Goal: Task Accomplishment & Management: Manage account settings

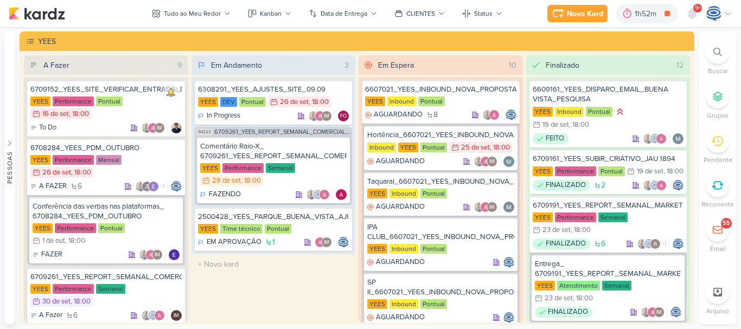
scroll to position [102, 0]
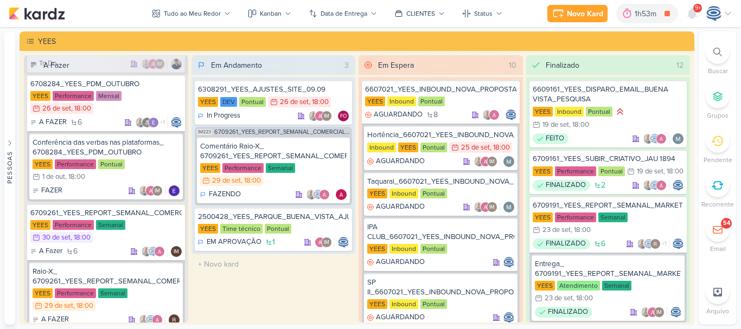
click at [713, 48] on icon at bounding box center [717, 52] width 9 height 9
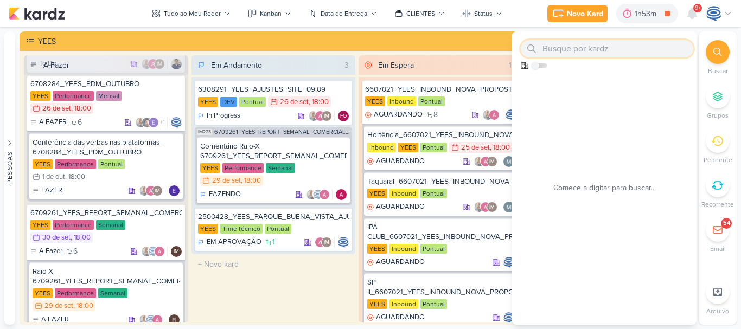
paste input "7709224_MPD_FLORÀ_VIDEO_INFLUENCER_DECORADO"
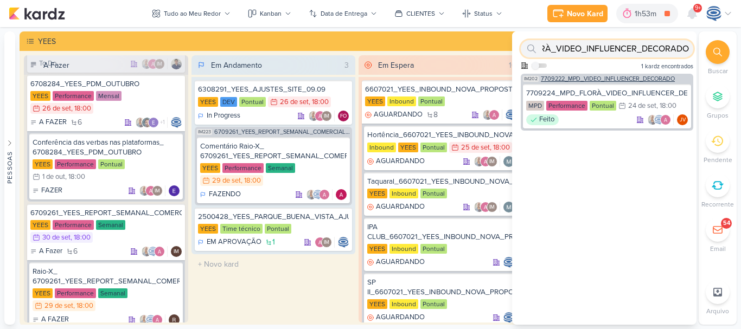
type input "7709224_MPD_FLORÀ_VIDEO_INFLUENCER_DECORADO"
click at [646, 78] on span "7709222_MPD_VIDEO_INFLUENCER_DECORADO" at bounding box center [608, 79] width 134 height 6
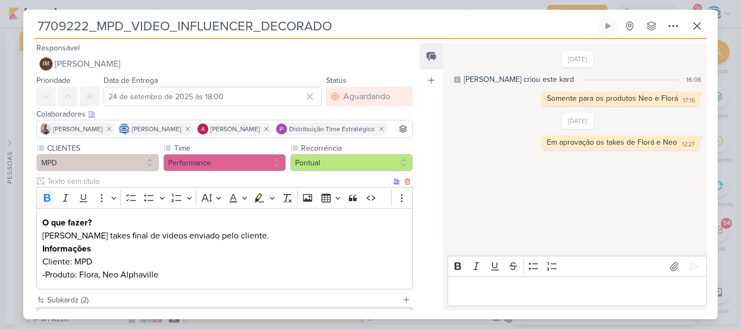
scroll to position [116, 0]
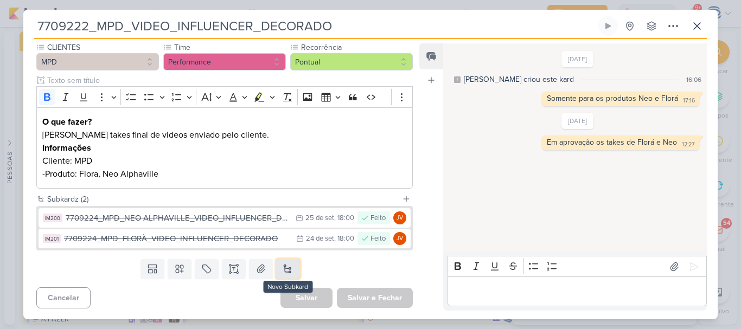
click at [284, 267] on button at bounding box center [288, 269] width 24 height 20
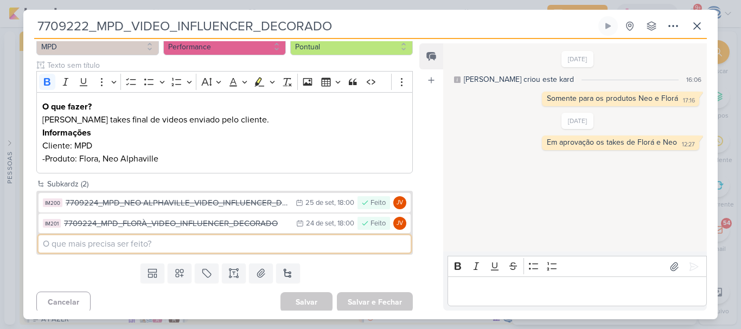
paste input "7709224_MPD_FLORÀ_VIDEO_INFLUENCER_DECORADO"
click at [41, 253] on input "7709224_MPD_FLORÀ_VIDEO_INFLUENCER_DECORADO" at bounding box center [224, 243] width 372 height 17
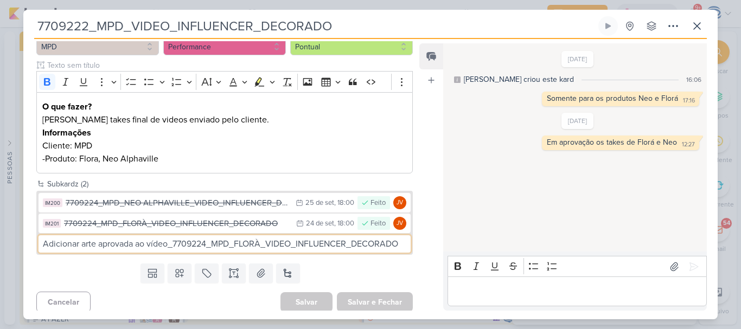
type input "Adicionar arte aprovada ao vídeo_7709224_MPD_FLORÀ_VIDEO_INFLUENCER_DECORADO"
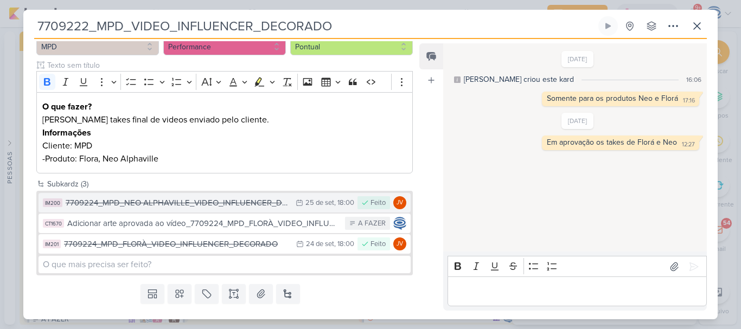
click at [139, 209] on div "7709224_MPD_NEO ALPHAVILLE_VIDEO_INFLUENCER_DECORADO" at bounding box center [178, 203] width 224 height 12
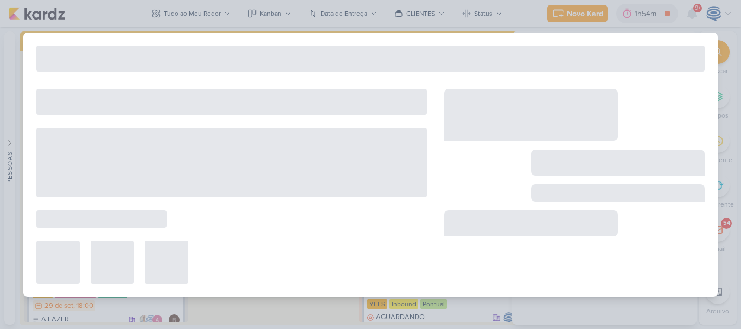
type input "7709224_MPD_NEO ALPHAVILLE_VIDEO_INFLUENCER_DECORADO"
type input "25 de setembro de 2025 às 18:00"
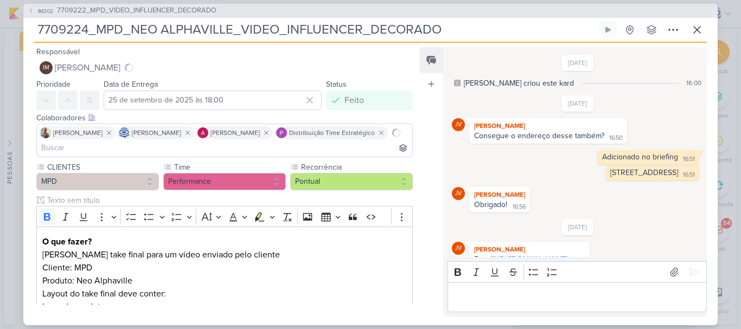
scroll to position [99, 0]
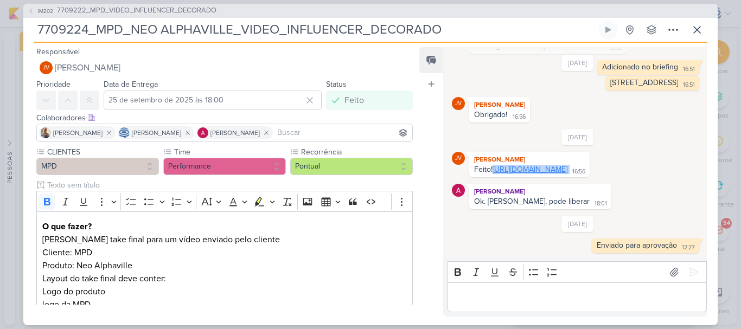
drag, startPoint x: 629, startPoint y: 169, endPoint x: 494, endPoint y: 162, distance: 134.7
click at [494, 165] on div "Feito! https://drive.google.com/drive/folders/1pQu4SSULGL-bB_8eqF_ddS_d3VxHWMQe…" at bounding box center [529, 170] width 116 height 10
copy div "https://drive.google.com/drive/folders/1pQu4SSULGL-bB_8eqF_ddS_d3VxHWMQe?usp=sh…"
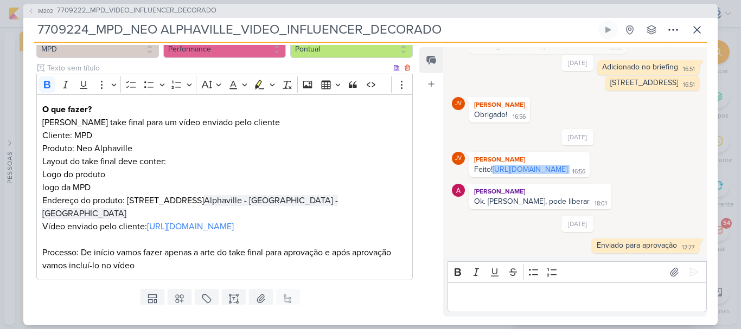
scroll to position [130, 0]
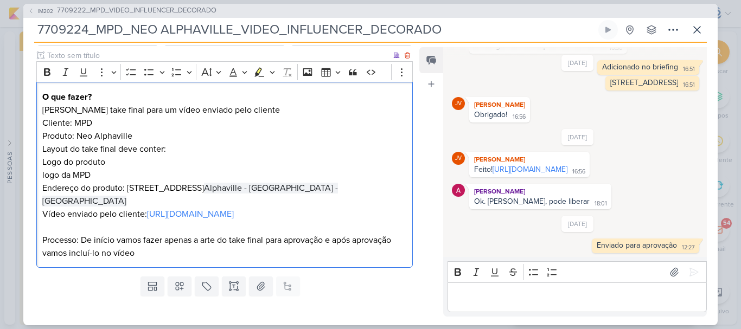
click at [365, 211] on p "Vídeo enviado pelo cliente: https://drive.google.com/drive/folders/1IbEaMOPMJ2k…" at bounding box center [224, 214] width 364 height 13
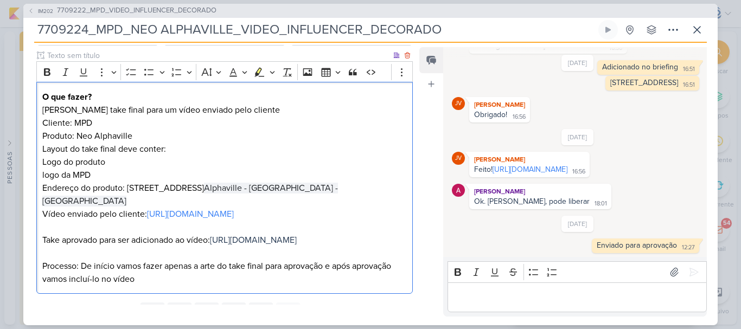
drag, startPoint x: 198, startPoint y: 263, endPoint x: 60, endPoint y: 200, distance: 152.3
click at [60, 208] on p "Vídeo enviado pelo cliente: https://drive.google.com/drive/folders/1IbEaMOPMJ2k…" at bounding box center [224, 227] width 364 height 39
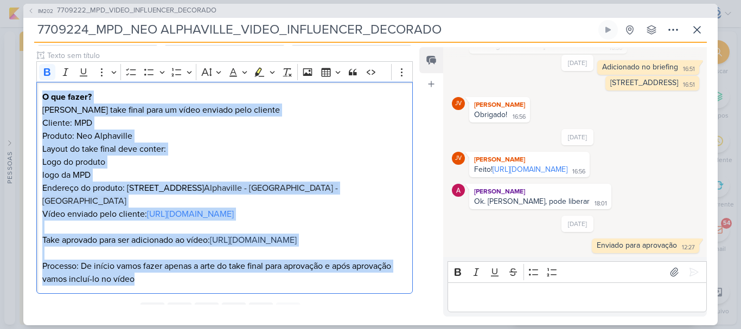
scroll to position [205, 0]
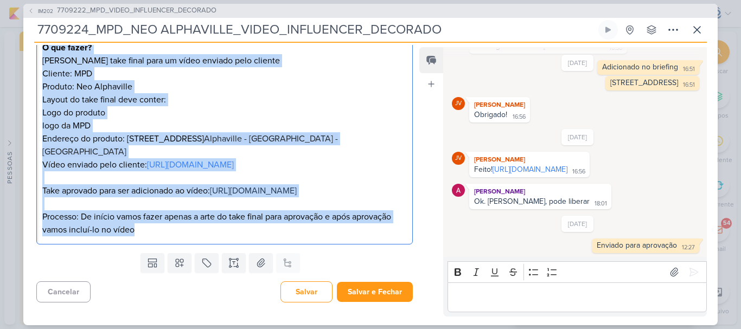
drag, startPoint x: 42, startPoint y: 95, endPoint x: 250, endPoint y: 327, distance: 311.4
click at [250, 327] on div "IM202 7709222_MPD_VIDEO_INFLUENCER_DECORADO 7709224_MPD_NEO ALPHAVILLE_VIDEO_IN…" at bounding box center [370, 164] width 741 height 329
copy div "O que fazer? Criar take final para um vídeo enviado pelo cliente Cliente: MPD P…"
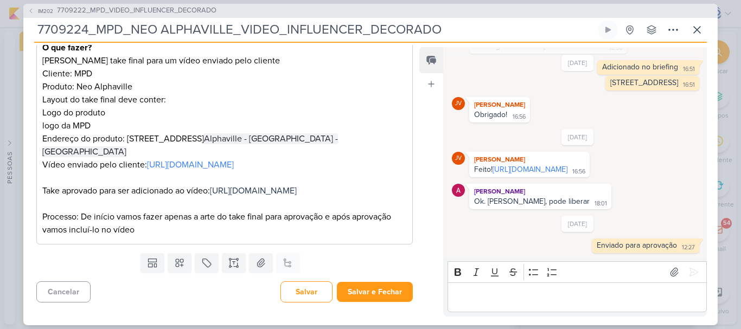
click at [173, 285] on div "Cancelar Salvar Salvar e Fechar Ctrl + Enter" at bounding box center [220, 291] width 394 height 28
click at [125, 8] on span "7709222_MPD_VIDEO_INFLUENCER_DECORADO" at bounding box center [136, 10] width 159 height 11
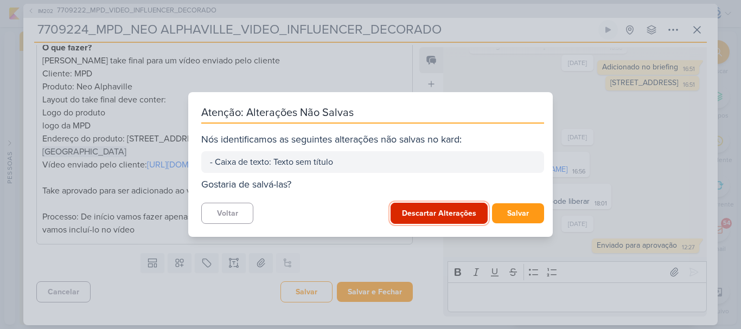
click at [440, 210] on button "Descartar Alterações" at bounding box center [438, 213] width 97 height 21
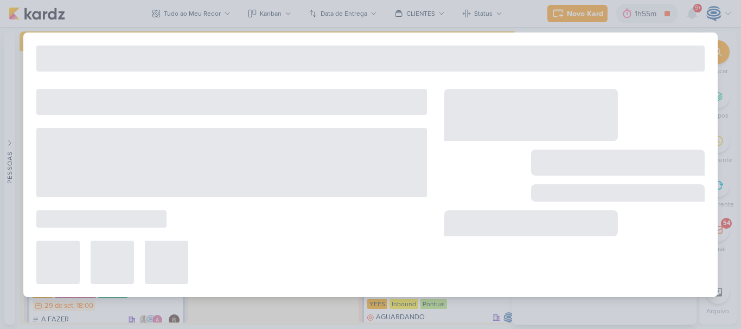
type input "7709222_MPD_VIDEO_INFLUENCER_DECORADO"
type input "24 de setembro de 2025 às 18:00"
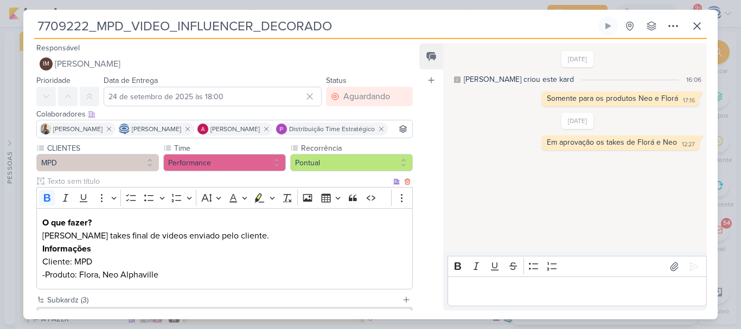
scroll to position [137, 0]
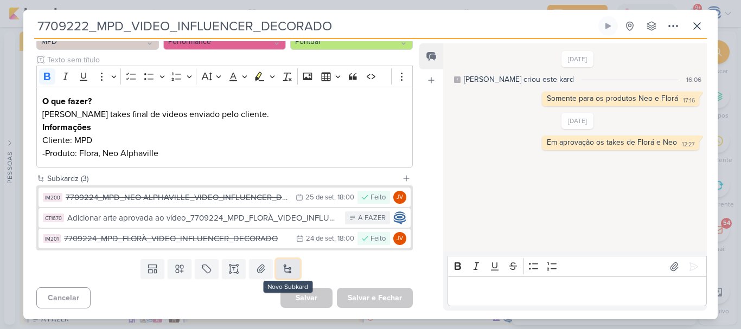
click at [288, 270] on button at bounding box center [288, 269] width 24 height 20
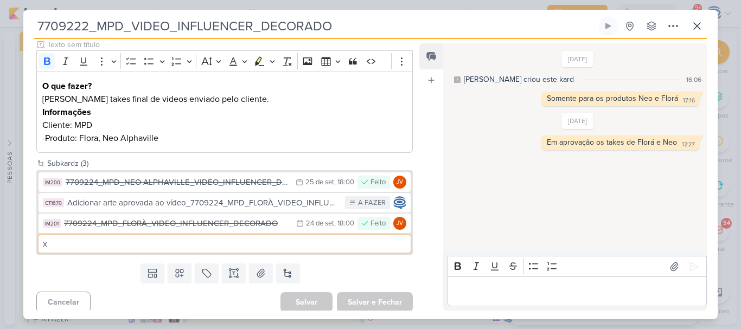
type input "x"
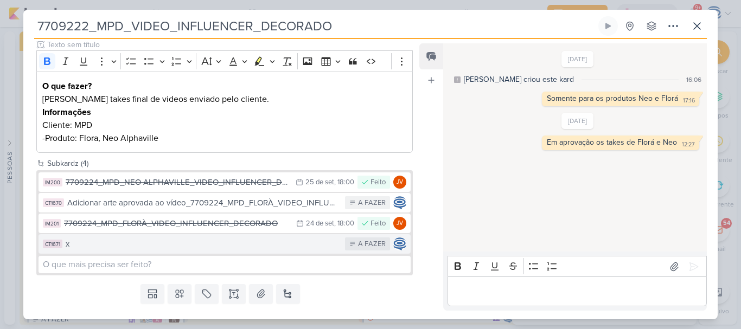
click at [299, 250] on div "x" at bounding box center [203, 244] width 274 height 12
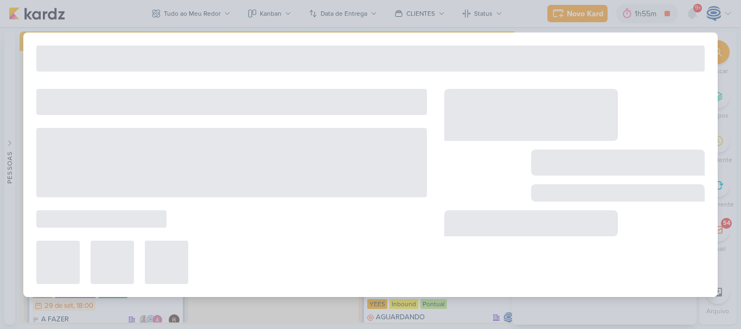
type input "x"
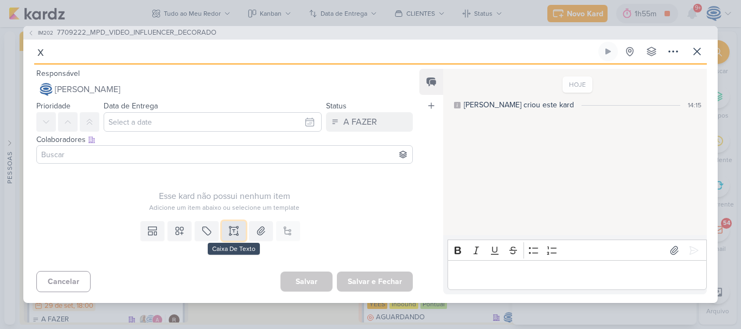
click at [229, 234] on icon at bounding box center [233, 231] width 11 height 11
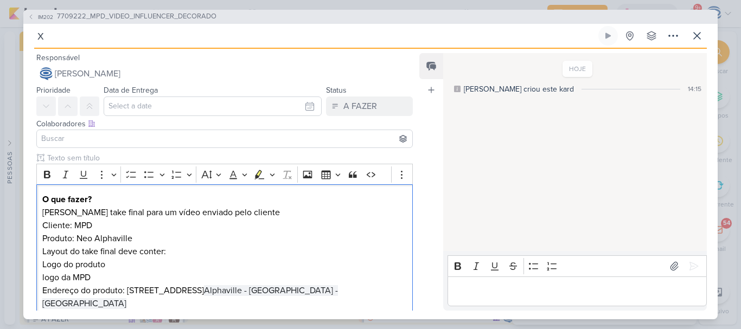
scroll to position [102, 0]
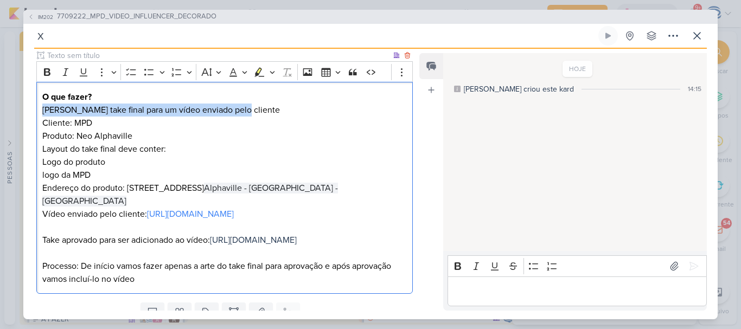
drag, startPoint x: 236, startPoint y: 115, endPoint x: 41, endPoint y: 107, distance: 194.8
click at [41, 107] on div "O que fazer? Criar take final para um vídeo enviado pelo cliente Cliente: MPD P…" at bounding box center [224, 188] width 376 height 212
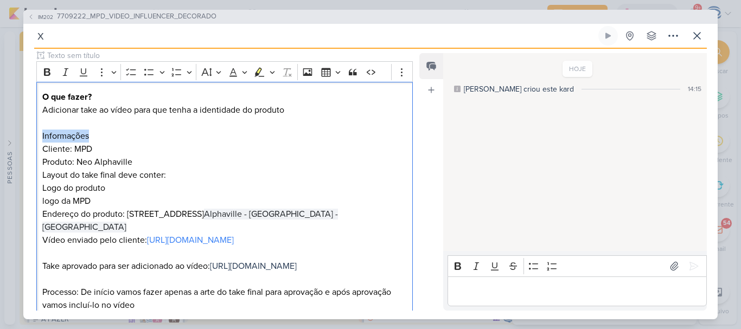
drag, startPoint x: 97, startPoint y: 132, endPoint x: 35, endPoint y: 137, distance: 62.5
click at [35, 137] on div "Clique para deixar o item visível somente à membros da sua organização Rich Tex…" at bounding box center [220, 187] width 394 height 274
click at [46, 72] on icon "Editor toolbar" at bounding box center [47, 72] width 7 height 8
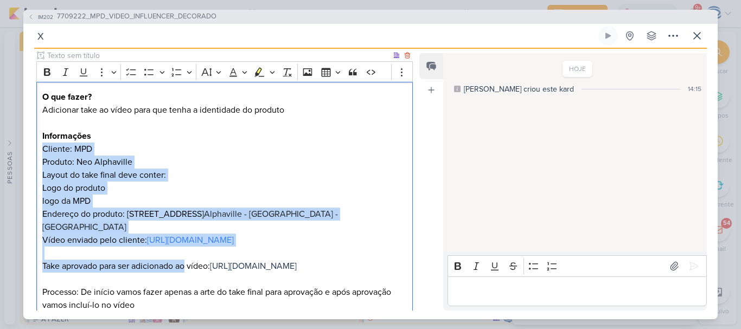
drag, startPoint x: 44, startPoint y: 146, endPoint x: 220, endPoint y: 265, distance: 211.9
click at [220, 265] on div "O que fazer? Adicionar take ao vídeo para que tenha a identidade do produto Inf…" at bounding box center [224, 201] width 376 height 238
click at [144, 74] on icon "Editor toolbar" at bounding box center [149, 72] width 11 height 11
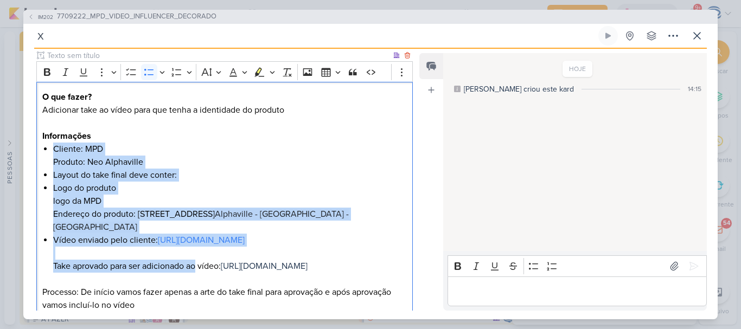
click at [49, 159] on div "O que fazer? Adicionar take ao vídeo para que tenha a identidade do produto Inf…" at bounding box center [224, 201] width 376 height 238
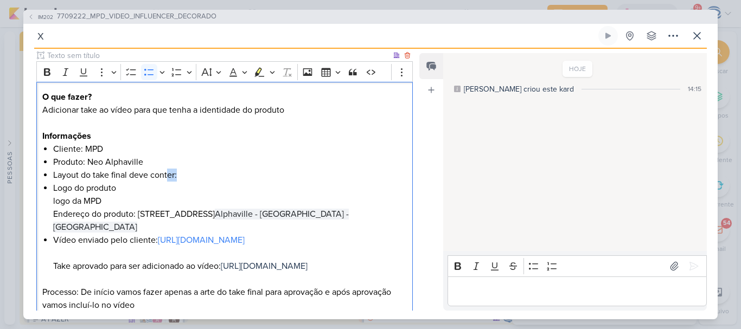
drag, startPoint x: 193, startPoint y: 170, endPoint x: 169, endPoint y: 176, distance: 25.0
click at [169, 176] on li "Layout do take final deve conter:" at bounding box center [229, 175] width 353 height 13
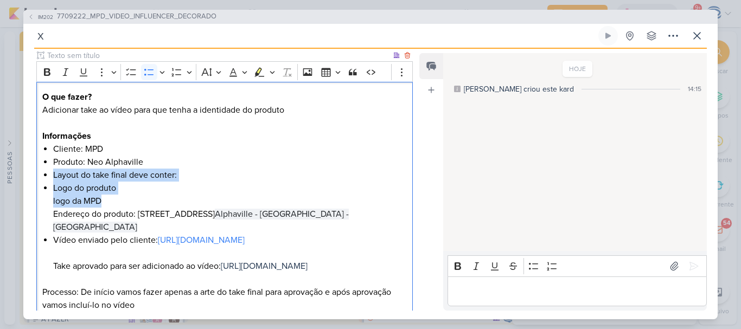
drag, startPoint x: 119, startPoint y: 196, endPoint x: 42, endPoint y: 172, distance: 80.6
click at [42, 172] on div "O que fazer? Adicionar take ao vídeo para que tenha a identidade do produto Inf…" at bounding box center [224, 201] width 376 height 238
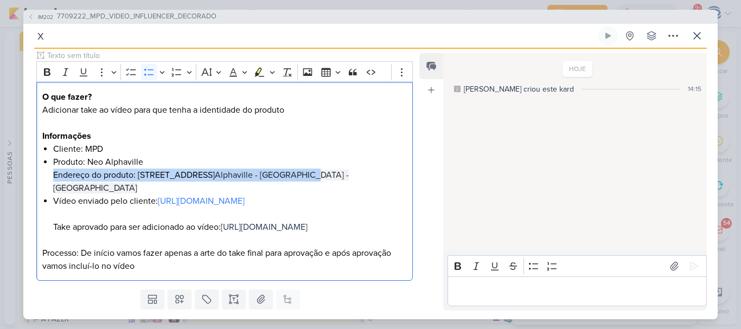
drag, startPoint x: 329, startPoint y: 178, endPoint x: 31, endPoint y: 170, distance: 297.8
click at [31, 170] on div "Clique para deixar o item visível somente à membros da sua organização Rich Tex…" at bounding box center [220, 167] width 394 height 235
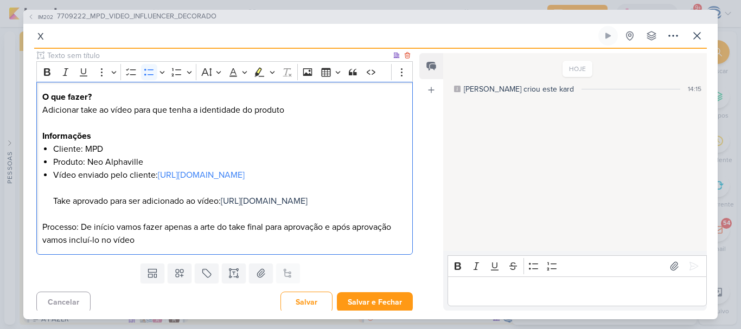
click at [49, 225] on div "O que fazer? Adicionar take ao vídeo para que tenha a identidade do produto Inf…" at bounding box center [224, 168] width 376 height 173
click at [51, 218] on div "O que fazer? Adicionar take ao vídeo para que tenha a identidade do produto Inf…" at bounding box center [224, 168] width 376 height 173
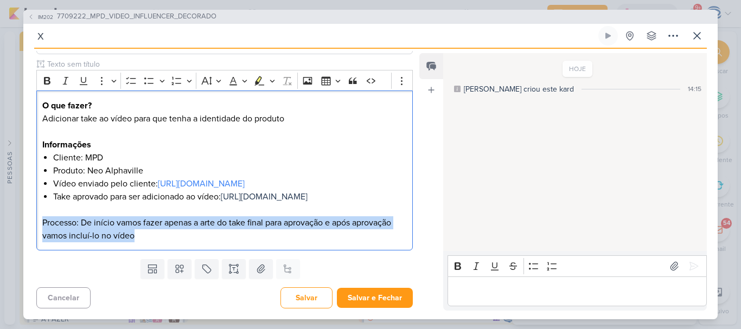
drag, startPoint x: 138, startPoint y: 272, endPoint x: 23, endPoint y: 246, distance: 117.8
click at [23, 246] on div "IM202 7709222_MPD_VIDEO_INFLUENCER_DECORADO x" at bounding box center [370, 164] width 741 height 329
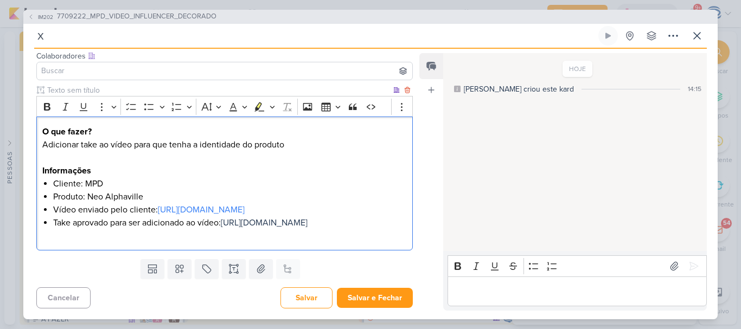
scroll to position [0, 0]
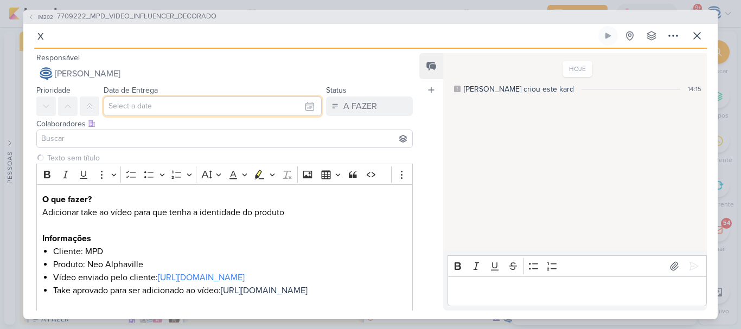
click at [182, 114] on input "text" at bounding box center [213, 107] width 218 height 20
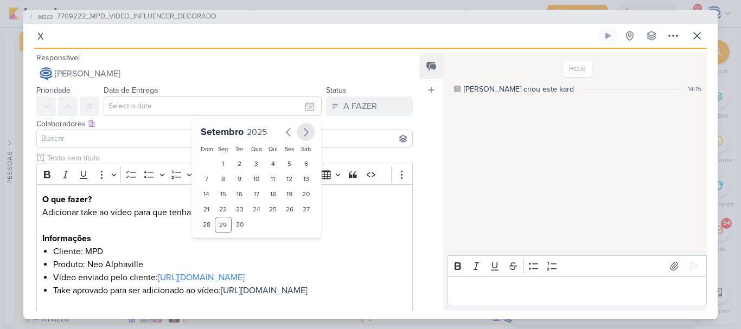
click at [307, 132] on icon "button" at bounding box center [305, 132] width 13 height 13
click at [252, 163] on div "1" at bounding box center [256, 163] width 17 height 15
type input "1 de outubro de 2025 às 23:59"
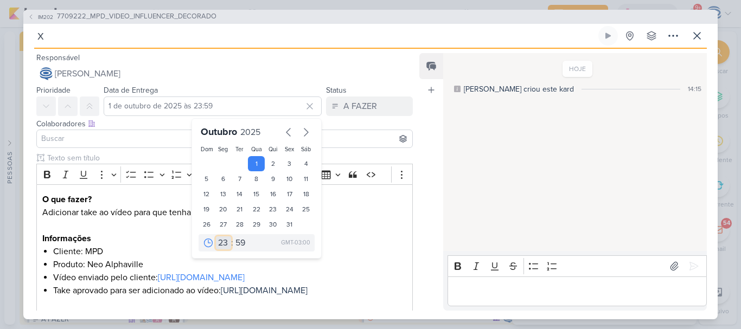
click at [218, 243] on select "00 01 02 03 04 05 06 07 08 09 10 11 12 13 14 15 16 17 18 19 20 21 22 23" at bounding box center [223, 242] width 15 height 13
select select "16"
click at [216, 236] on select "00 01 02 03 04 05 06 07 08 09 10 11 12 13 14 15 16 17 18 19 20 21 22 23" at bounding box center [223, 242] width 15 height 13
type input "1 de outubro de 2025 às 16:59"
click at [235, 239] on select "00 05 10 15 20 25 30 35 40 45 50 55 59" at bounding box center [240, 242] width 15 height 13
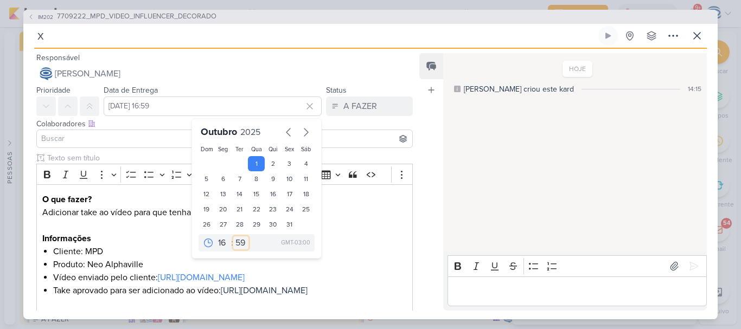
select select "0"
click at [233, 236] on select "00 05 10 15 20 25 30 35 40 45 50 55 59" at bounding box center [240, 242] width 15 height 13
type input "1 de outubro de 2025 às 16:00"
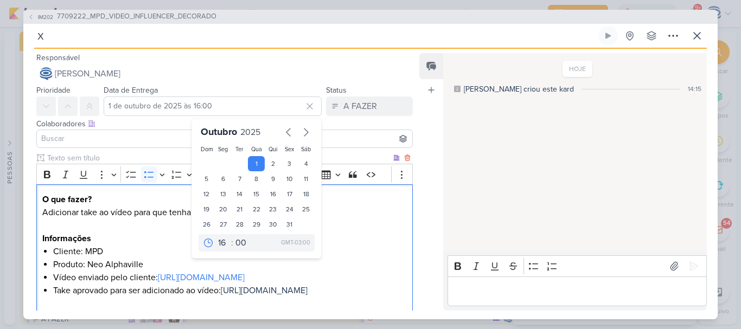
click at [144, 265] on li "Produto: Neo Alphaville" at bounding box center [229, 264] width 353 height 13
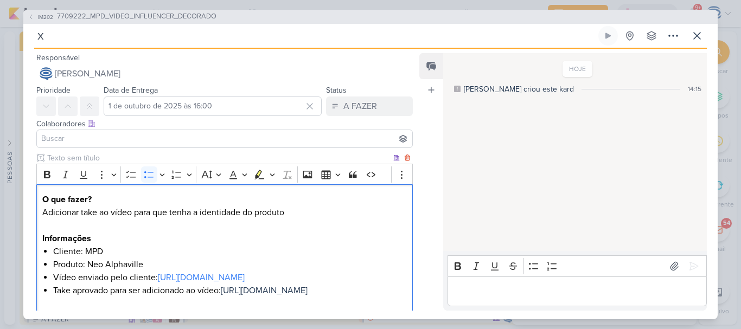
scroll to position [107, 0]
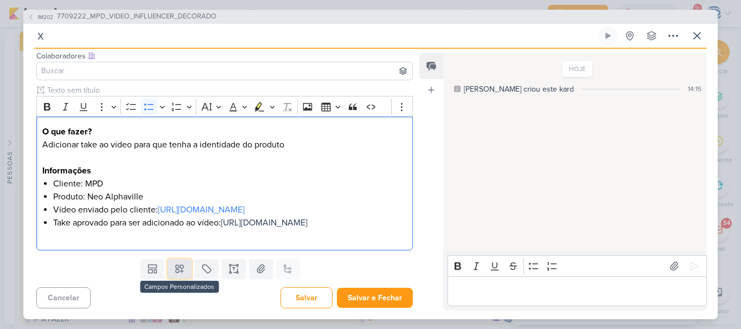
click at [178, 271] on icon at bounding box center [180, 269] width 8 height 8
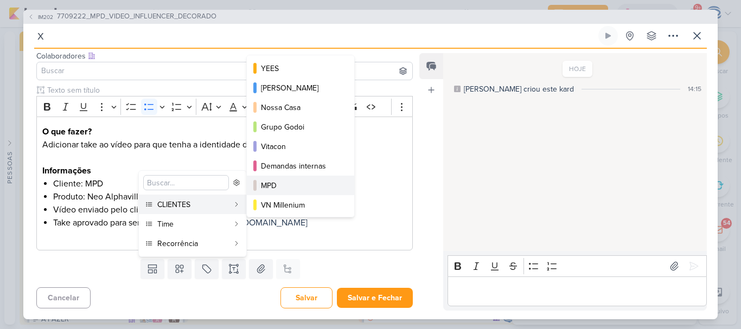
click at [271, 184] on div "MPD" at bounding box center [301, 185] width 80 height 11
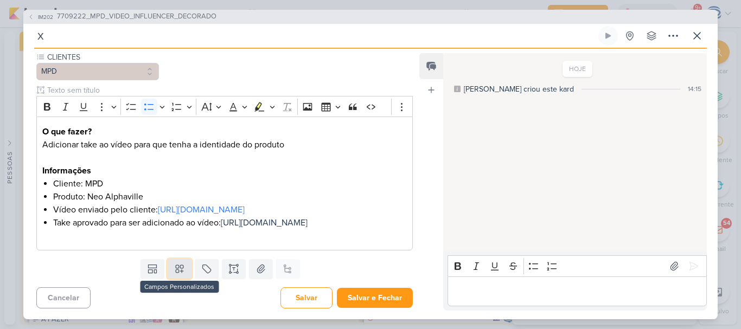
click at [176, 279] on button at bounding box center [180, 269] width 24 height 20
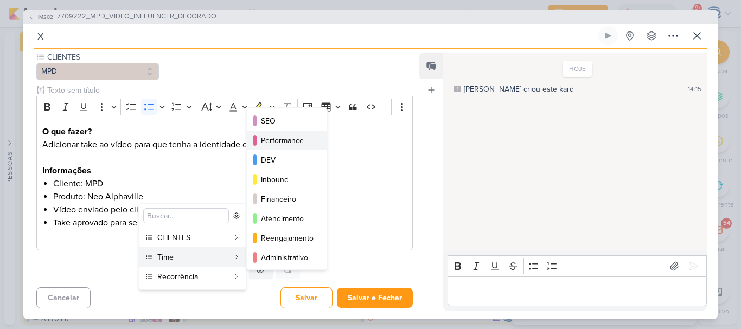
click at [281, 141] on div "Performance" at bounding box center [287, 140] width 53 height 11
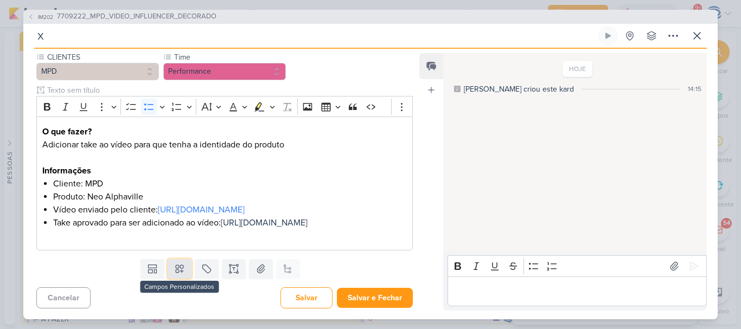
click at [179, 274] on icon at bounding box center [179, 268] width 11 height 11
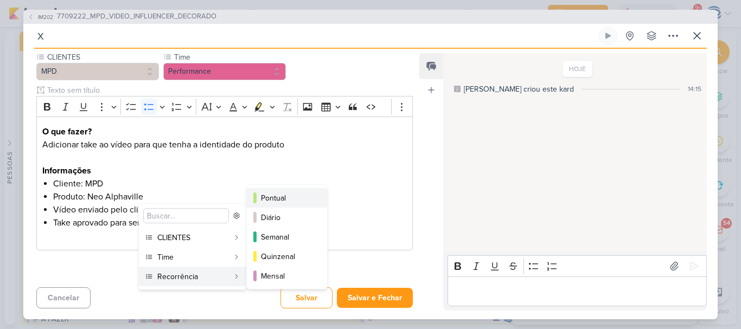
click at [283, 193] on div "Pontual" at bounding box center [287, 197] width 53 height 11
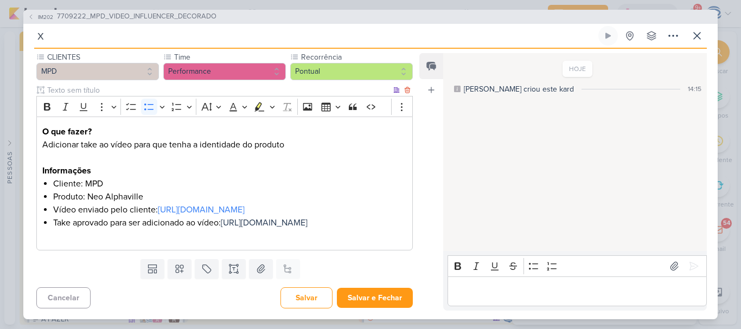
scroll to position [0, 0]
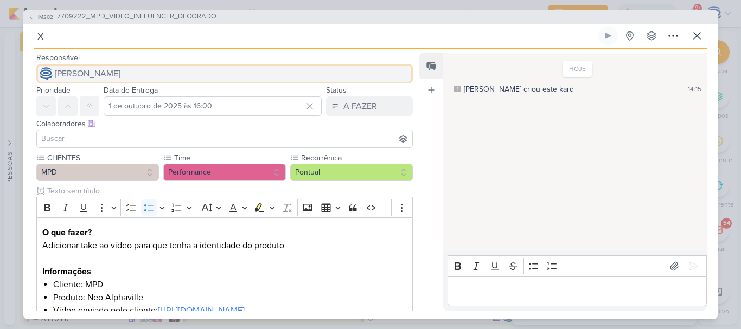
click at [98, 76] on span "[PERSON_NAME]" at bounding box center [88, 73] width 66 height 13
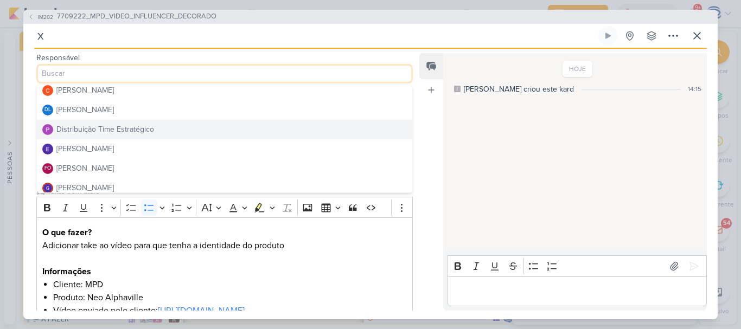
scroll to position [65, 0]
click at [105, 124] on div "Distribuição Time Estratégico" at bounding box center [105, 127] width 98 height 11
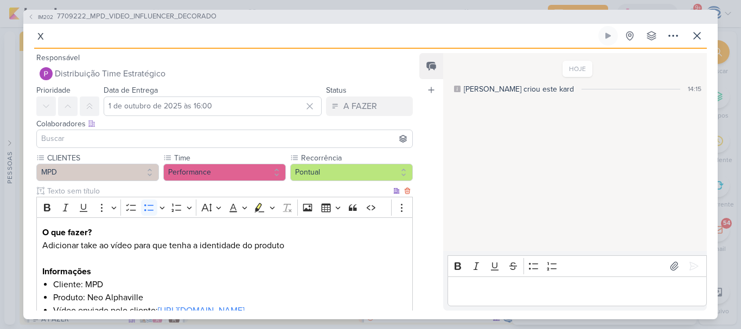
scroll to position [140, 0]
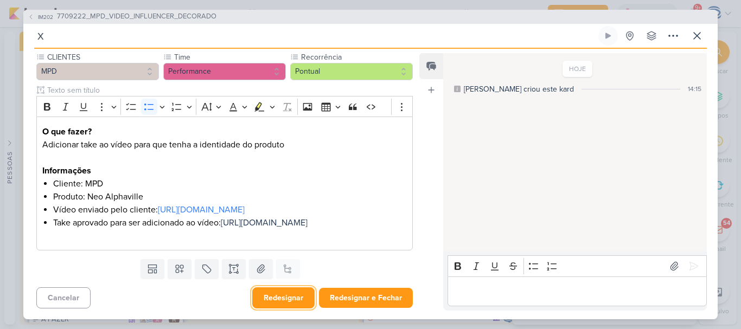
click at [262, 298] on button "Redesignar" at bounding box center [283, 297] width 62 height 21
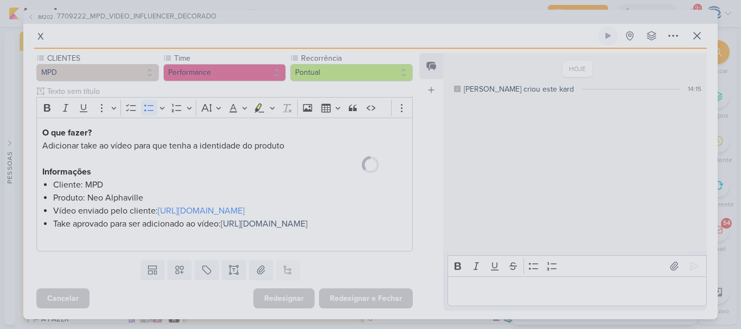
scroll to position [0, 0]
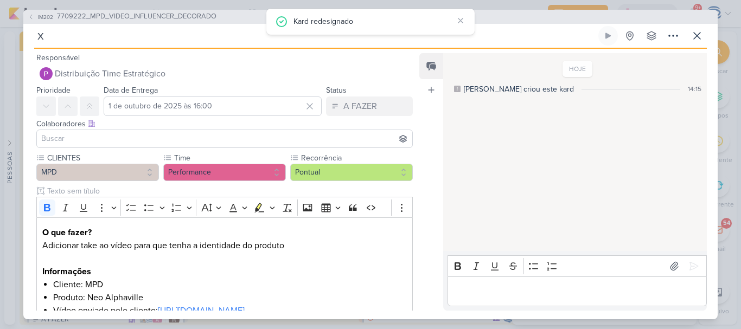
click at [152, 16] on span "7709222_MPD_VIDEO_INFLUENCER_DECORADO" at bounding box center [136, 16] width 159 height 11
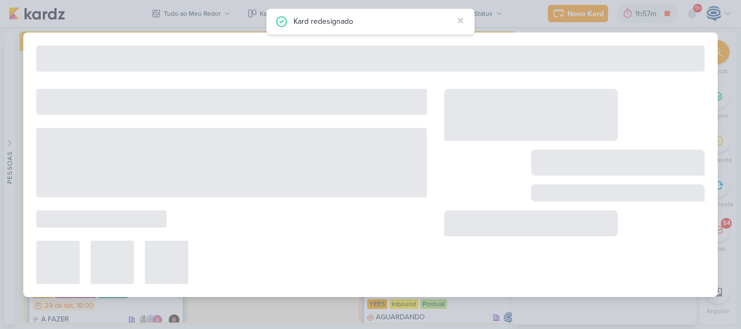
type input "7709222_MPD_VIDEO_INFLUENCER_DECORADO"
type input "24 de setembro de 2025 às 18:00"
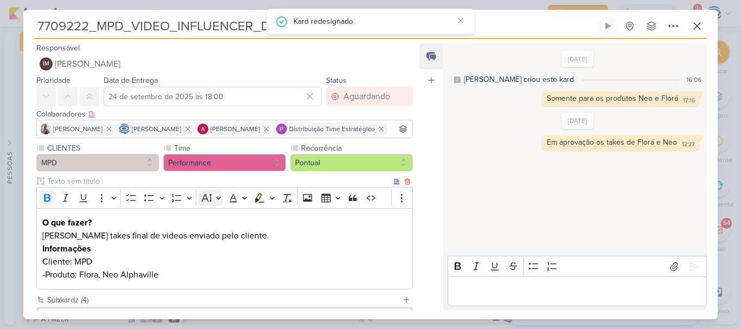
scroll to position [157, 0]
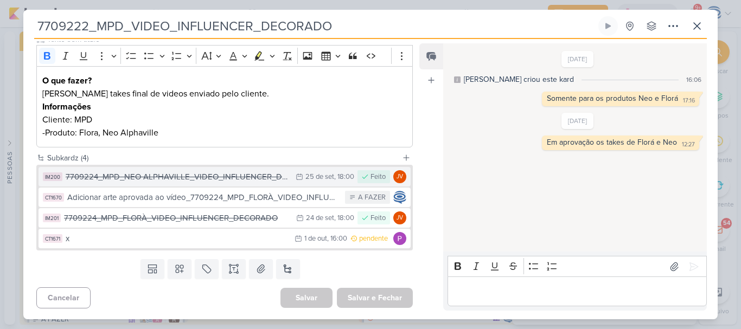
click at [213, 178] on div "7709224_MPD_NEO ALPHAVILLE_VIDEO_INFLUENCER_DECORADO" at bounding box center [178, 177] width 224 height 12
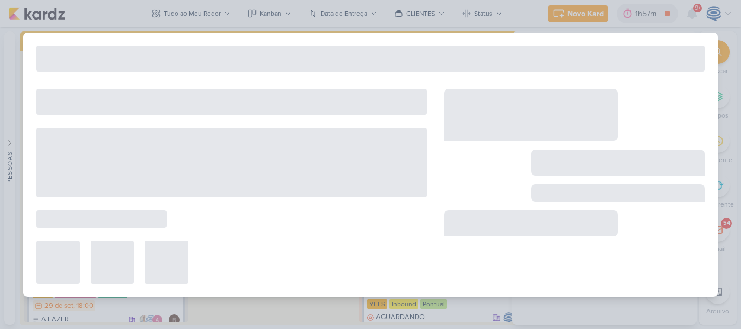
type input "7709224_MPD_NEO ALPHAVILLE_VIDEO_INFLUENCER_DECORADO"
type input "25 de setembro de 2025 às 18:00"
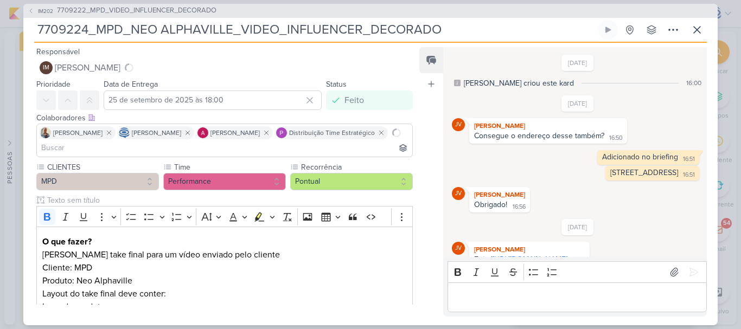
scroll to position [99, 0]
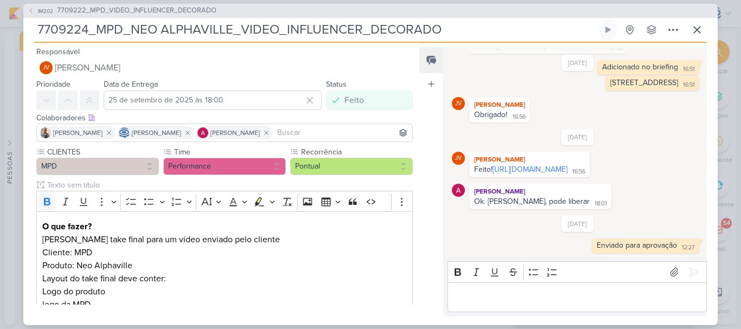
drag, startPoint x: 458, startPoint y: 29, endPoint x: 29, endPoint y: 34, distance: 428.9
click at [29, 34] on div "IM202 7709222_MPD_VIDEO_INFLUENCER_DECORADO 7709224_MPD_NEO ALPHAVILLE_VIDEO_IN…" at bounding box center [370, 165] width 694 height 322
click at [78, 9] on span "7709222_MPD_VIDEO_INFLUENCER_DECORADO" at bounding box center [136, 10] width 159 height 11
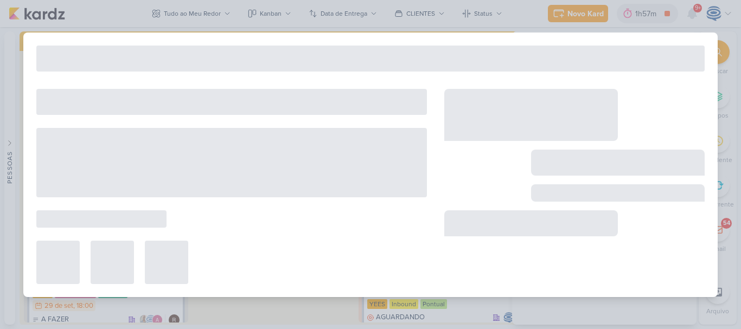
type input "7709222_MPD_VIDEO_INFLUENCER_DECORADO"
type input "24 de setembro de 2025 às 18:00"
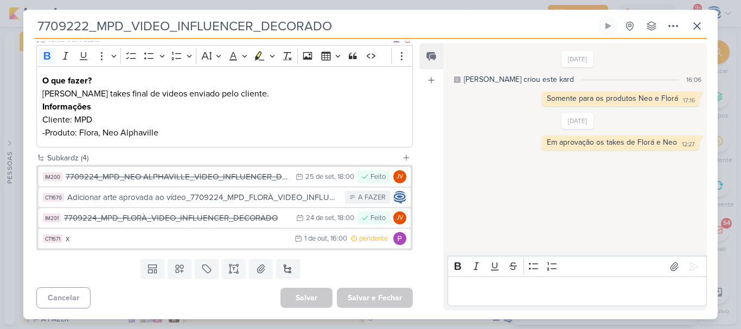
scroll to position [157, 0]
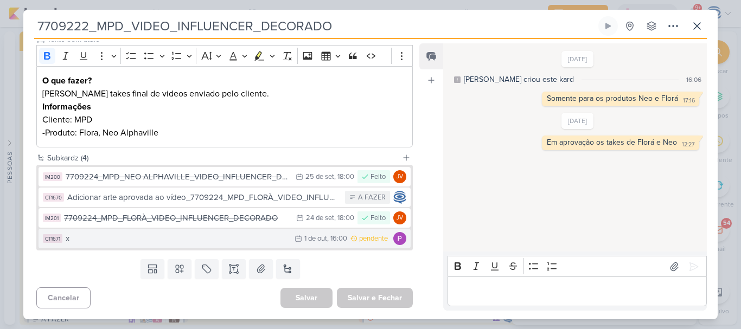
click at [208, 242] on div "x" at bounding box center [177, 239] width 223 height 12
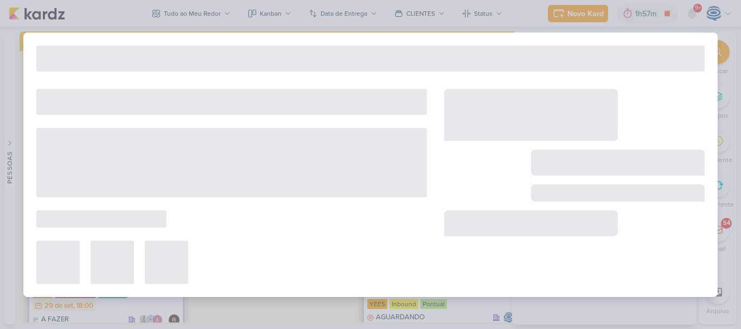
type input "x"
type input "1 de outubro de 2025 às 16:00"
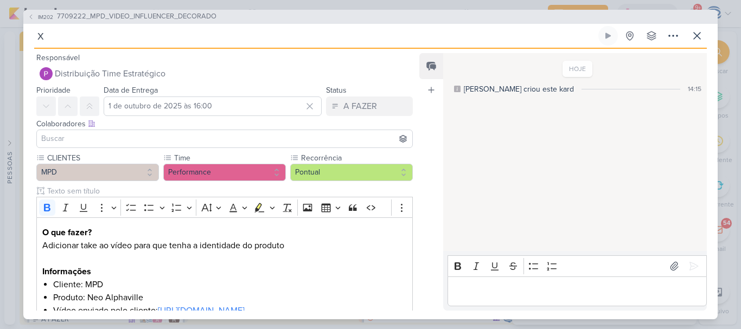
click at [138, 36] on input "x" at bounding box center [315, 36] width 562 height 20
paste input "7709224_MPD_NEO ALPHAVILLE_VIDEO_INFLUENCER_DECORADO"
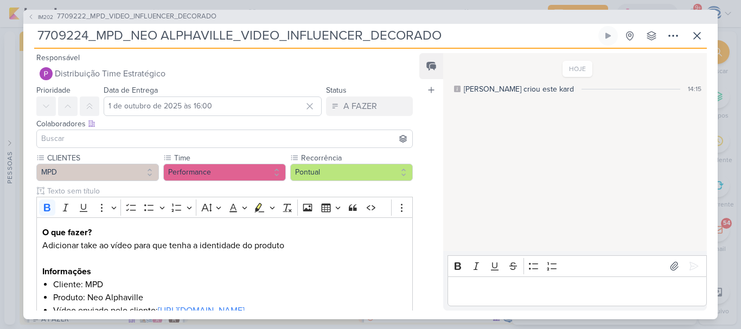
click at [39, 31] on input "7709224_MPD_NEO ALPHAVILLE_VIDEO_INFLUENCER_DECORADO" at bounding box center [315, 36] width 562 height 20
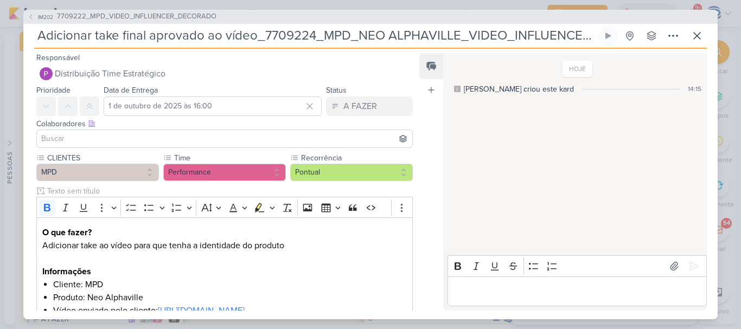
click at [195, 140] on input at bounding box center [224, 138] width 371 height 13
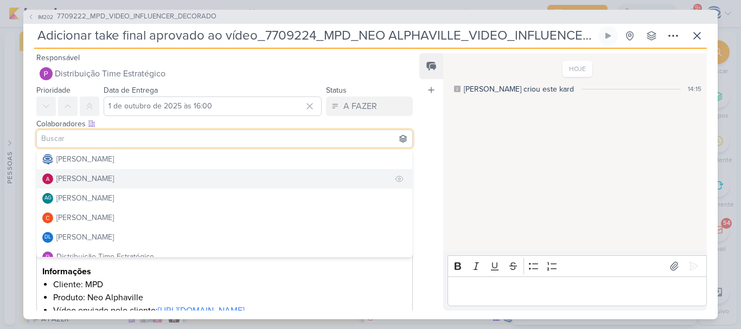
click at [103, 177] on div "[PERSON_NAME]" at bounding box center [84, 178] width 57 height 11
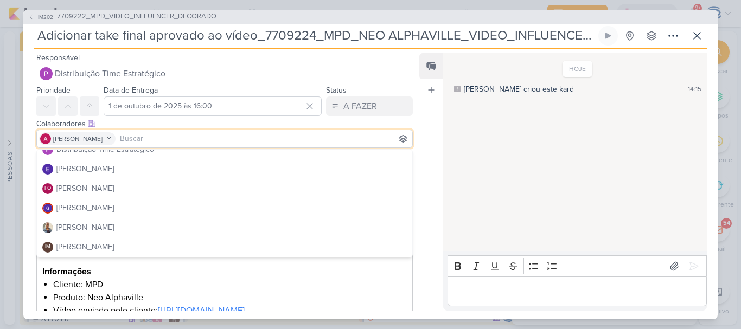
scroll to position [112, 0]
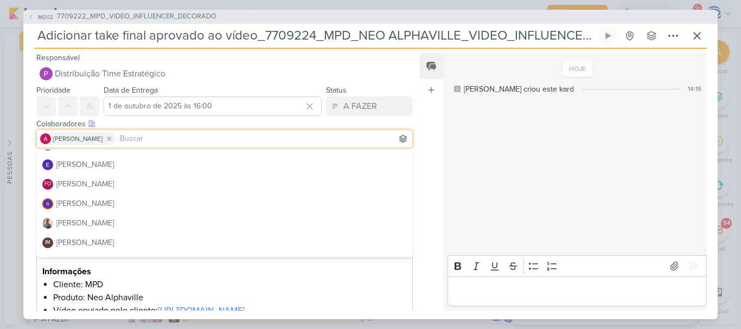
click at [119, 226] on button "Iara Santos" at bounding box center [224, 224] width 375 height 20
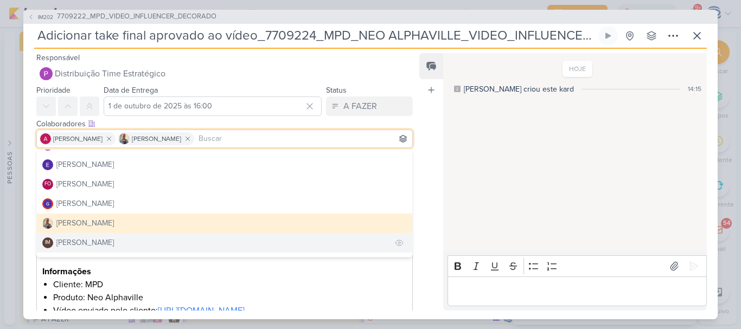
click at [111, 243] on div "Isabella Machado Guimarães" at bounding box center [84, 242] width 57 height 11
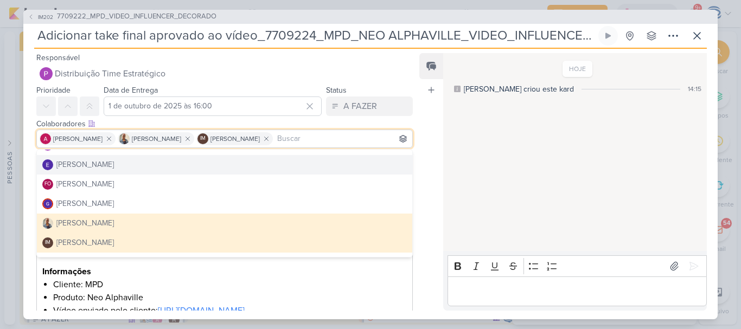
click at [423, 113] on div "Feed Atrelar email Solte o email para atrelar ao kard" at bounding box center [431, 182] width 24 height 258
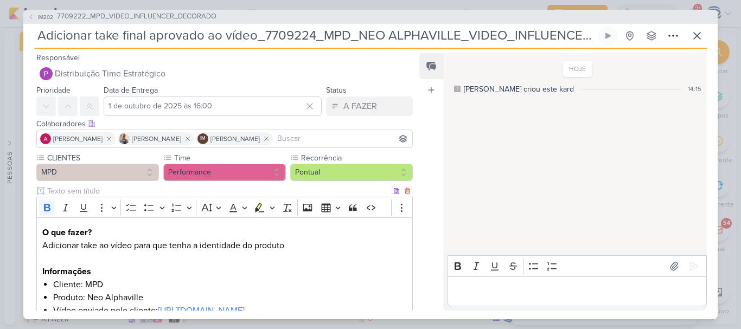
scroll to position [140, 0]
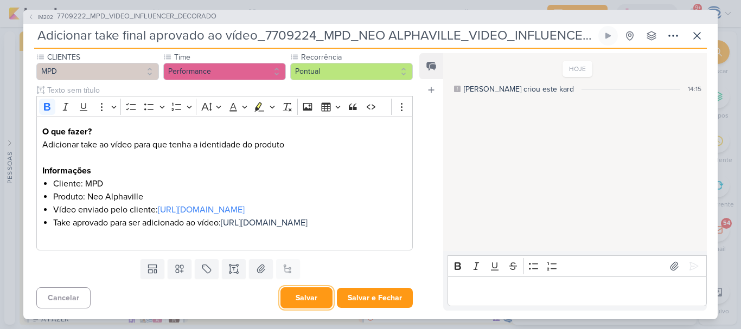
click at [313, 295] on button "Salvar" at bounding box center [306, 297] width 52 height 21
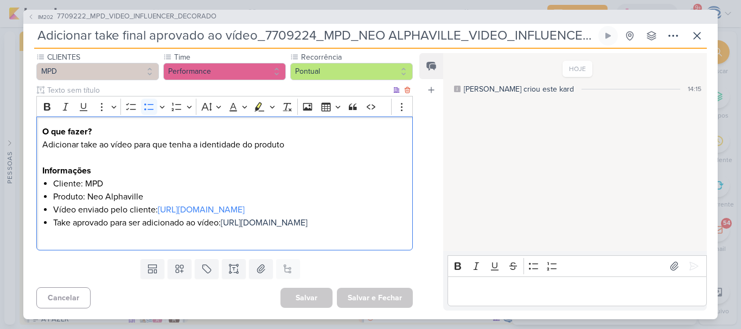
click at [191, 223] on li "Take aprovado para ser adicionado ao vídeo: https://drive.google.com/drive/fold…" at bounding box center [229, 222] width 353 height 13
click at [75, 216] on li "Take aprovado para ser adicionado ao vídeo: https://drive.google.com/drive/fold…" at bounding box center [229, 222] width 353 height 13
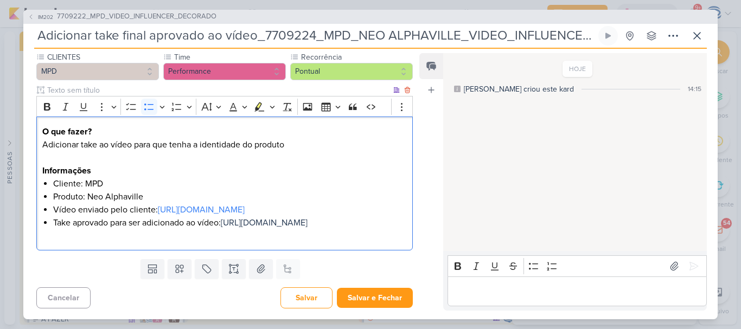
click at [128, 221] on li "Take aprovado para ser adicionado ao vídeo: https://drive.google.com/drive/fold…" at bounding box center [229, 222] width 353 height 13
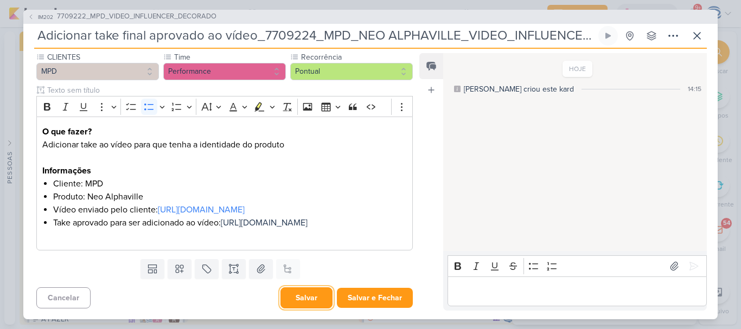
click at [308, 292] on button "Salvar" at bounding box center [306, 297] width 52 height 21
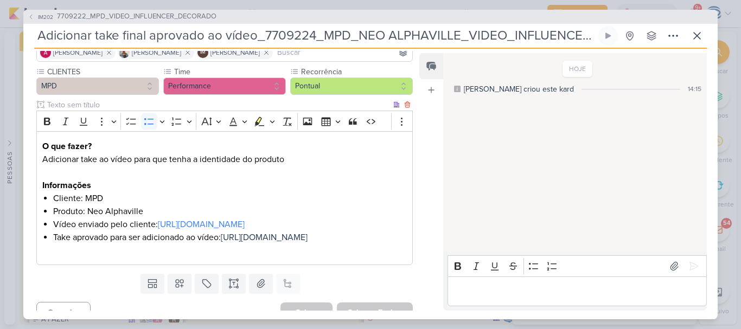
scroll to position [87, 0]
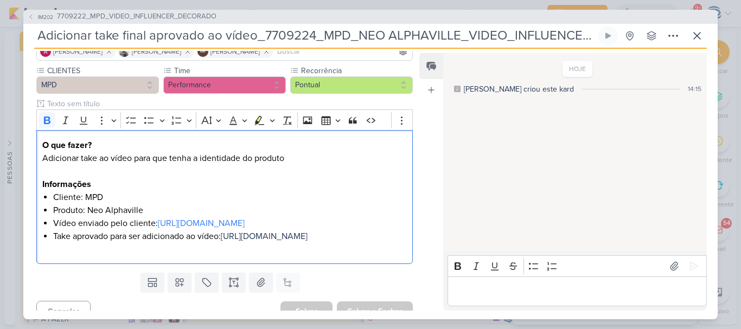
drag, startPoint x: 197, startPoint y: 275, endPoint x: 7, endPoint y: 143, distance: 231.5
click at [7, 143] on div "IM202 7709222_MPD_VIDEO_INFLUENCER_DECORADO Adicionar take final aprovado ao ví…" at bounding box center [370, 164] width 741 height 329
copy div "O que fazer? Adicionar take ao vídeo para que tenha a identidade do produto Inf…"
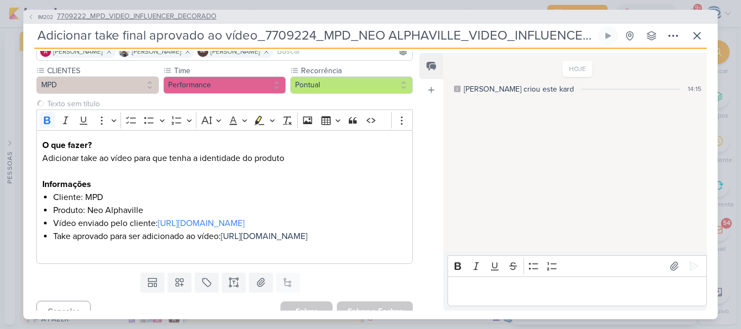
click at [82, 16] on span "7709222_MPD_VIDEO_INFLUENCER_DECORADO" at bounding box center [136, 16] width 159 height 11
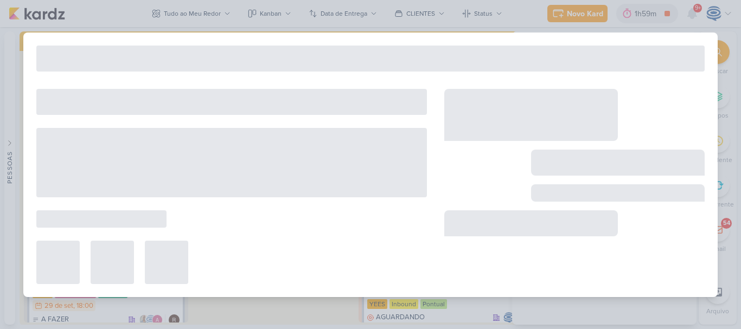
type input "7709222_MPD_VIDEO_INFLUENCER_DECORADO"
type input "24 de setembro de 2025 às 18:00"
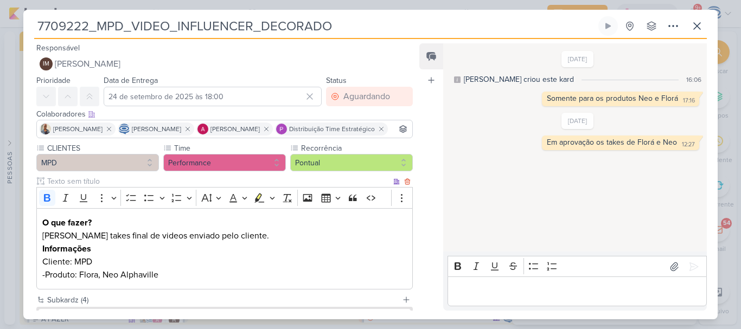
scroll to position [157, 0]
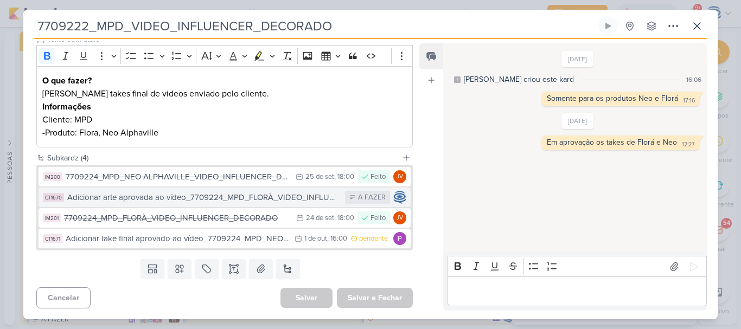
click at [207, 200] on div "Adicionar arte aprovada ao vídeo_7709224_MPD_FLORÀ_VIDEO_INFLUENCER_DECORADO" at bounding box center [203, 197] width 272 height 12
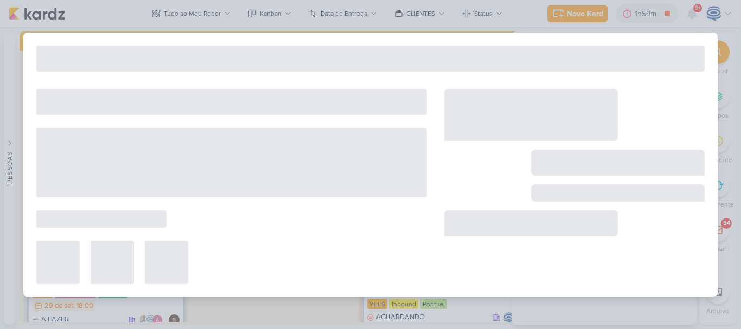
type input "Adicionar arte aprovada ao vídeo_7709224_MPD_FLORÀ_VIDEO_INFLUENCER_DECORADO"
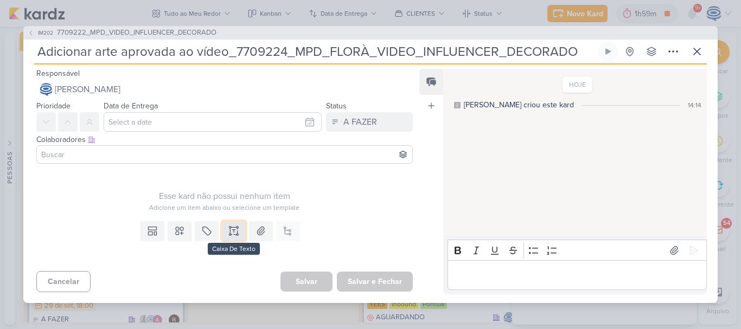
click at [228, 233] on icon at bounding box center [233, 231] width 11 height 11
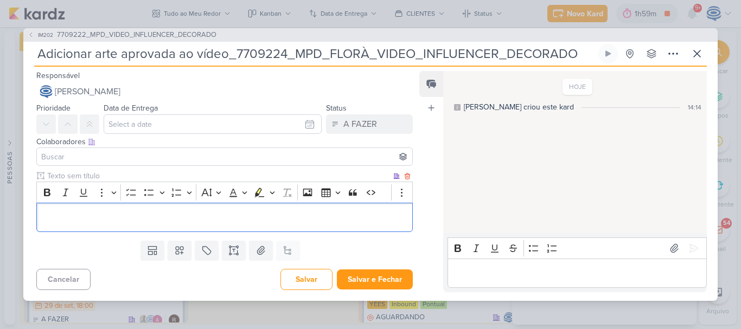
scroll to position [24, 0]
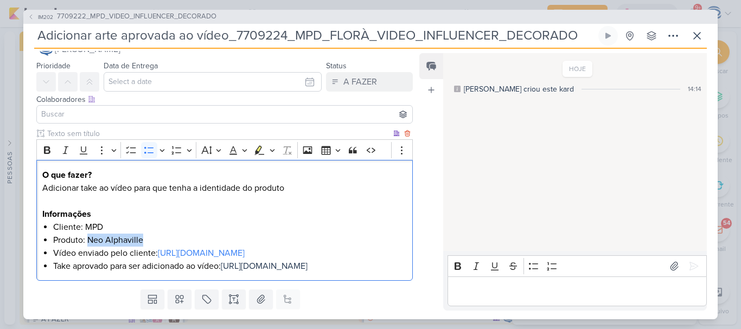
drag, startPoint x: 156, startPoint y: 233, endPoint x: 88, endPoint y: 236, distance: 68.4
click at [88, 236] on li "Produto: Neo Alphaville" at bounding box center [229, 240] width 353 height 13
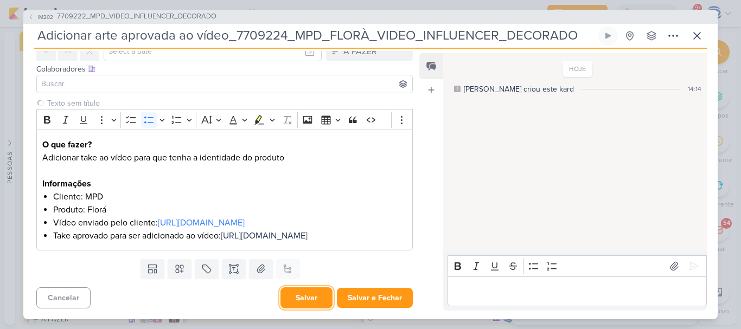
click at [305, 299] on button "Salvar" at bounding box center [306, 297] width 52 height 21
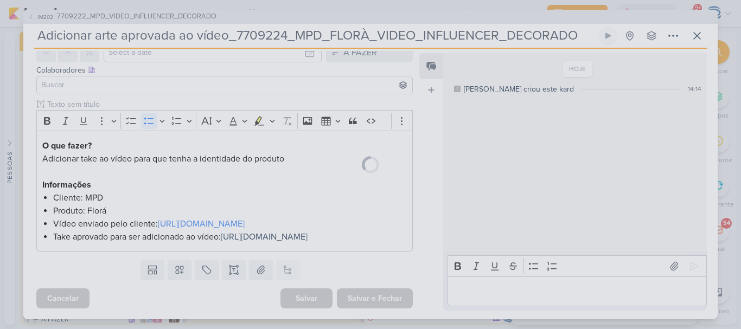
scroll to position [93, 0]
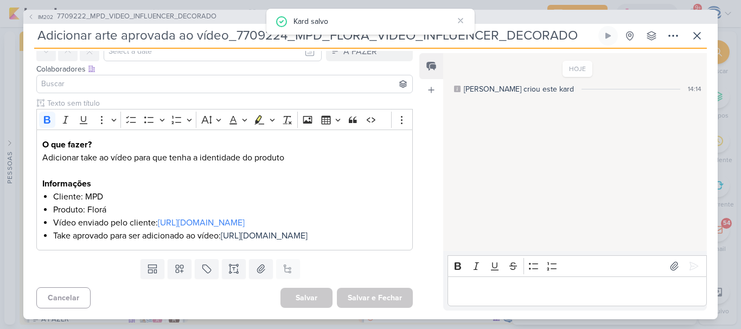
click at [191, 15] on span "7709222_MPD_VIDEO_INFLUENCER_DECORADO" at bounding box center [136, 16] width 159 height 11
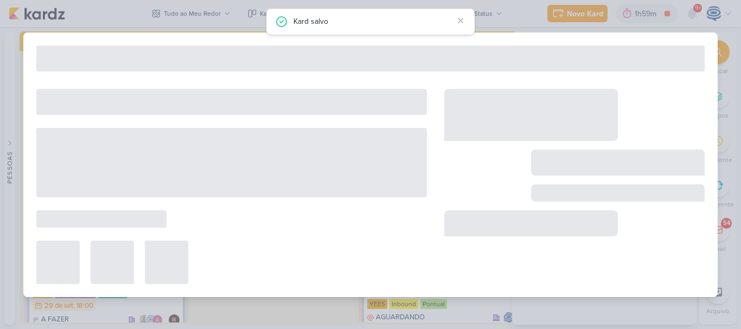
type input "7709222_MPD_VIDEO_INFLUENCER_DECORADO"
type input "24 de setembro de 2025 às 18:00"
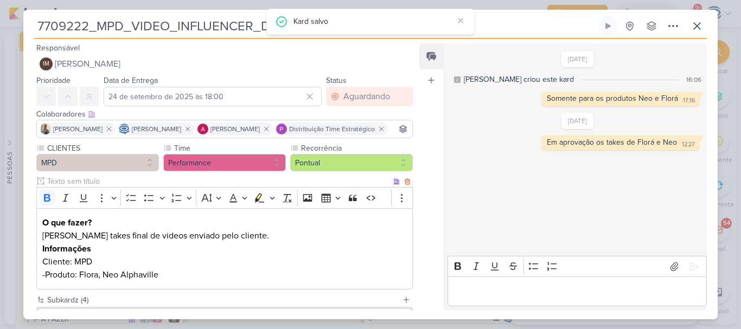
scroll to position [157, 0]
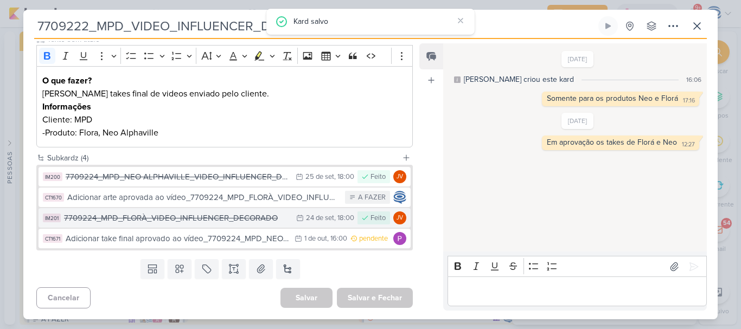
drag, startPoint x: 185, startPoint y: 228, endPoint x: 188, endPoint y: 223, distance: 5.9
click at [188, 223] on div "IM200 7709224_MPD_NEO ALPHAVILLE_VIDEO_INFLUENCER_DECORADO 25/9 25 de set , 18:…" at bounding box center [224, 207] width 372 height 81
click at [188, 223] on div "7709224_MPD_FLORÀ_VIDEO_INFLUENCER_DECORADO" at bounding box center [177, 218] width 227 height 12
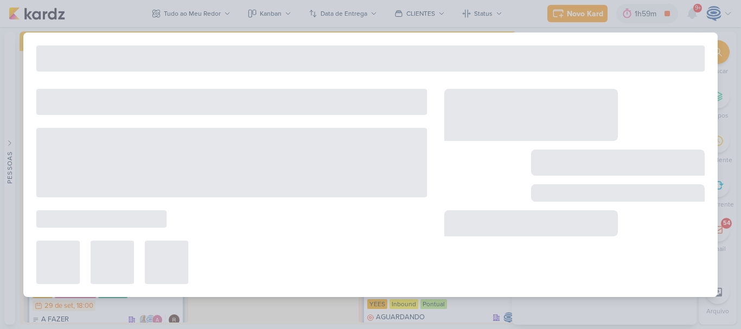
type input "7709224_MPD_FLORÀ_VIDEO_INFLUENCER_DECORADO"
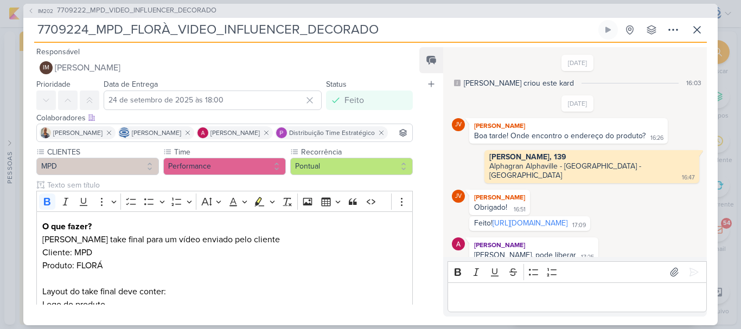
scroll to position [63, 0]
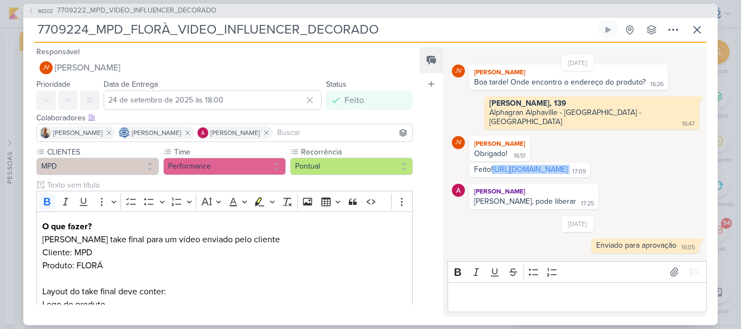
drag, startPoint x: 611, startPoint y: 171, endPoint x: 473, endPoint y: 163, distance: 138.5
click at [473, 165] on div "Feito! https://drive.google.com/drive/folders/1tWJyFZuV0bYAB271-YgNrlS1k7R0Ml-g…" at bounding box center [529, 170] width 117 height 10
copy div "https://drive.google.com/drive/folders/1tWJyFZuV0bYAB271-YgNrlS1k7R0Ml-g?usp=sh…"
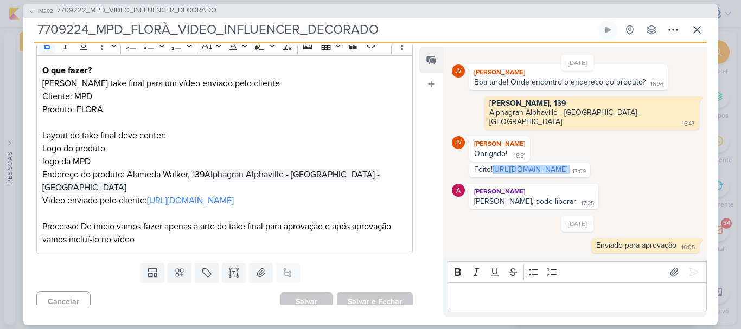
scroll to position [162, 0]
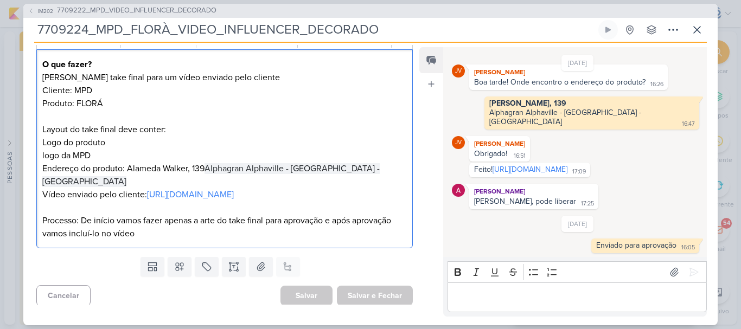
click at [376, 199] on p "Vídeo enviado pelo cliente: https://drive.google.com/drive/folders/18m8SFoHXcg4…" at bounding box center [224, 194] width 364 height 13
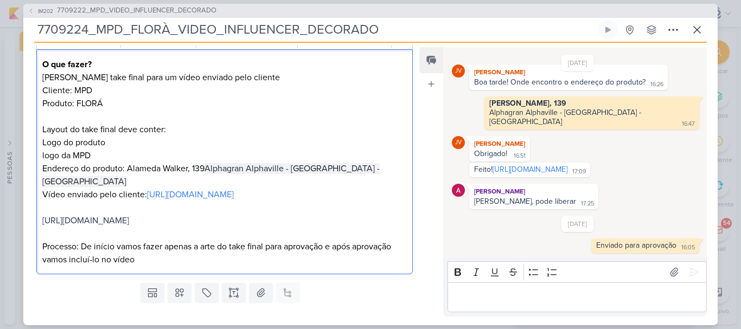
drag, startPoint x: 394, startPoint y: 220, endPoint x: 37, endPoint y: 181, distance: 359.4
click at [37, 181] on div "O que fazer? Criar take final para um vídeo enviado pelo cliente Cliente: MPD P…" at bounding box center [224, 161] width 376 height 225
copy p "Vídeo enviado pelo cliente: https://drive.google.com/drive/folders/18m8SFoHXcg4…"
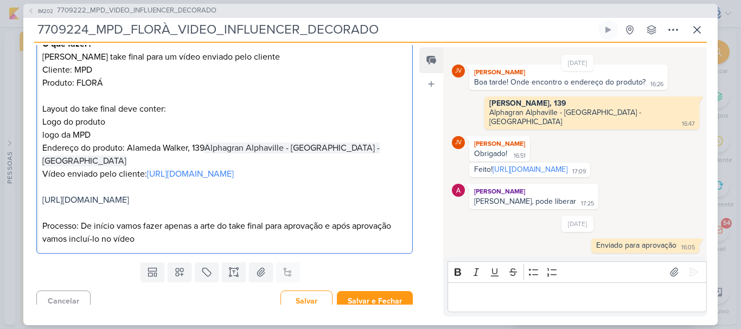
scroll to position [192, 0]
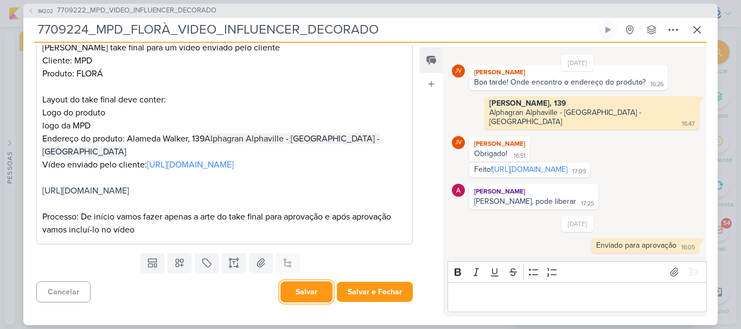
click at [303, 295] on button "Salvar" at bounding box center [306, 291] width 52 height 21
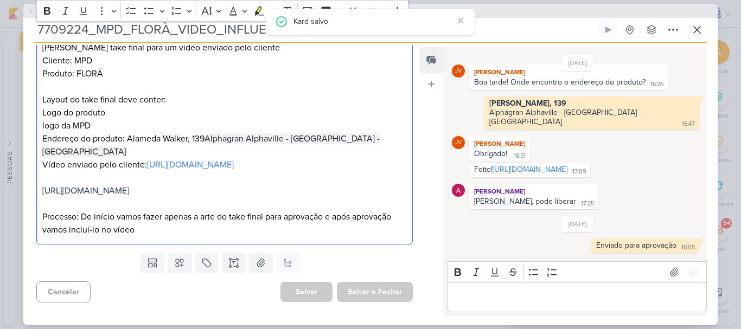
click at [397, 189] on p "Vídeo enviado pelo cliente: https://drive.google.com/drive/folders/18m8SFoHXcg4…" at bounding box center [224, 177] width 364 height 39
drag, startPoint x: 397, startPoint y: 189, endPoint x: 36, endPoint y: 183, distance: 361.1
click at [36, 183] on div "CLIENTES MPD Time" at bounding box center [220, 101] width 394 height 294
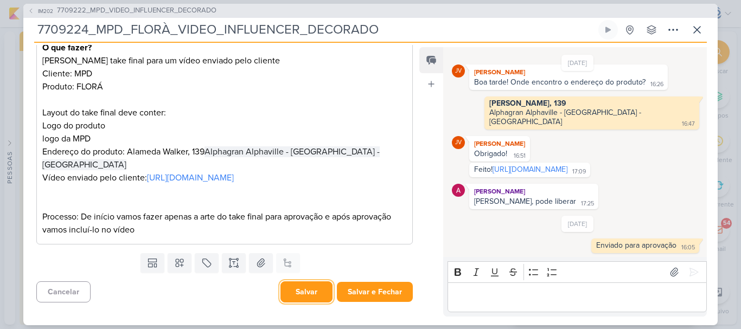
click at [294, 292] on button "Salvar" at bounding box center [306, 291] width 52 height 21
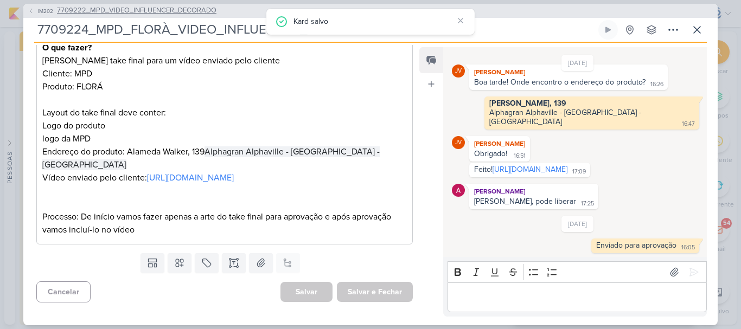
click at [157, 11] on span "7709222_MPD_VIDEO_INFLUENCER_DECORADO" at bounding box center [136, 10] width 159 height 11
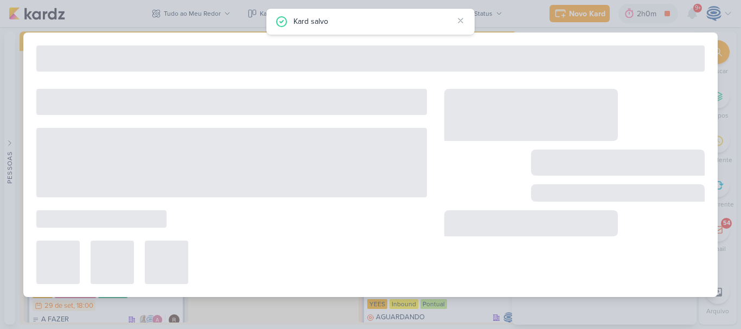
type input "7709222_MPD_VIDEO_INFLUENCER_DECORADO"
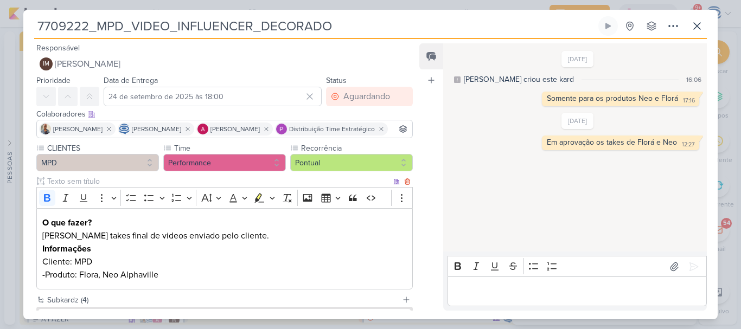
scroll to position [157, 0]
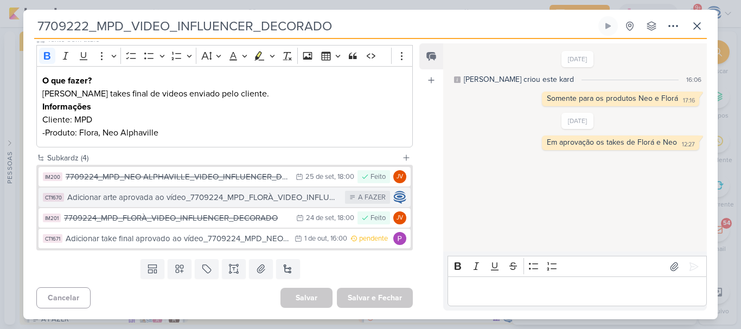
click at [171, 196] on div "Adicionar arte aprovada ao vídeo_7709224_MPD_FLORÀ_VIDEO_INFLUENCER_DECORADO" at bounding box center [203, 197] width 272 height 12
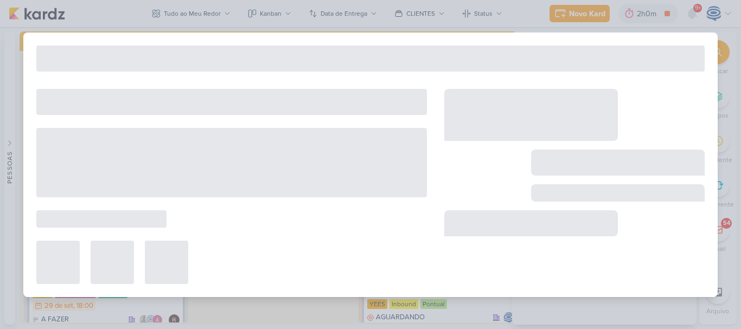
type input "Adicionar arte aprovada ao vídeo_7709224_MPD_FLORÀ_VIDEO_INFLUENCER_DECORADO"
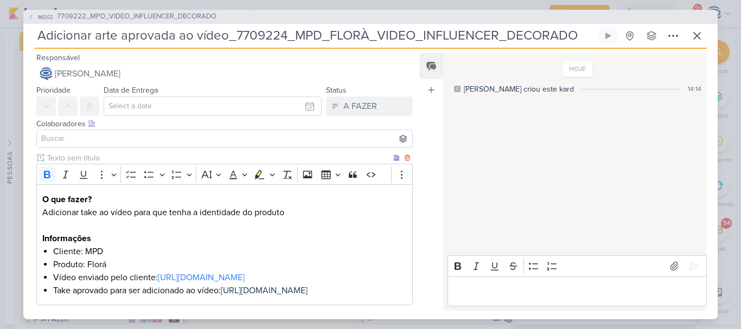
scroll to position [94, 0]
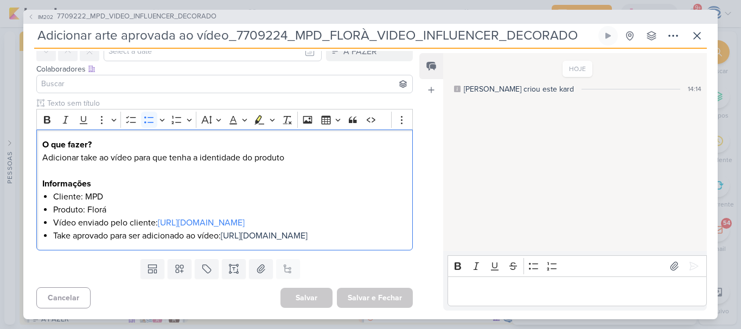
drag, startPoint x: 244, startPoint y: 243, endPoint x: 36, endPoint y: 227, distance: 208.8
click at [36, 227] on div "Clique para deixar o item visível somente à membros da sua organização Rich Tex…" at bounding box center [220, 176] width 394 height 157
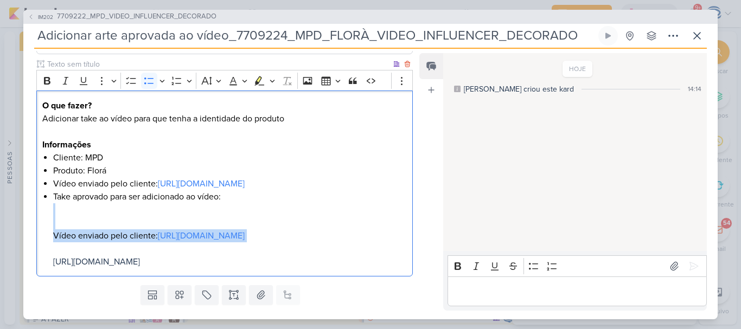
drag, startPoint x: 330, startPoint y: 273, endPoint x: 81, endPoint y: 232, distance: 252.8
click at [81, 232] on li "Take aprovado para ser adicionado ao vídeo: Vídeo enviado pelo cliente: https:/…" at bounding box center [229, 229] width 353 height 78
click at [372, 263] on li "Take aprovado para ser adicionado ao vídeo: Vídeo enviado pelo cliente: https:/…" at bounding box center [229, 229] width 353 height 78
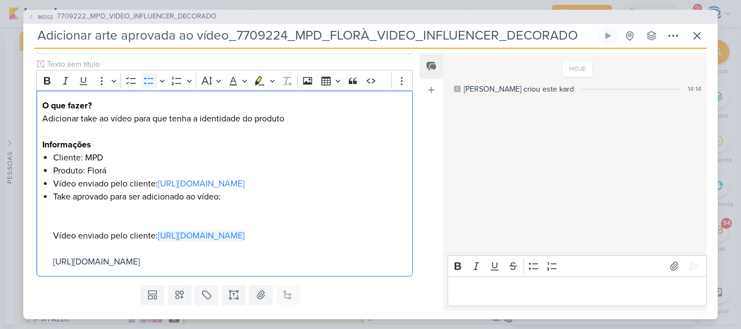
drag, startPoint x: 372, startPoint y: 263, endPoint x: 22, endPoint y: 263, distance: 350.8
click at [22, 263] on div "IM202 7709222_MPD_VIDEO_INFLUENCER_DECORADO Adicionar arte aprovada ao vídeo_77…" at bounding box center [370, 164] width 741 height 329
copy link "https://drive.google.com/drive/folders/18m8SFoHXcg4wXXx7GjKk5w_8idQXkF6N"
drag, startPoint x: 378, startPoint y: 196, endPoint x: 44, endPoint y: 193, distance: 334.5
click at [44, 193] on div "O que fazer? Adicionar take ao vídeo para que tenha a identidade do produto Inf…" at bounding box center [224, 184] width 376 height 186
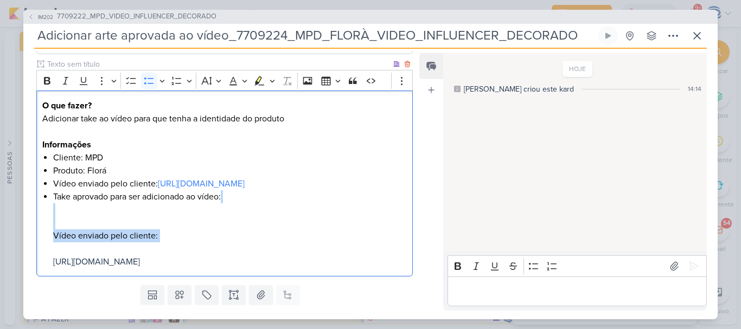
drag, startPoint x: 178, startPoint y: 257, endPoint x: 51, endPoint y: 224, distance: 131.1
click at [51, 224] on div "O que fazer? Adicionar take ao vídeo para que tenha a identidade do produto Inf…" at bounding box center [224, 184] width 376 height 186
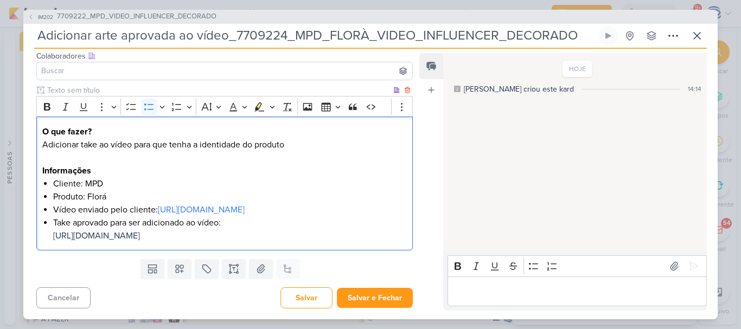
click at [151, 235] on li "Take aprovado para ser adicionado ao vídeo: https://drive.google.com/drive/fold…" at bounding box center [229, 229] width 353 height 26
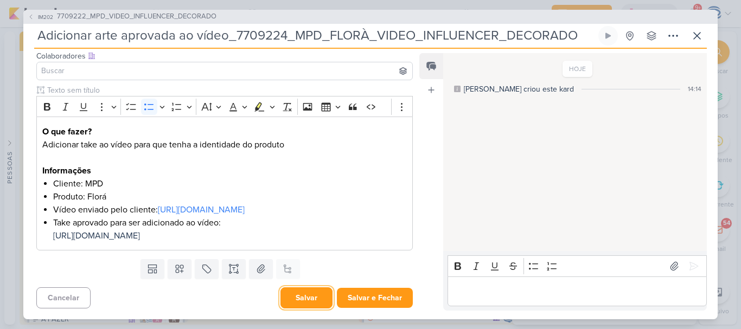
click at [306, 301] on button "Salvar" at bounding box center [306, 297] width 52 height 21
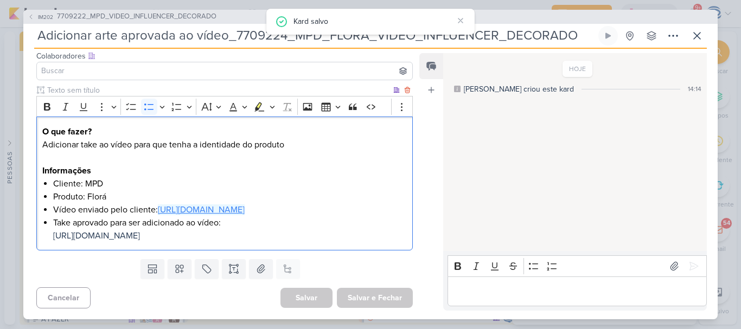
click at [182, 204] on link "https://drive.google.com/drive/folders/18m8SFoHXcg4wXXx7GjKk5w_8idQXkF6N" at bounding box center [201, 209] width 87 height 11
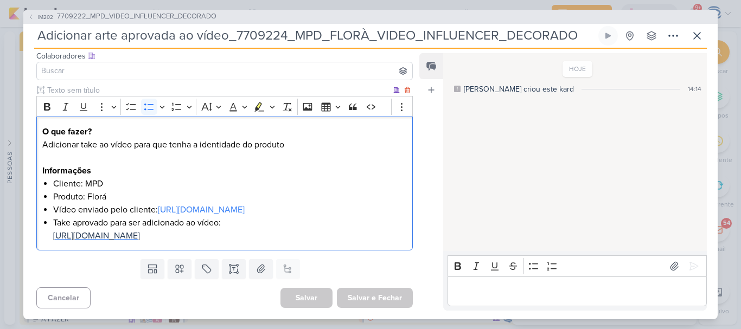
click at [91, 230] on span "https://drive.google.com/drive/folders/1tWJyFZuV0bYAB271-YgNrlS1k7R0Ml-g?usp=sh…" at bounding box center [96, 235] width 87 height 11
click at [225, 235] on li "Take aprovado para ser adicionado ao vídeo: https://drive.google.com/drive/fold…" at bounding box center [229, 229] width 353 height 26
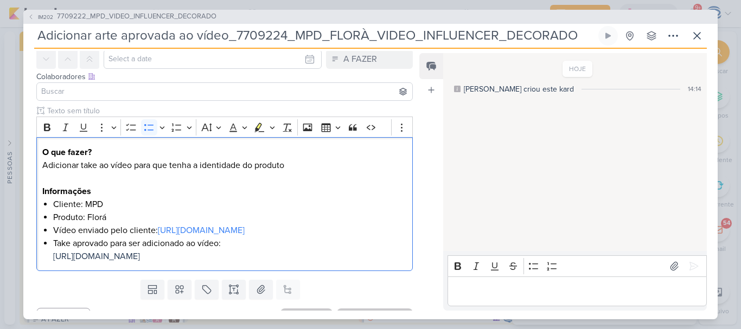
scroll to position [0, 0]
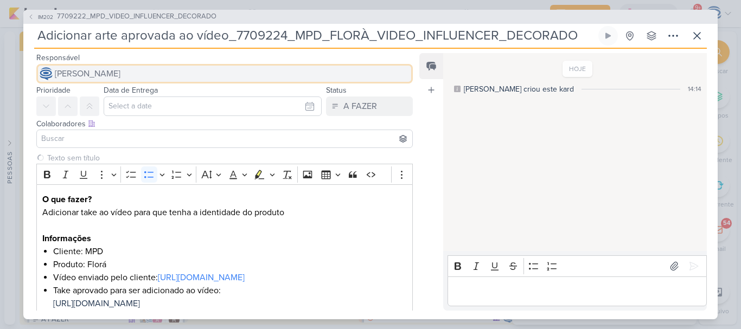
click at [183, 73] on button "[PERSON_NAME]" at bounding box center [224, 74] width 376 height 20
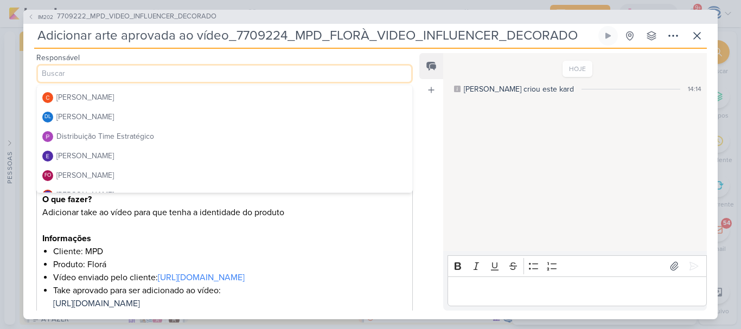
scroll to position [56, 0]
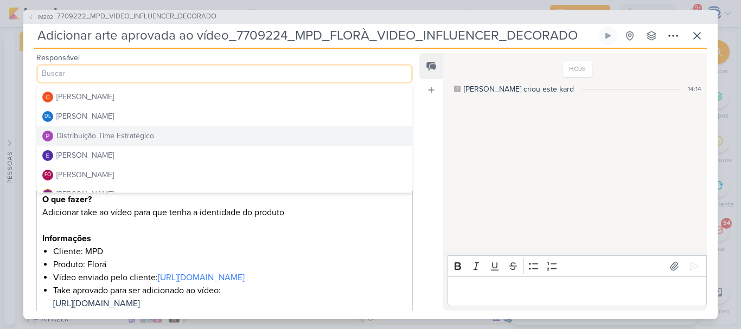
click at [110, 135] on div "Distribuição Time Estratégico" at bounding box center [105, 135] width 98 height 11
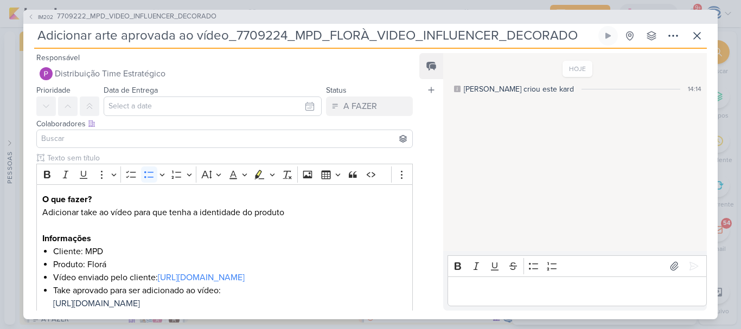
click at [126, 141] on input at bounding box center [224, 138] width 371 height 13
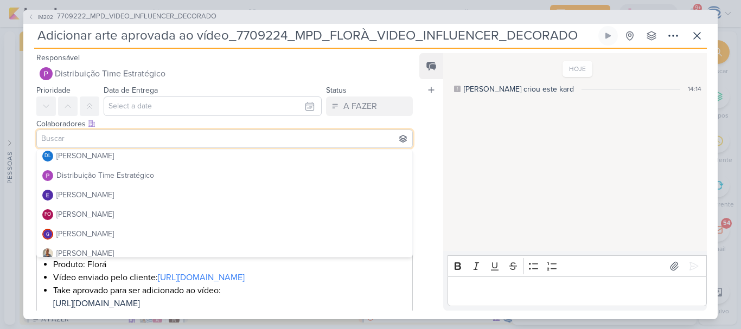
scroll to position [84, 0]
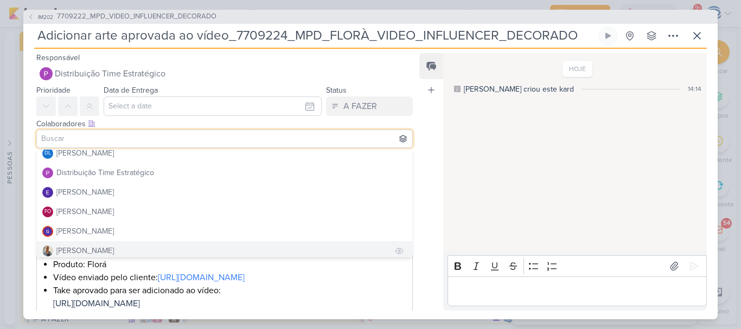
click at [124, 249] on button "Iara Santos" at bounding box center [224, 251] width 375 height 20
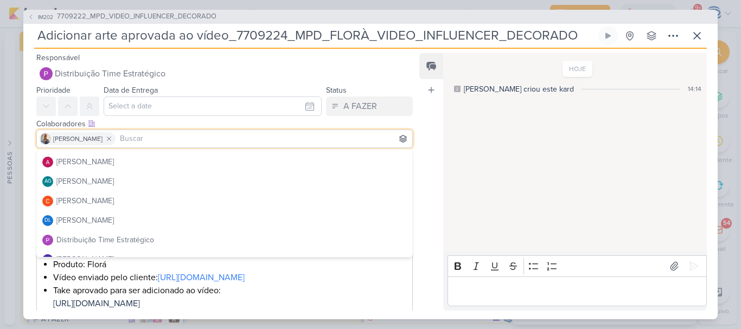
scroll to position [0, 0]
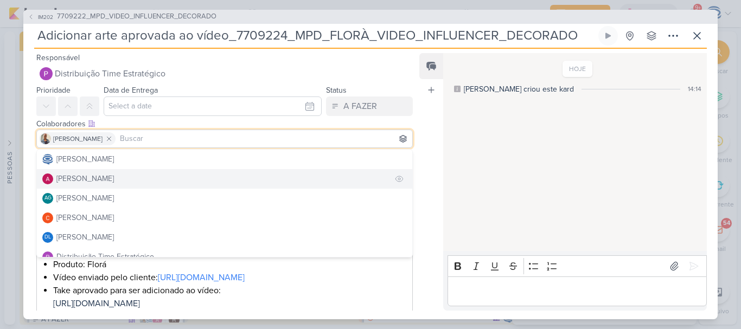
click at [114, 180] on div "[PERSON_NAME]" at bounding box center [84, 178] width 57 height 11
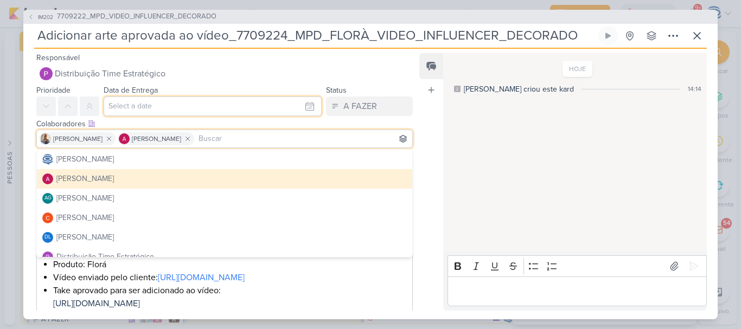
click at [143, 106] on input "text" at bounding box center [213, 107] width 218 height 20
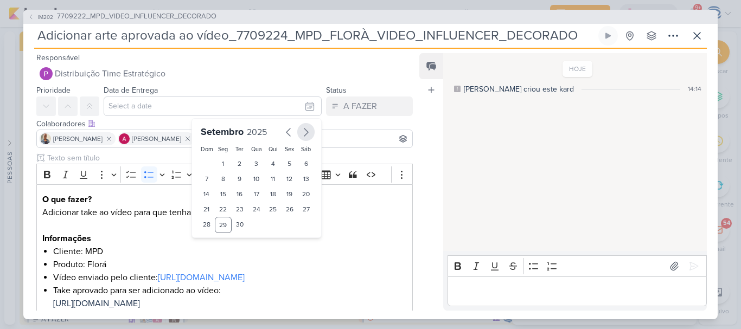
click at [299, 138] on icon "button" at bounding box center [305, 132] width 13 height 13
click at [249, 161] on div "1" at bounding box center [256, 163] width 17 height 15
type input "1 de outubro de 2025 às 23:59"
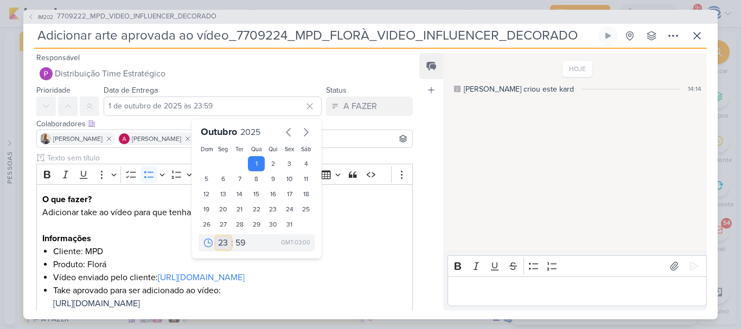
click at [216, 243] on select "00 01 02 03 04 05 06 07 08 09 10 11 12 13 14 15 16 17 18 19 20 21 22 23" at bounding box center [223, 242] width 15 height 13
select select "18"
click at [216, 236] on select "00 01 02 03 04 05 06 07 08 09 10 11 12 13 14 15 16 17 18 19 20 21 22 23" at bounding box center [223, 242] width 15 height 13
type input "1 de outubro de 2025 às 18:59"
click at [237, 240] on select "00 05 10 15 20 25 30 35 40 45 50 55 59" at bounding box center [240, 242] width 15 height 13
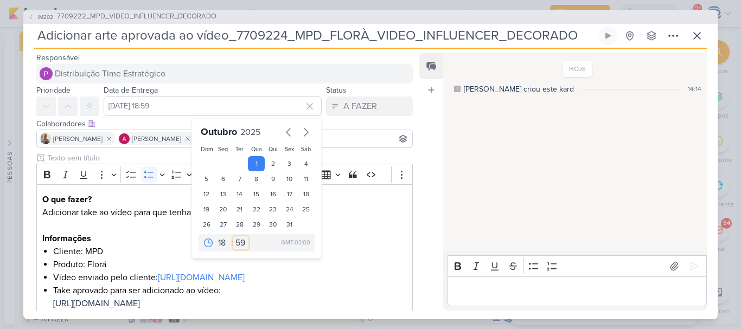
select select "0"
click at [233, 236] on select "00 05 10 15 20 25 30 35 40 45 50 55 59" at bounding box center [240, 242] width 15 height 13
type input "1 de outubro de 2025 às 18:00"
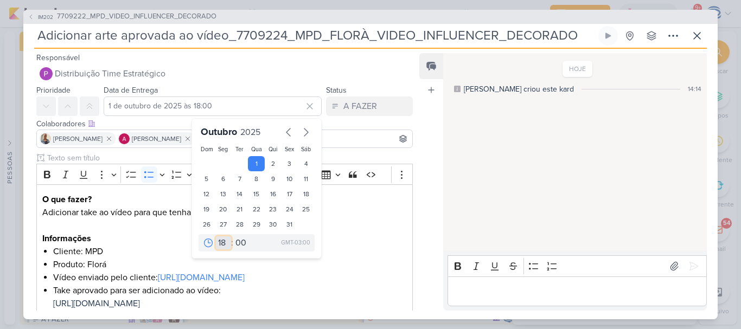
click at [219, 240] on select "00 01 02 03 04 05 06 07 08 09 10 11 12 13 14 15 16 17 18 19 20 21 22 23" at bounding box center [223, 242] width 15 height 13
select select "16"
click at [216, 236] on select "00 01 02 03 04 05 06 07 08 09 10 11 12 13 14 15 16 17 18 19 20 21 22 23" at bounding box center [223, 242] width 15 height 13
type input "1 de outubro de 2025 às 16:00"
click at [273, 246] on div "00 01 02 03 04 05 06 07 08 09 10 11 12 13 14 15 16 17 18 19 20 21 22 23 : 00 05…" at bounding box center [256, 242] width 116 height 17
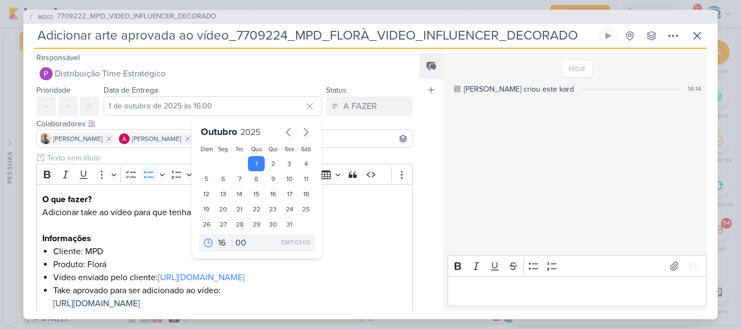
scroll to position [26, 0]
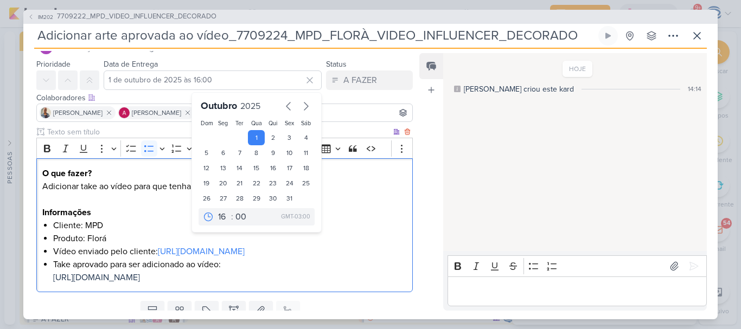
click at [351, 229] on li "Cliente: MPD" at bounding box center [229, 225] width 353 height 13
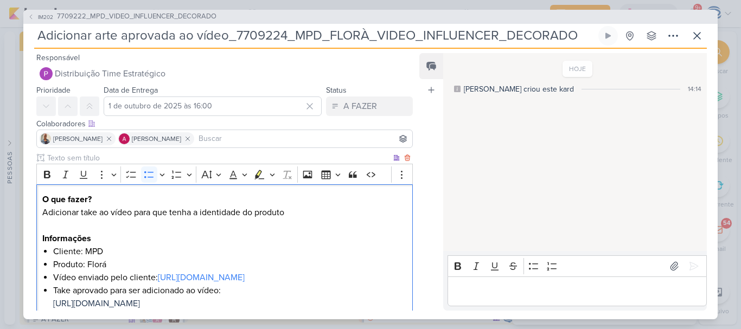
scroll to position [94, 0]
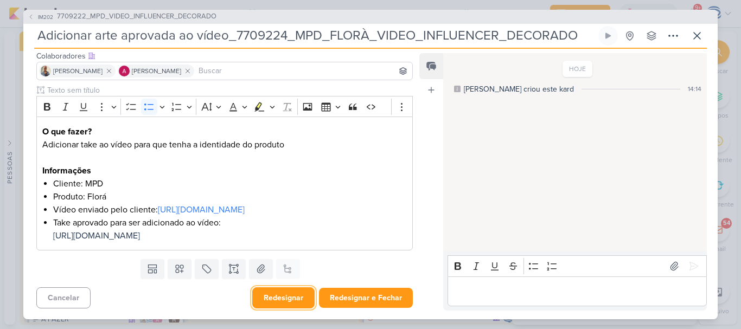
click at [267, 300] on button "Redesignar" at bounding box center [283, 297] width 62 height 21
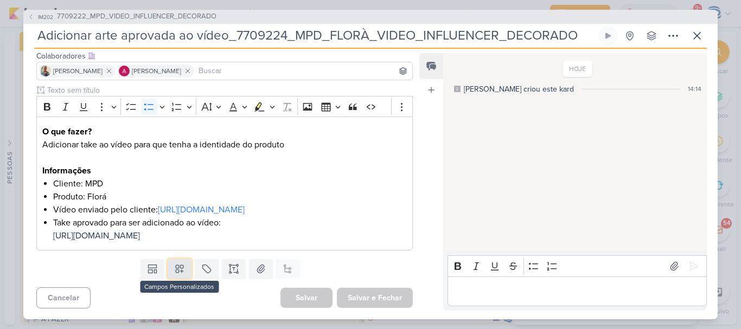
click at [173, 263] on button at bounding box center [180, 269] width 24 height 20
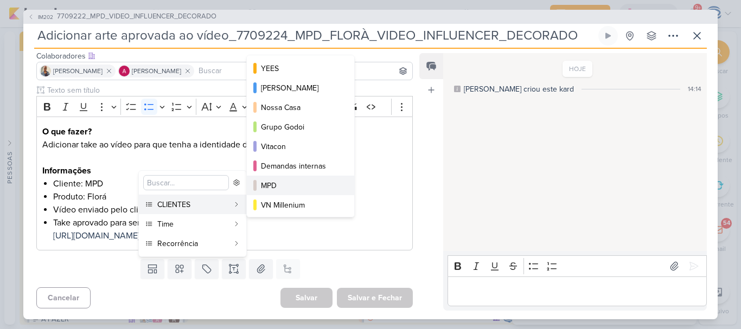
click at [299, 184] on div "MPD" at bounding box center [301, 185] width 80 height 11
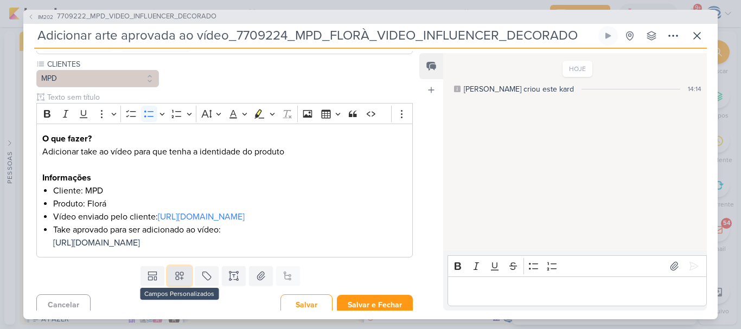
click at [174, 281] on icon at bounding box center [179, 276] width 11 height 11
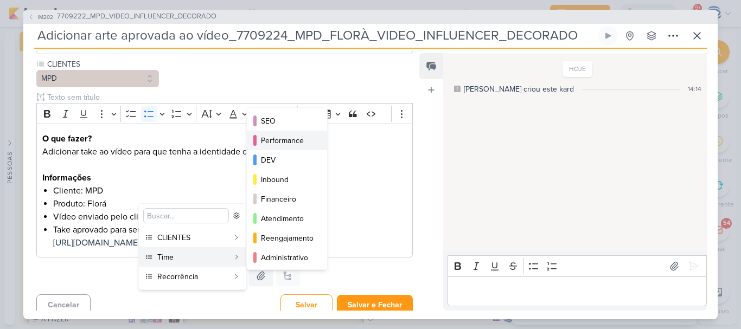
click at [271, 144] on div "Performance" at bounding box center [287, 140] width 53 height 11
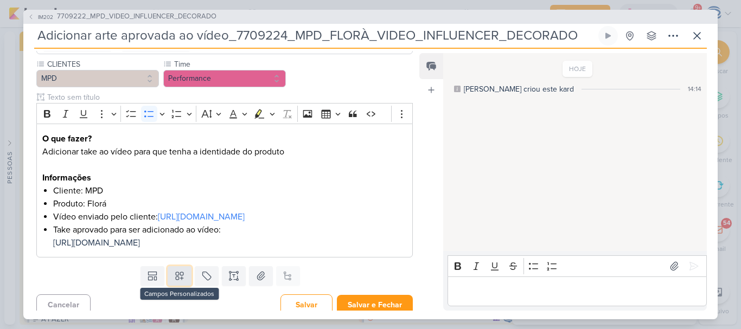
click at [180, 281] on icon at bounding box center [179, 276] width 11 height 11
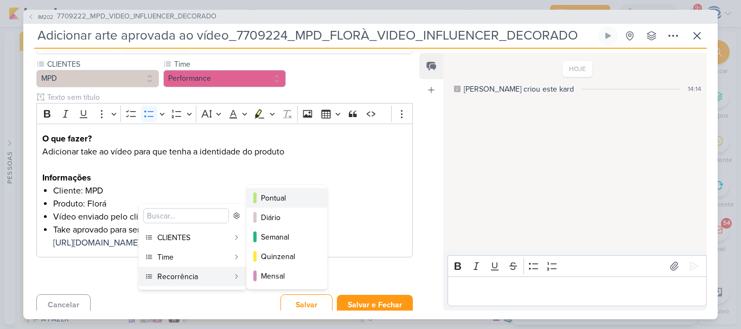
click at [285, 201] on div "Pontual" at bounding box center [287, 197] width 53 height 11
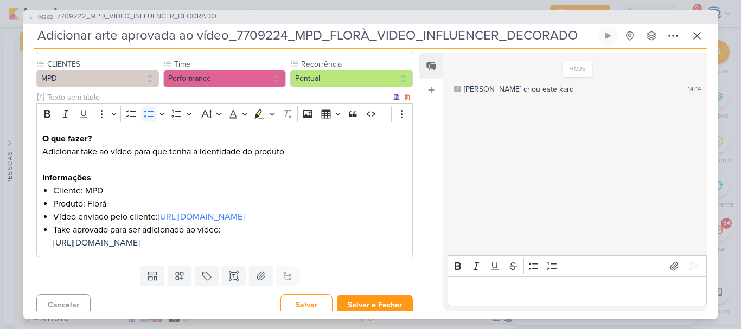
scroll to position [127, 0]
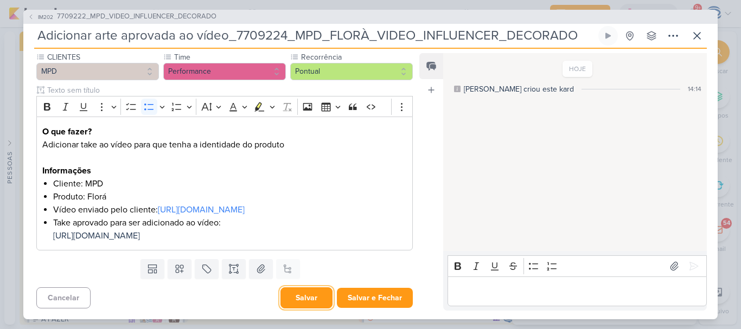
click at [299, 295] on button "Salvar" at bounding box center [306, 297] width 52 height 21
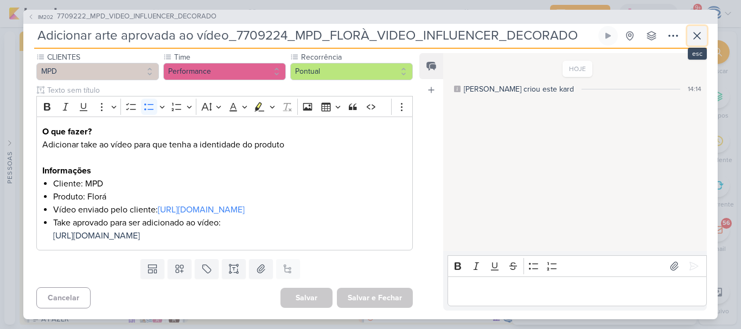
click at [698, 31] on icon at bounding box center [696, 35] width 13 height 13
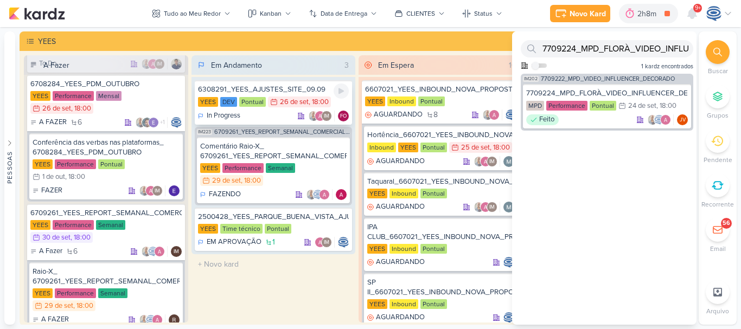
click at [270, 94] on div "6308291_YEES_AJUSTES_SITE_09.09" at bounding box center [273, 90] width 151 height 10
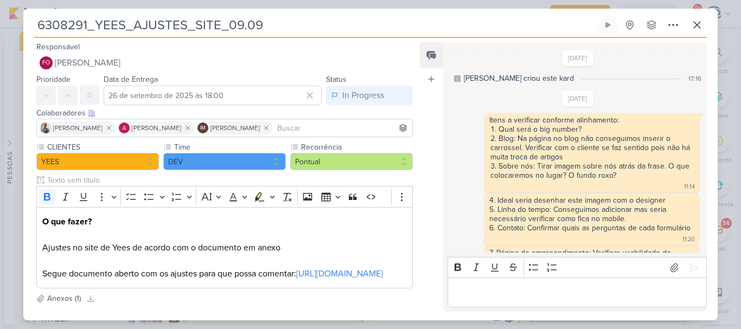
scroll to position [770, 0]
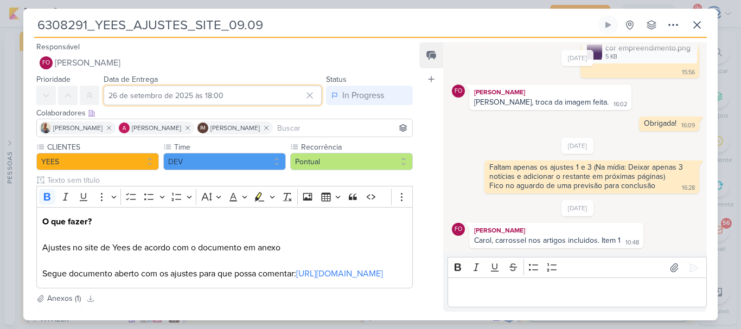
click at [216, 92] on input "26 de setembro de 2025 às 18:00" at bounding box center [213, 96] width 218 height 20
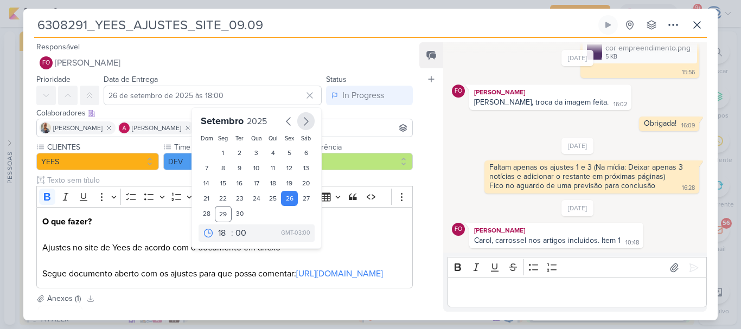
click at [304, 124] on icon "button" at bounding box center [306, 122] width 4 height 8
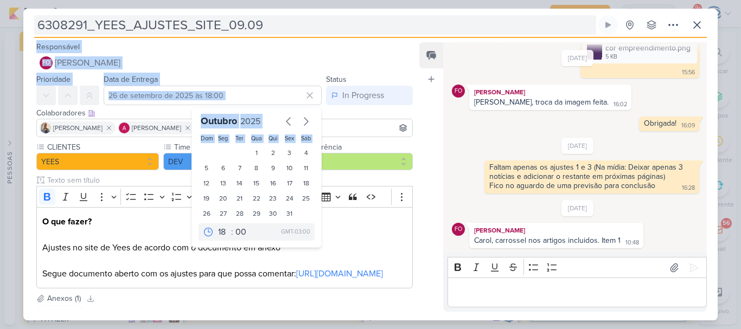
drag, startPoint x: 250, startPoint y: 155, endPoint x: 280, endPoint y: 16, distance: 141.4
click at [280, 16] on div "6308291_YEES_AJUSTES_SITE_09.09 Criado por mim nenhum grupo disponível" at bounding box center [370, 167] width 694 height 305
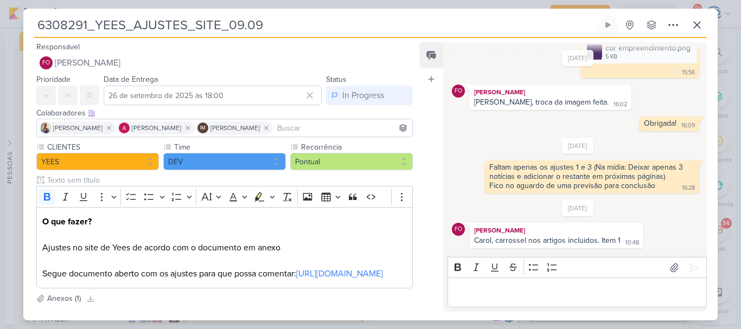
drag, startPoint x: 280, startPoint y: 16, endPoint x: 37, endPoint y: 27, distance: 243.1
click at [38, 22] on input "6308291_YEES_AJUSTES_SITE_09.09" at bounding box center [315, 25] width 562 height 20
drag, startPoint x: 38, startPoint y: 22, endPoint x: 269, endPoint y: 29, distance: 230.5
click at [269, 29] on input "6308291_YEES_AJUSTES_SITE_09.09" at bounding box center [315, 25] width 562 height 20
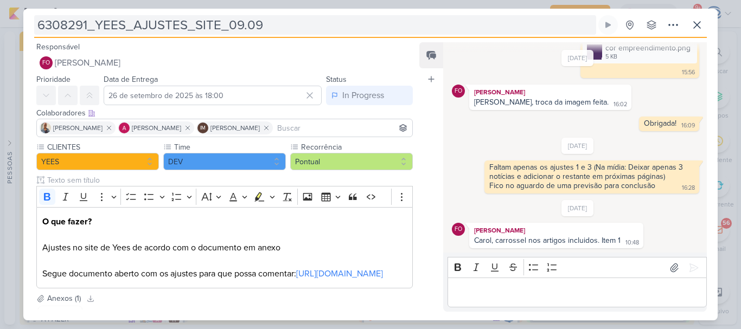
drag, startPoint x: 295, startPoint y: 17, endPoint x: 310, endPoint y: 17, distance: 14.6
click at [295, 17] on input "6308291_YEES_AJUSTES_SITE_09.09" at bounding box center [315, 25] width 562 height 20
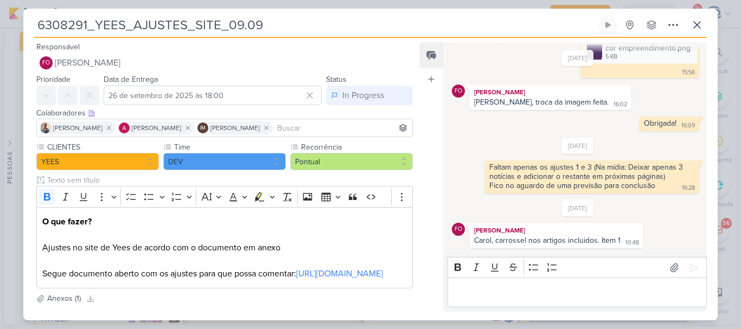
click at [563, 24] on input "6308291_YEES_AJUSTES_SITE_09.09" at bounding box center [315, 25] width 562 height 20
click at [696, 21] on icon at bounding box center [696, 24] width 13 height 13
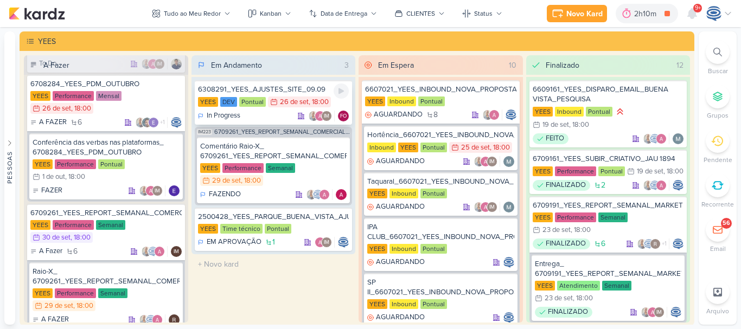
click at [245, 114] on div "In Progress IM FO" at bounding box center [273, 116] width 151 height 11
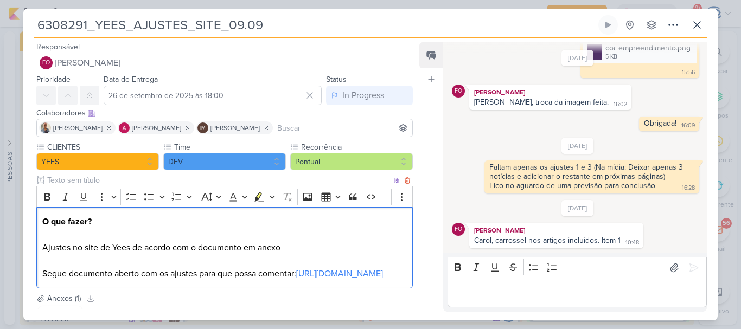
click at [303, 280] on p "O que fazer? Ajustes no site de Yees de acordo com o documento em anexo Segue d…" at bounding box center [224, 247] width 364 height 65
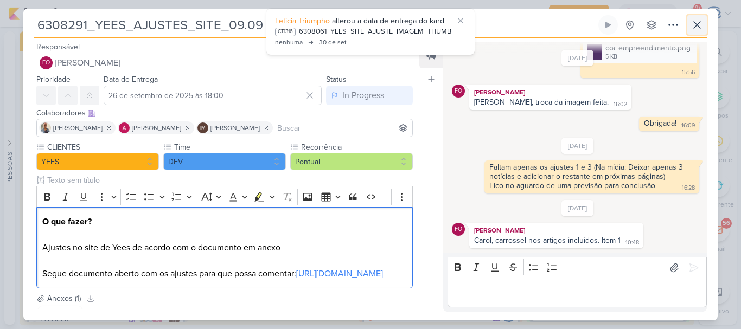
click at [693, 24] on icon at bounding box center [696, 24] width 13 height 13
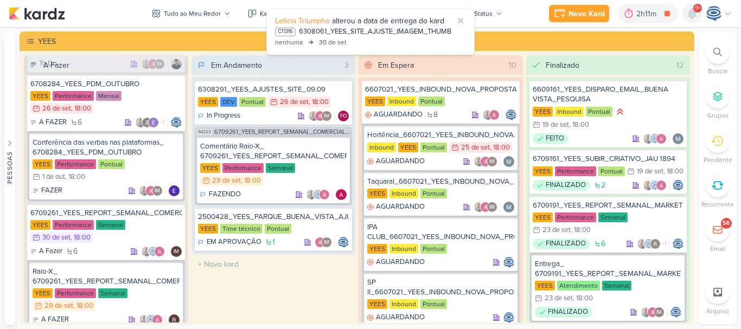
click at [695, 13] on icon at bounding box center [691, 14] width 9 height 10
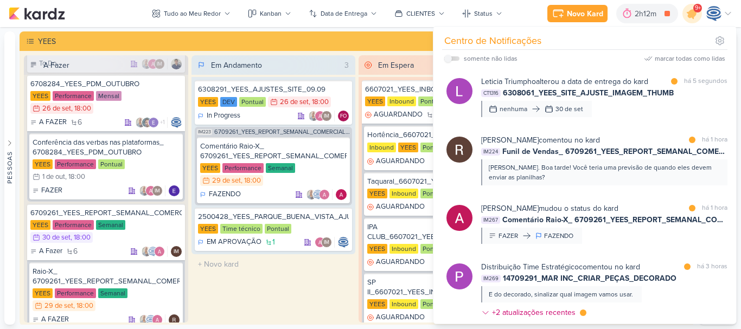
click at [695, 12] on span "9+" at bounding box center [698, 8] width 6 height 9
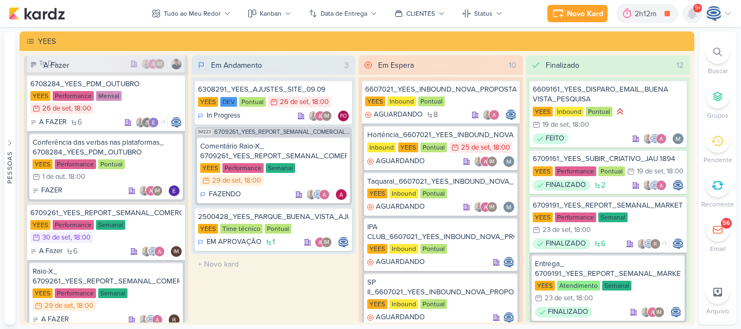
click at [692, 14] on icon at bounding box center [691, 14] width 9 height 10
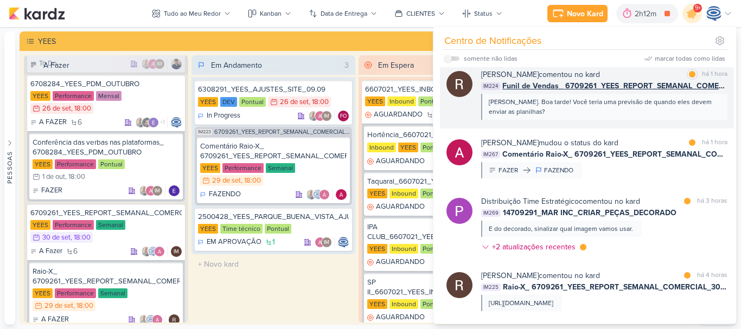
scroll to position [0, 0]
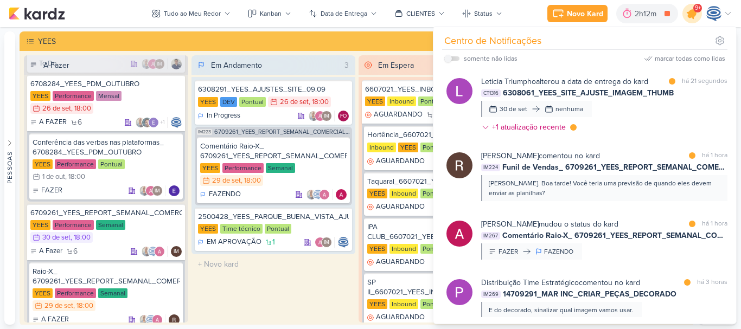
click at [692, 18] on icon at bounding box center [691, 13] width 13 height 13
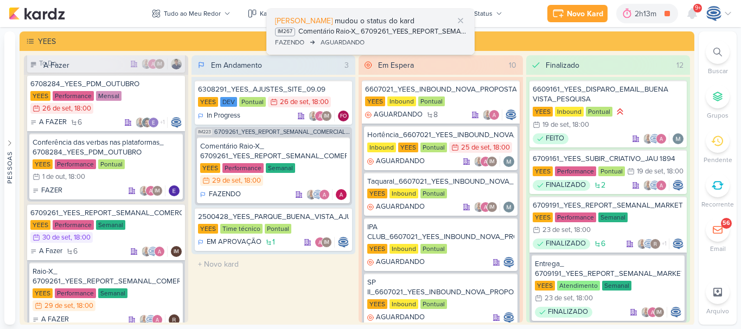
click at [382, 36] on div "Comentário Raio-X_ 6709261_YEES_REPORT_SEMANAL_COMERCIAL_30.09" at bounding box center [382, 32] width 168 height 11
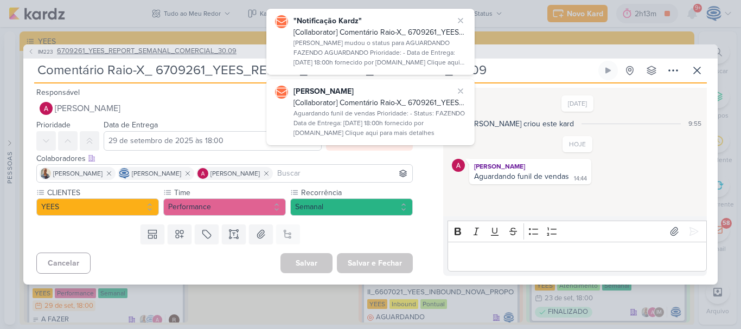
click at [138, 53] on span "6709261_YEES_REPORT_SEMANAL_COMERCIAL_30.09" at bounding box center [146, 51] width 179 height 11
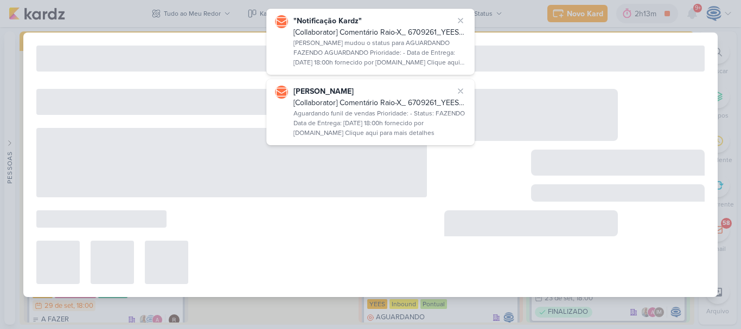
type input "6709261_YEES_REPORT_SEMANAL_COMERCIAL_30.09"
type input "30 de setembro de 2025 às 18:00"
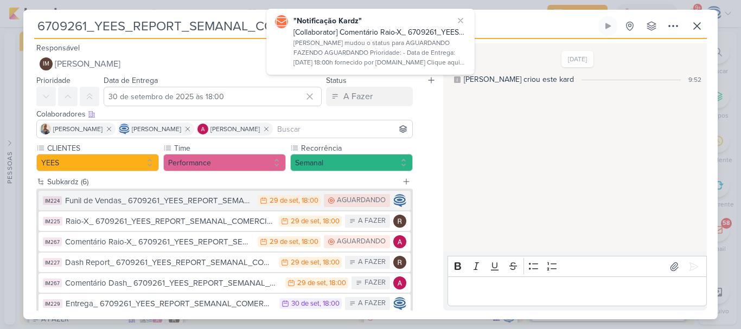
click at [214, 202] on div "Funil de Vendas_ 6709261_YEES_REPORT_SEMANAL_COMERCIAL_30.09" at bounding box center [158, 201] width 187 height 12
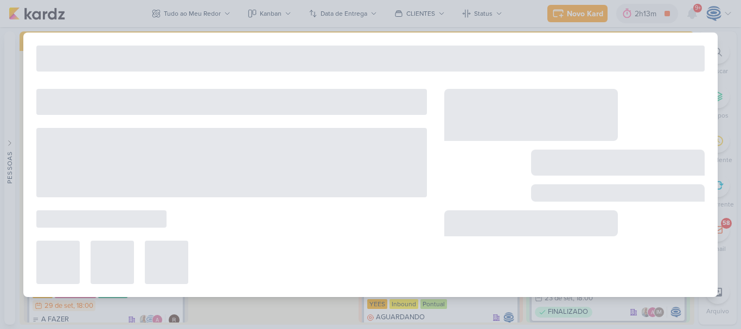
type input "Funil de Vendas_ 6709261_YEES_REPORT_SEMANAL_COMERCIAL_30.09"
type input "29 de setembro de 2025 às 18:00"
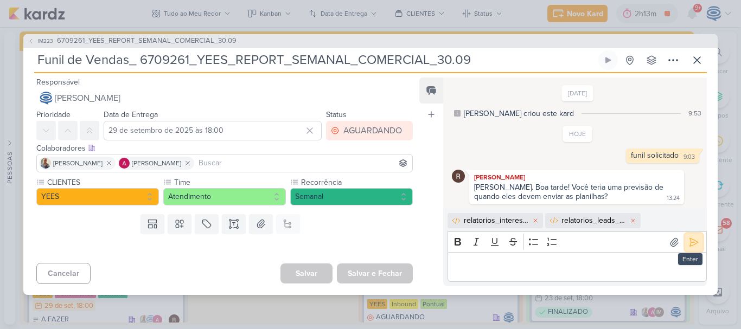
click at [693, 242] on icon at bounding box center [694, 242] width 8 height 8
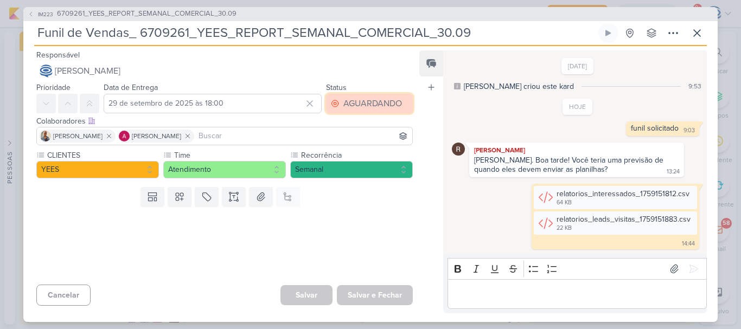
click at [365, 103] on div "AGUARDANDO" at bounding box center [372, 103] width 59 height 13
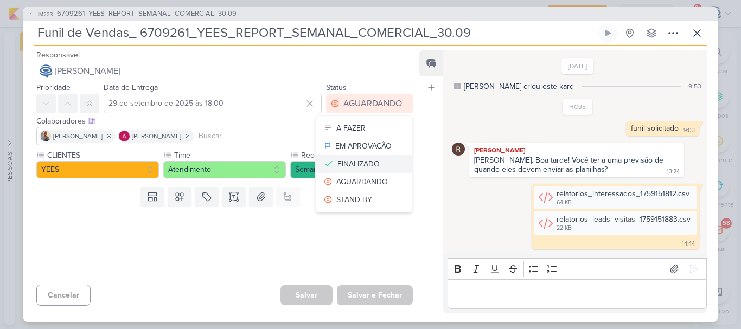
click at [358, 159] on div "FINALIZADO" at bounding box center [358, 163] width 42 height 11
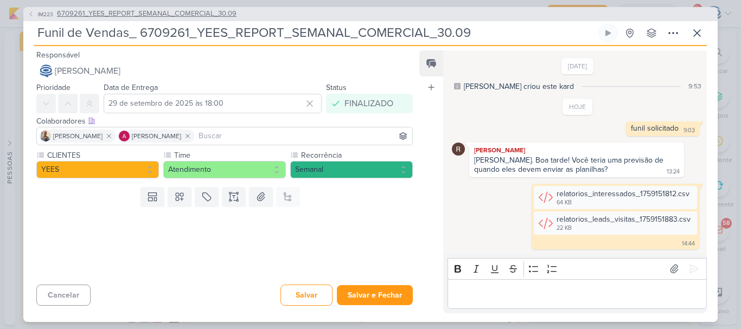
click at [163, 15] on span "6709261_YEES_REPORT_SEMANAL_COMERCIAL_30.09" at bounding box center [146, 14] width 179 height 11
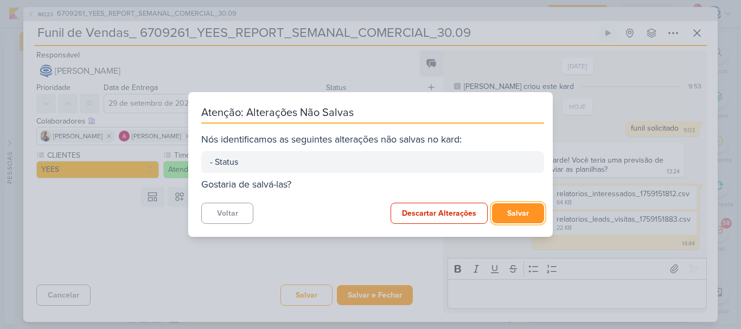
click at [501, 213] on button "Salvar" at bounding box center [518, 213] width 52 height 20
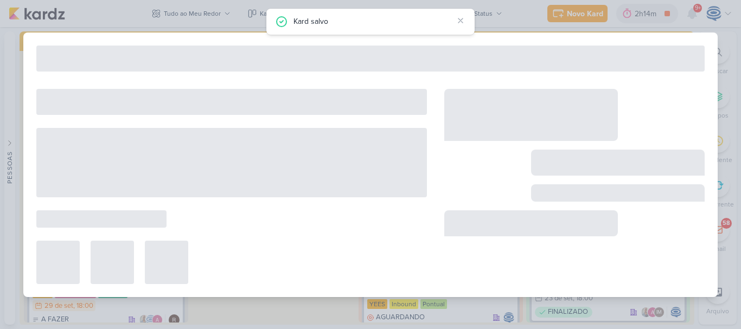
type input "6709261_YEES_REPORT_SEMANAL_COMERCIAL_30.09"
type input "30 de setembro de 2025 às 18:00"
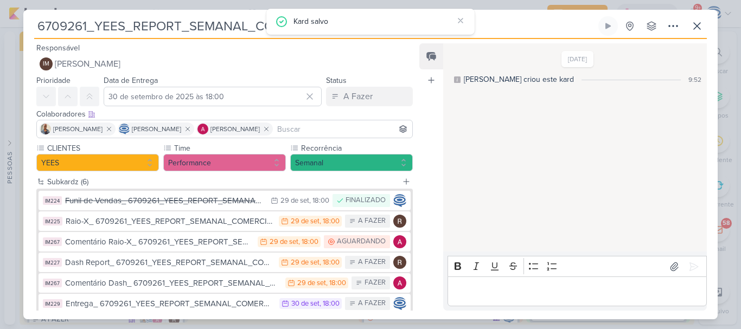
scroll to position [23, 0]
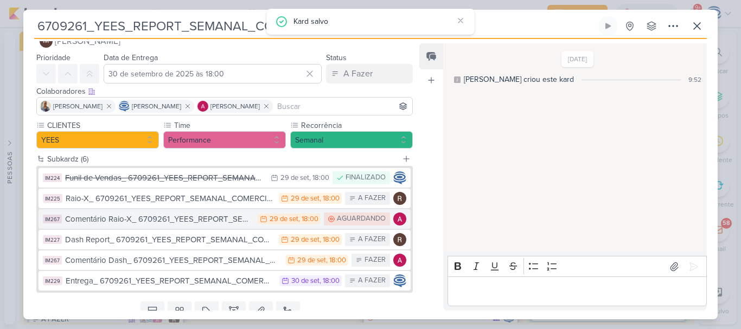
click at [172, 217] on div "Comentário Raio-X_ 6709261_YEES_REPORT_SEMANAL_COMERCIAL_30.09" at bounding box center [158, 219] width 187 height 12
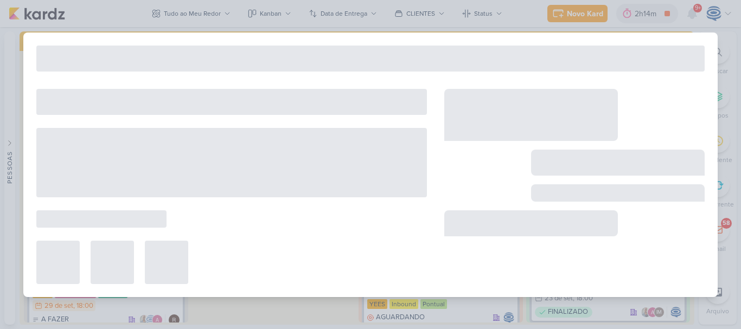
type input "Comentário Raio-X_ 6709261_YEES_REPORT_SEMANAL_COMERCIAL_30.09"
type input "29 de setembro de 2025 às 18:00"
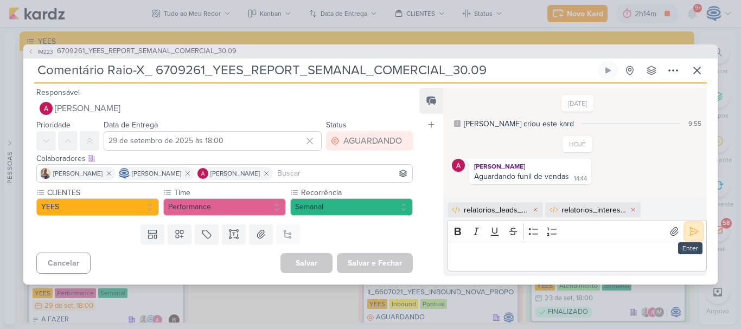
click at [688, 230] on icon at bounding box center [693, 231] width 11 height 11
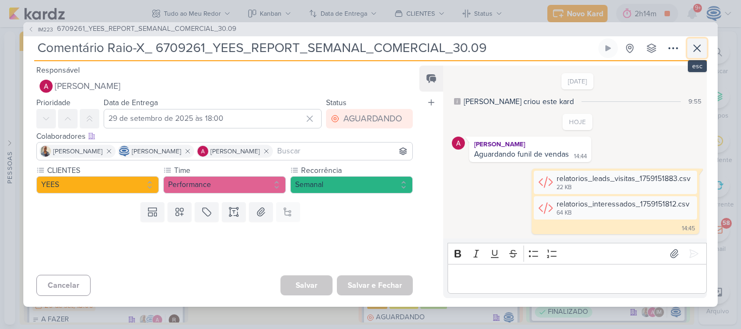
click at [694, 43] on icon at bounding box center [696, 48] width 13 height 13
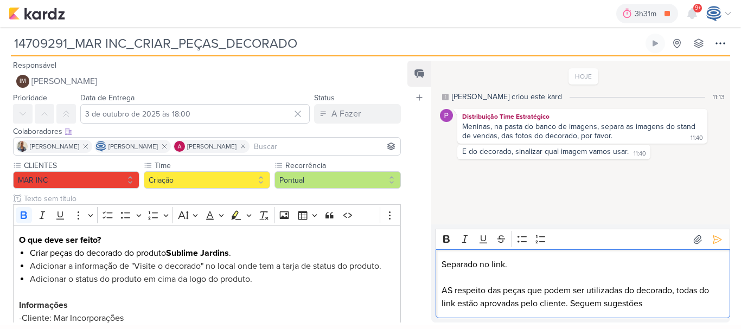
scroll to position [160, 0]
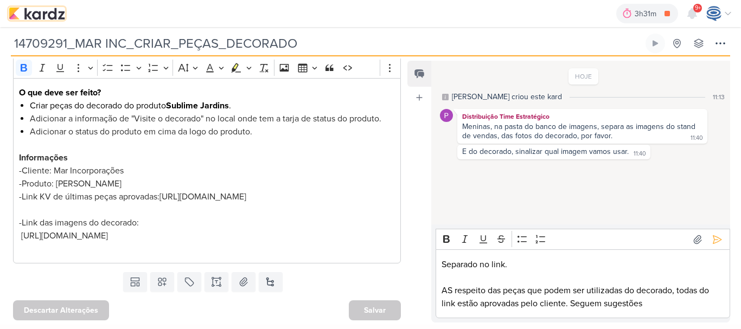
click at [30, 11] on img at bounding box center [37, 13] width 56 height 13
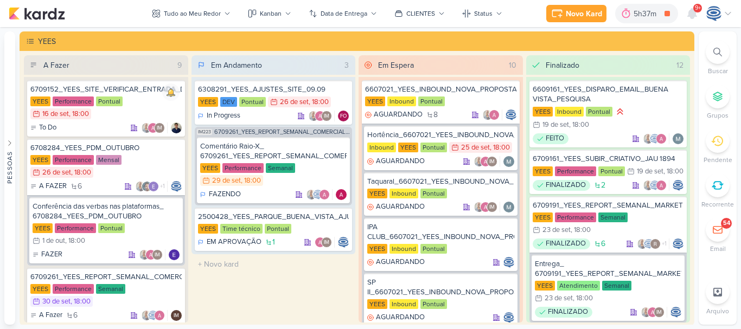
click at [696, 9] on span "9+" at bounding box center [698, 8] width 6 height 9
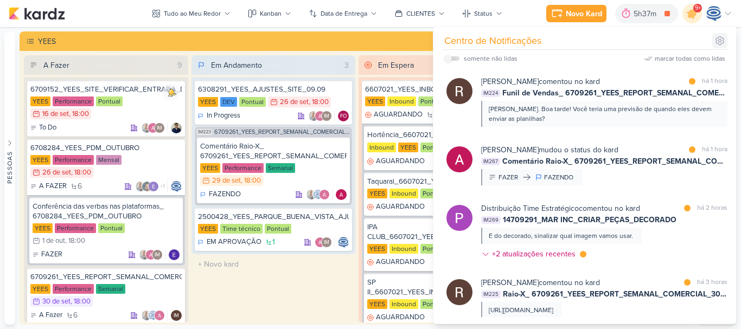
click at [722, 39] on icon at bounding box center [719, 40] width 11 height 11
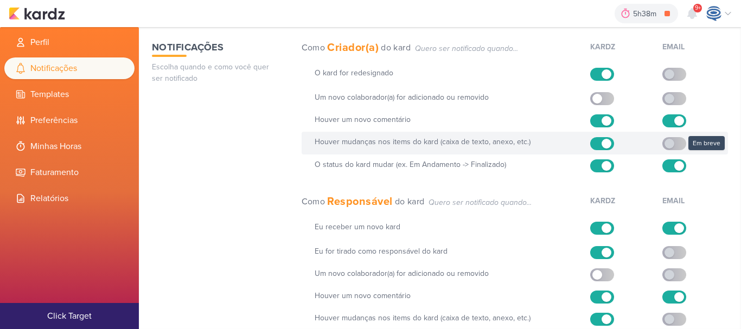
click at [674, 143] on label at bounding box center [674, 143] width 24 height 13
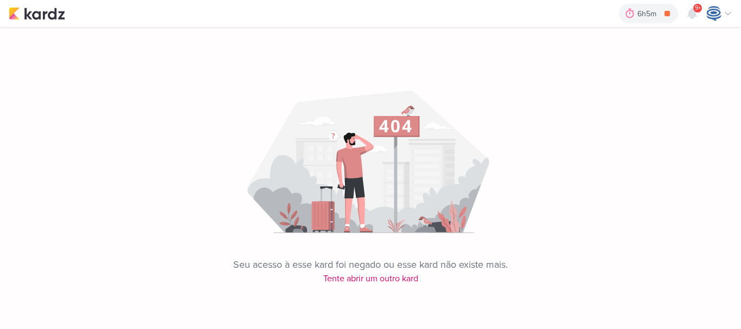
drag, startPoint x: 21, startPoint y: 2, endPoint x: 30, endPoint y: 11, distance: 12.7
click at [30, 11] on div "6h5m REUNIÃO INTERNA 0h0m Hoje 6h5m Semana 0h0m Mês 0h0m Nenhuma Sessão" at bounding box center [370, 13] width 723 height 27
click at [30, 11] on img at bounding box center [37, 13] width 56 height 13
click at [669, 11] on icon at bounding box center [666, 13] width 5 height 5
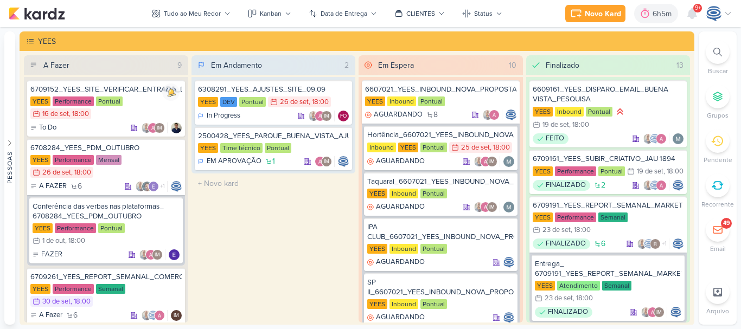
click at [712, 56] on div at bounding box center [717, 52] width 24 height 24
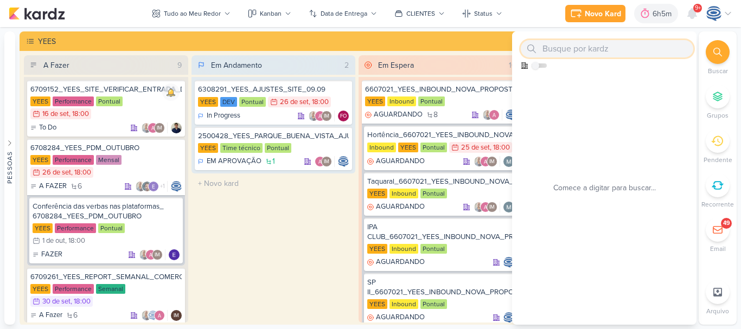
paste input "14709291"
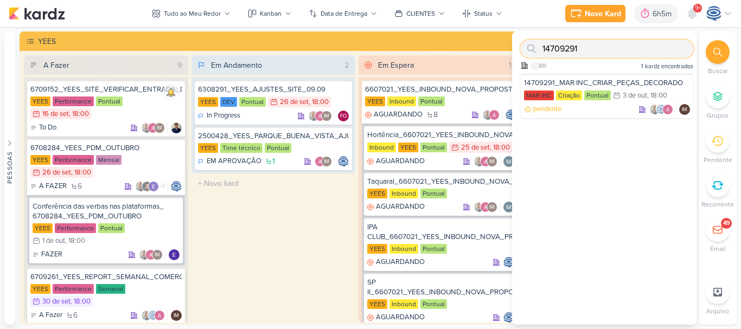
type input "14709291"
click at [551, 169] on div "14709291 Como admin, ative para buscar em todos os kardz da organização 1 kardz…" at bounding box center [604, 177] width 184 height 293
click at [722, 48] on div at bounding box center [717, 52] width 24 height 24
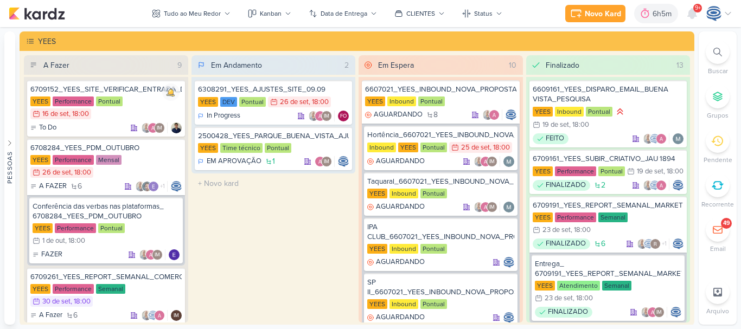
drag, startPoint x: 589, startPoint y: 37, endPoint x: 99, endPoint y: 37, distance: 489.6
click at [99, 37] on div "YEES" at bounding box center [364, 41] width 653 height 11
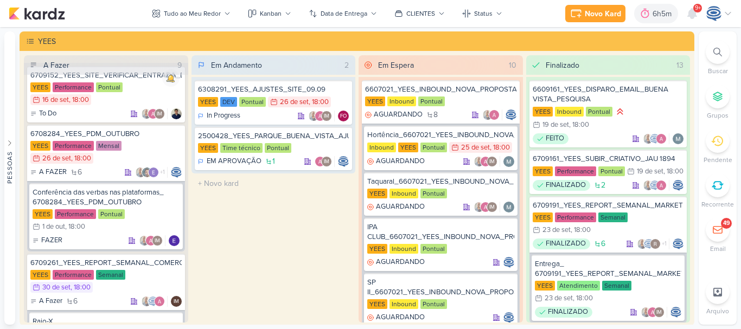
click at [706, 48] on div at bounding box center [717, 52] width 24 height 24
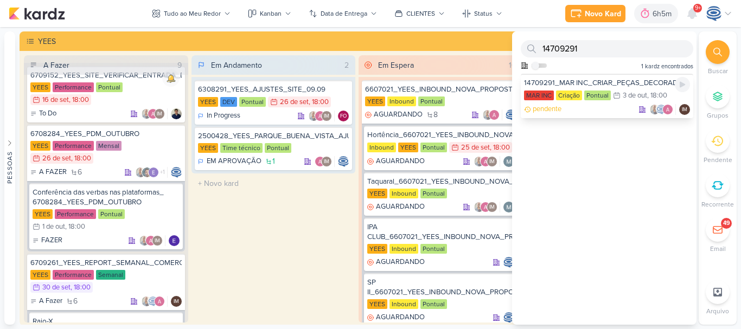
click at [611, 86] on div "14709291_MAR INC_CRIAR_PEÇAS_DECORADO" at bounding box center [607, 83] width 166 height 10
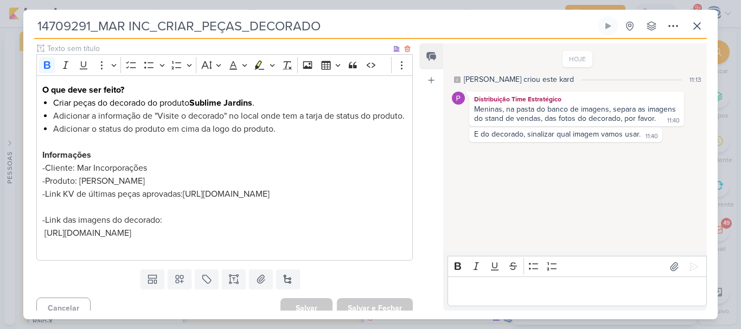
scroll to position [133, 0]
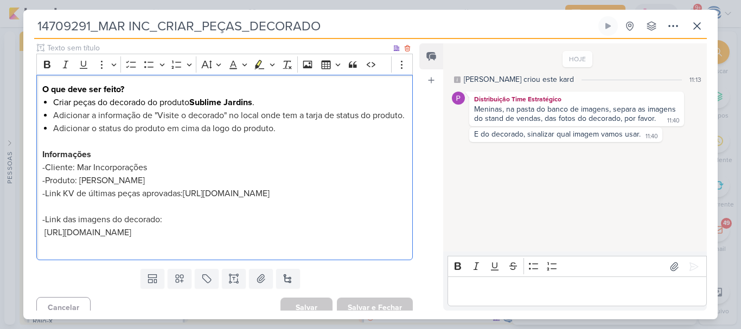
click at [42, 199] on span "-Link KV de últimas peças aprovadas:" at bounding box center [112, 193] width 140 height 11
click at [48, 213] on p "Editor editing area: main" at bounding box center [224, 206] width 364 height 13
click at [385, 239] on p "https://drive.google.com/drive/folders/1rnaID5z9YqwkhDXwgzcXrL9SKKR0mdxw" at bounding box center [224, 232] width 364 height 13
click at [371, 200] on p "-Link KV de últimas peças aprovadas: https://drive.google.com/drive/folders/1wJ…" at bounding box center [224, 193] width 364 height 13
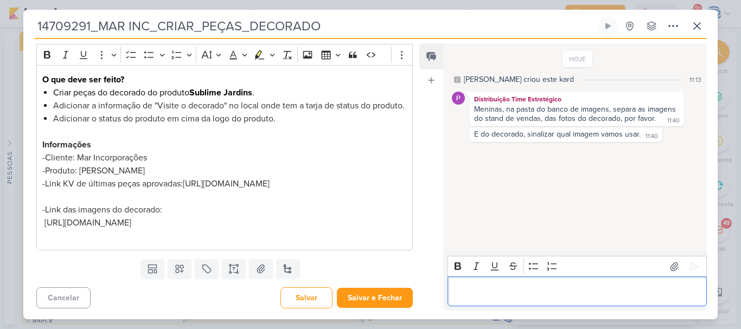
click at [476, 288] on p "Editor editing area: main" at bounding box center [577, 291] width 248 height 13
click at [495, 288] on p "Boa tarde! Feito a separação" at bounding box center [577, 291] width 248 height 13
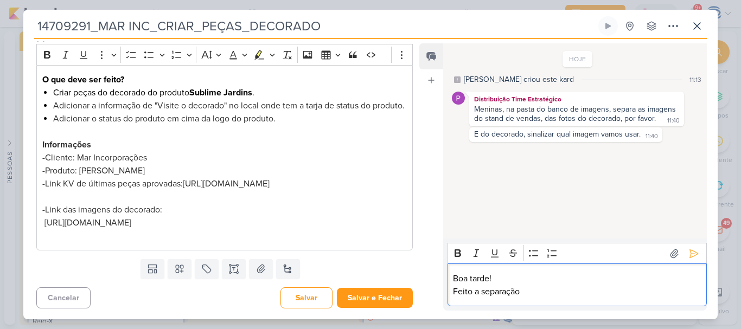
click at [528, 297] on p "Feito a separação" at bounding box center [577, 291] width 248 height 13
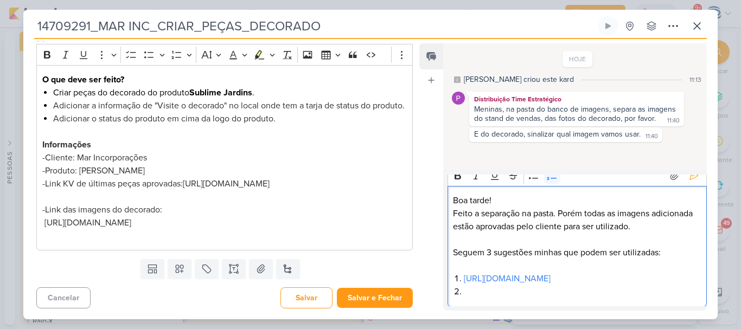
scroll to position [27, 0]
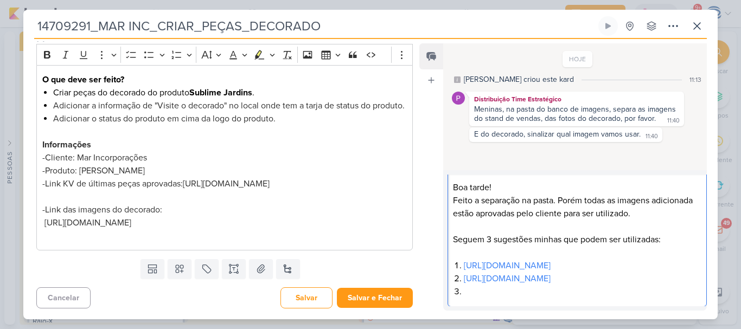
click at [587, 285] on li "https://drive.google.com/file/d/16zUehw7nytxGt6O01jE8OESgFjvbUz_u/view?usp=shar…" at bounding box center [582, 278] width 237 height 13
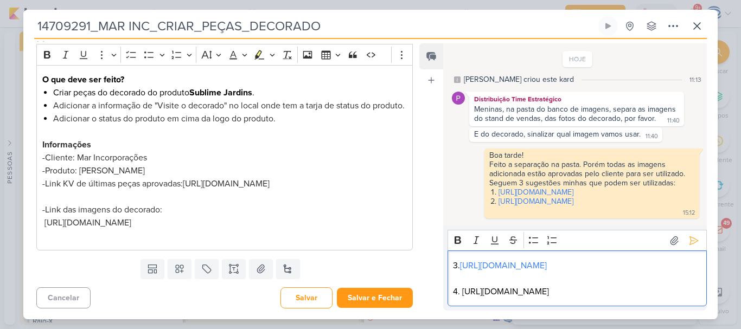
scroll to position [62, 0]
click at [693, 235] on icon at bounding box center [693, 240] width 11 height 11
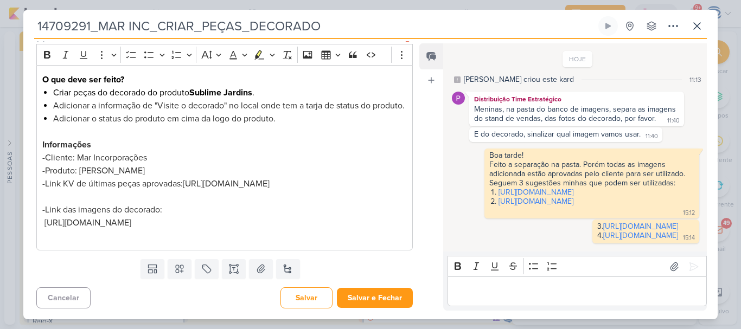
scroll to position [0, 0]
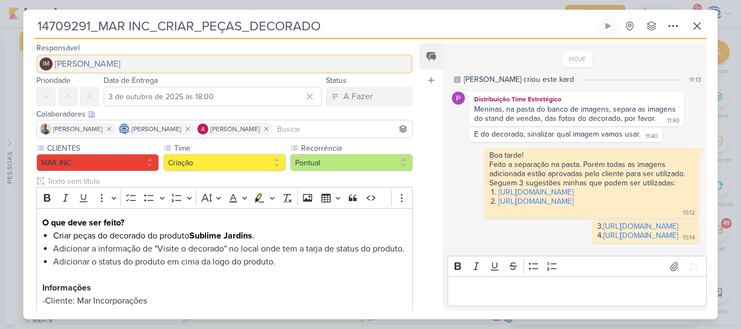
click at [120, 59] on span "Isabella Machado Guimarães" at bounding box center [88, 63] width 66 height 13
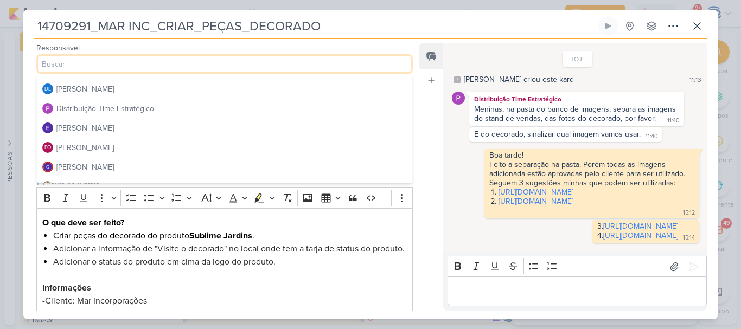
scroll to position [78, 0]
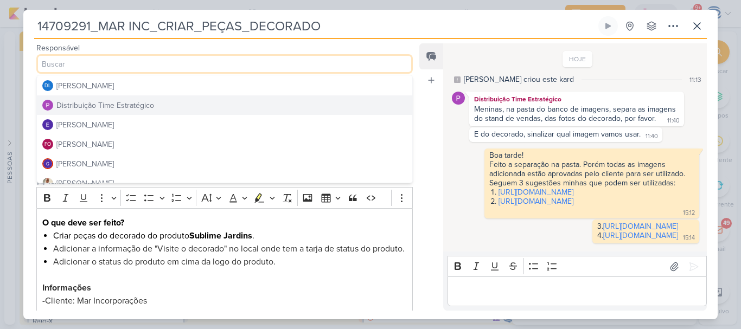
click at [136, 110] on button "Distribuição Time Estratégico" at bounding box center [224, 105] width 375 height 20
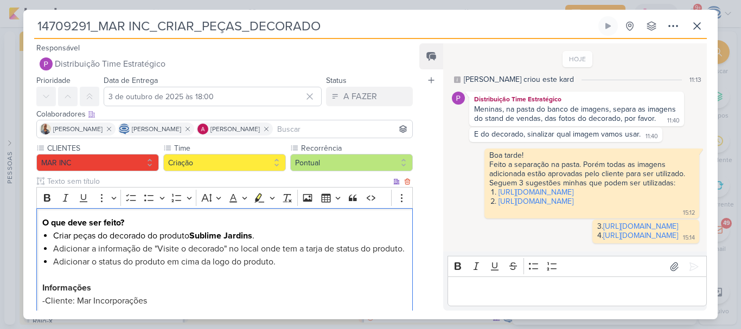
click at [287, 276] on li "Adicionar o status do produto em cima da logo do produto." at bounding box center [229, 268] width 353 height 26
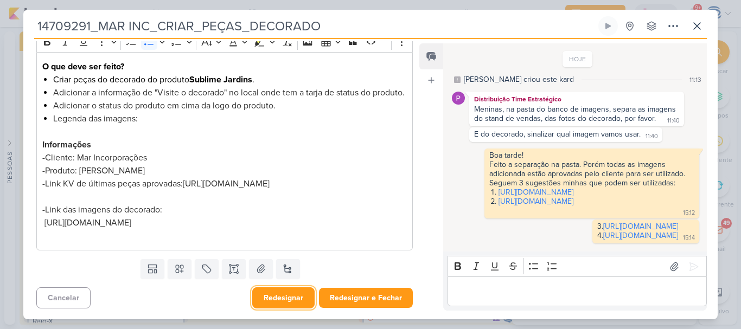
click at [286, 295] on button "Redesignar" at bounding box center [283, 297] width 62 height 21
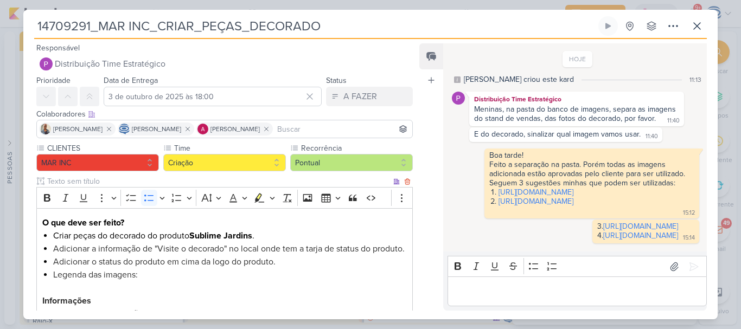
scroll to position [102, 0]
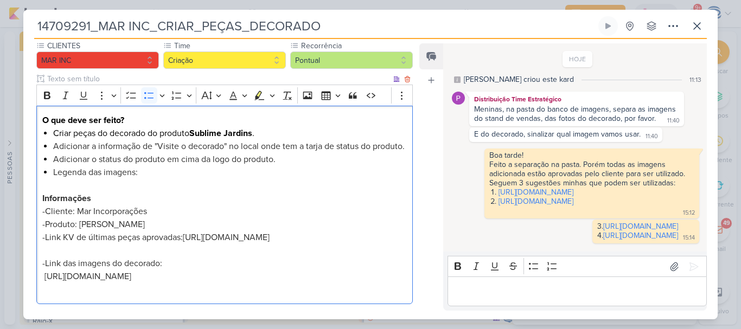
click at [220, 183] on li "⁠⁠⁠⁠⁠⁠⁠Legenda das imagens:" at bounding box center [229, 179] width 353 height 26
click at [262, 218] on p "-Cliente: Mar Incorporações" at bounding box center [224, 211] width 364 height 13
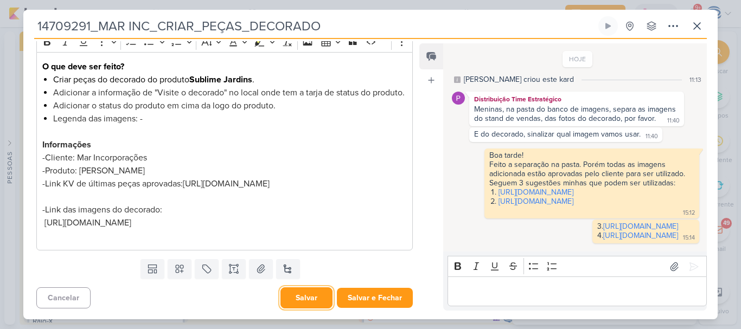
click at [305, 297] on button "Salvar" at bounding box center [306, 297] width 52 height 21
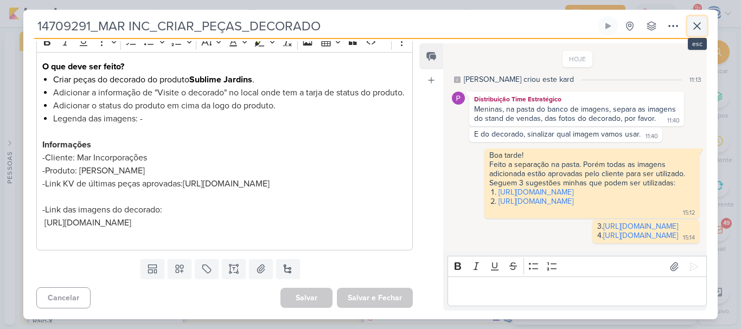
click at [697, 25] on icon at bounding box center [696, 26] width 7 height 7
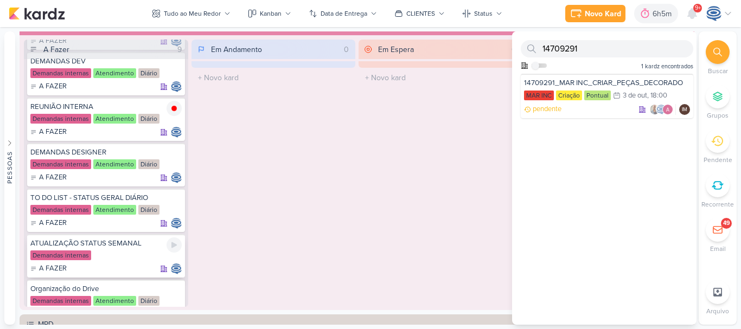
scroll to position [202, 0]
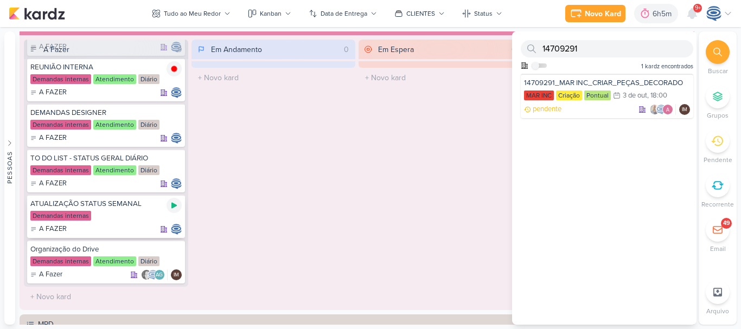
click at [172, 210] on div at bounding box center [173, 205] width 15 height 15
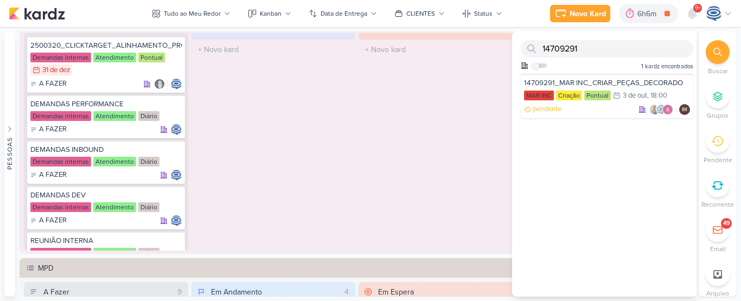
scroll to position [679, 0]
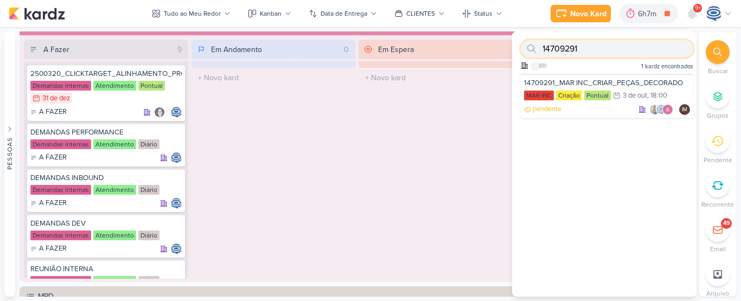
click at [542, 50] on input "14709291" at bounding box center [606, 48] width 172 height 17
paste input "6308052_YEES_SITE_ALTERAR_MENSAGEM_WPP"
type input "6308052_YEES_SITE_ALTERAR_MENSAGEM_WPP"
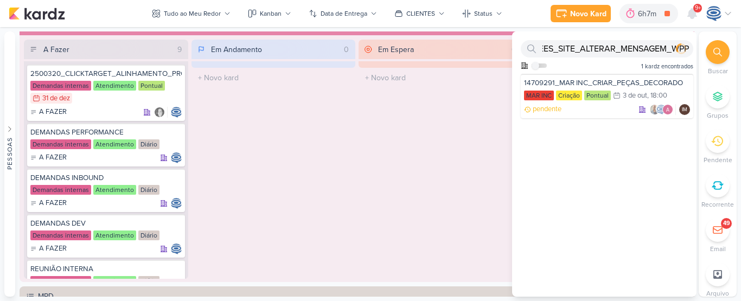
scroll to position [0, 0]
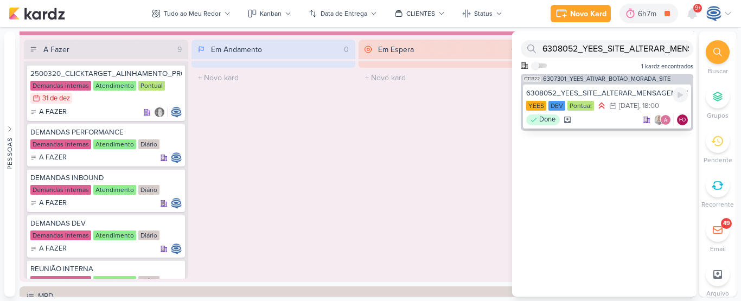
click at [594, 91] on div "6308052_YEES_SITE_ALTERAR_MENSAGEM_WPP" at bounding box center [607, 93] width 162 height 10
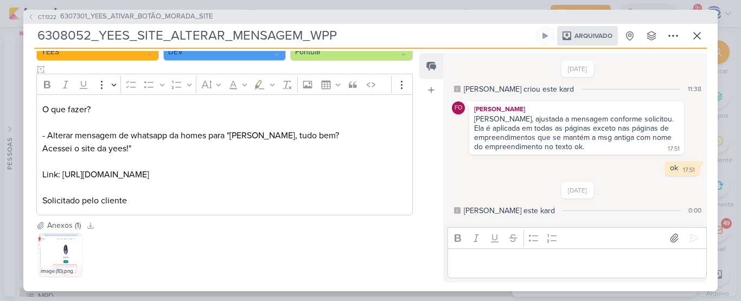
scroll to position [127, 0]
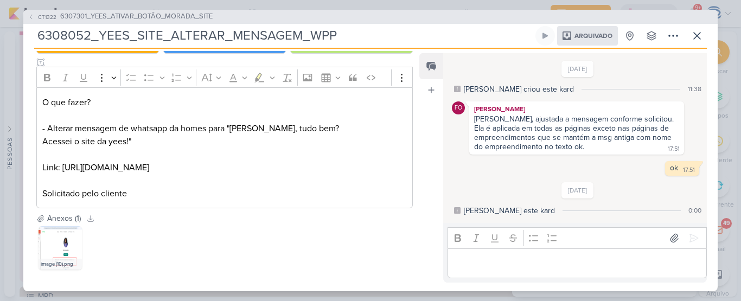
drag, startPoint x: 101, startPoint y: 99, endPoint x: 36, endPoint y: 98, distance: 65.6
click at [36, 98] on div "CLIENTES YEES Time DEV" at bounding box center [220, 119] width 394 height 188
drag, startPoint x: 42, startPoint y: 86, endPoint x: 211, endPoint y: 176, distance: 191.4
click at [211, 176] on div "Rich Text Editor Bold Italic Underline More To-do List Bulleted List Bulleted L…" at bounding box center [224, 138] width 376 height 142
click at [211, 176] on p "Link: https://yeesinc.com.br/ Solicitado pelo cliente" at bounding box center [224, 180] width 364 height 39
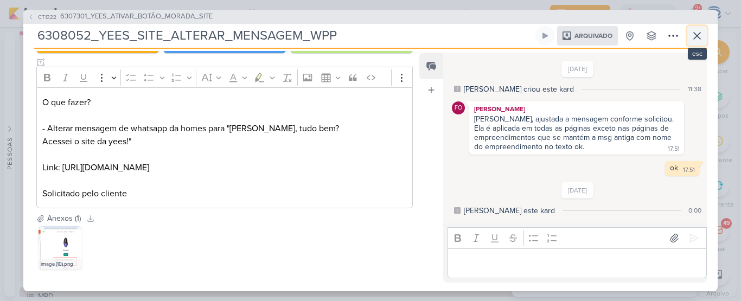
click at [698, 34] on icon at bounding box center [696, 36] width 7 height 7
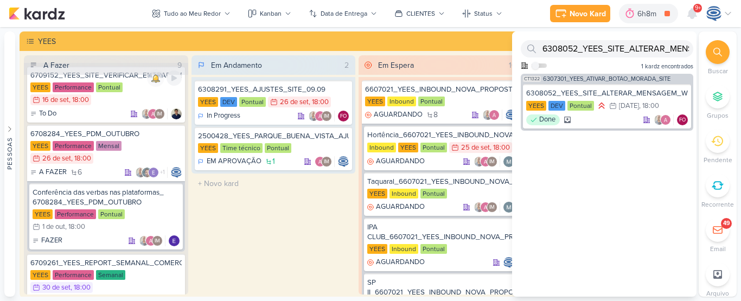
scroll to position [0, 0]
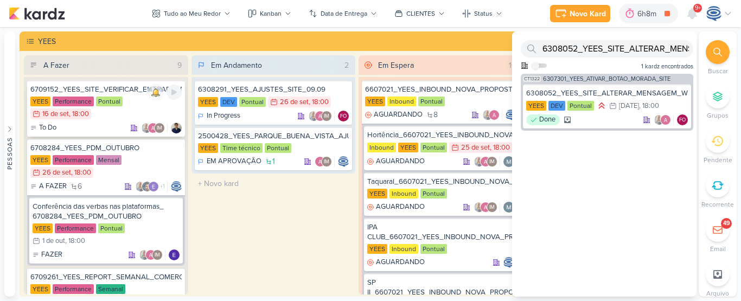
click at [103, 91] on div "6709152_YEES_SITE_VERIFICAR_ENTRADA_DE_LEADS" at bounding box center [105, 90] width 151 height 10
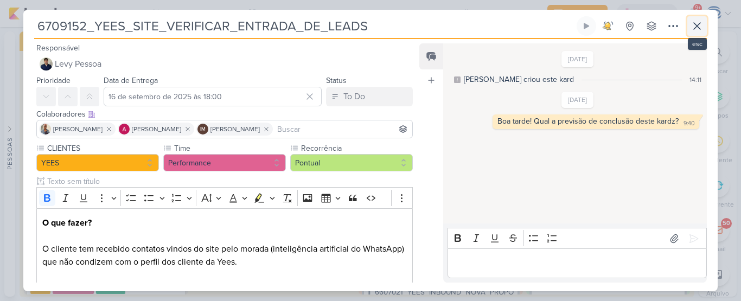
click at [693, 23] on icon at bounding box center [696, 26] width 7 height 7
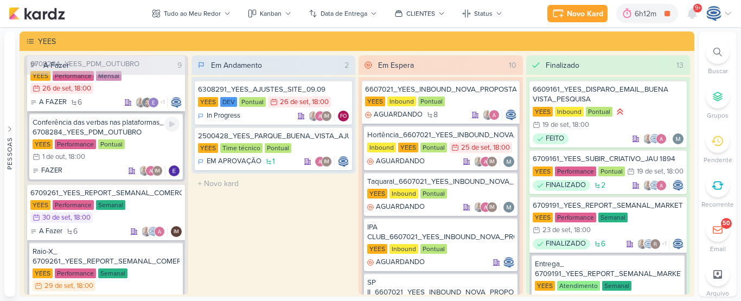
scroll to position [85, 0]
click at [105, 125] on div "Conferência das verbas nas plataformas_ 6708284_YEES_PDM_OUTUBRO" at bounding box center [106, 127] width 147 height 20
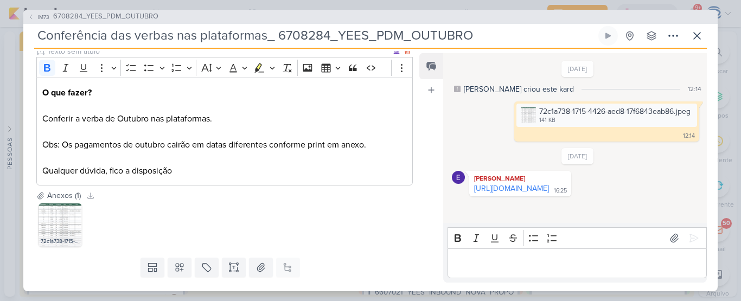
scroll to position [0, 0]
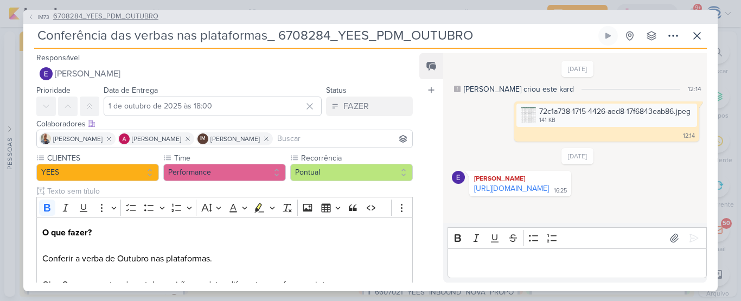
click at [142, 17] on span "6708284_YEES_PDM_OUTUBRO" at bounding box center [105, 16] width 105 height 11
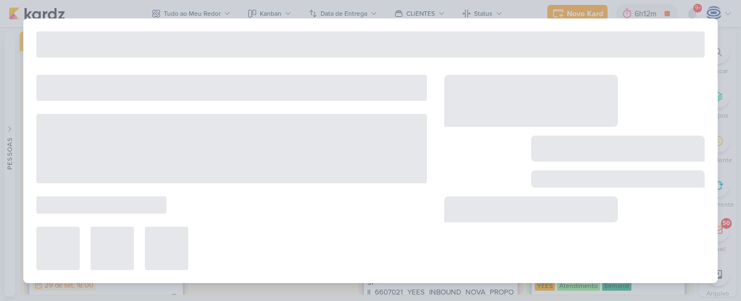
type input "6708284_YEES_PDM_OUTUBRO"
type input "26 de setembro de 2025 às 18:00"
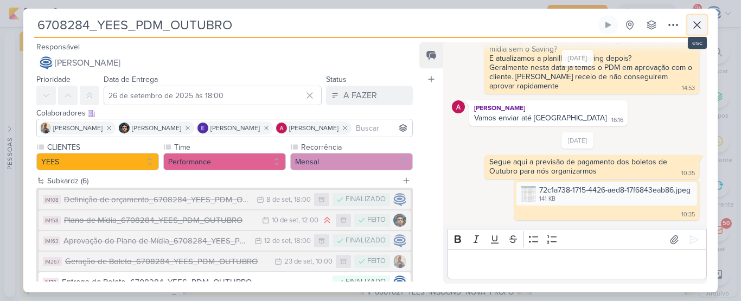
click at [687, 26] on button at bounding box center [697, 25] width 20 height 20
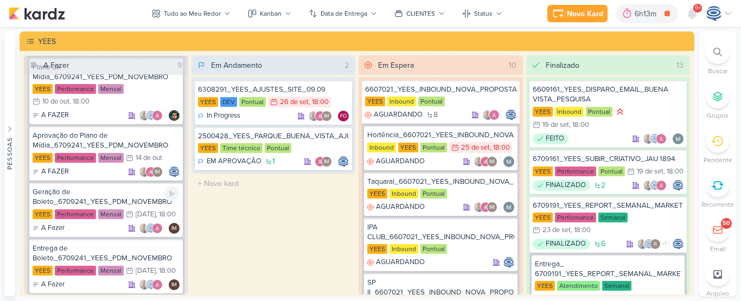
scroll to position [939, 0]
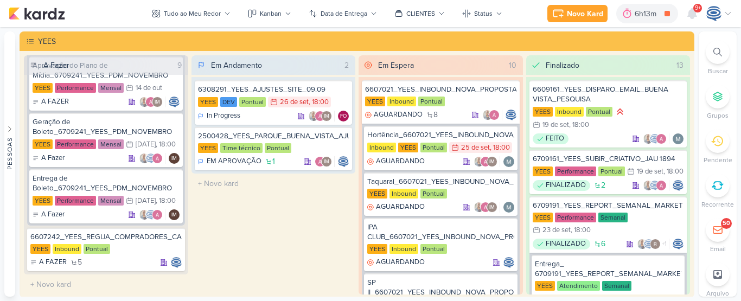
click at [710, 55] on div at bounding box center [717, 52] width 24 height 24
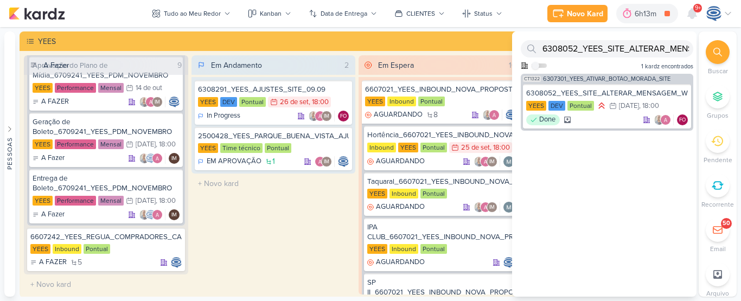
click at [711, 53] on div at bounding box center [717, 52] width 24 height 24
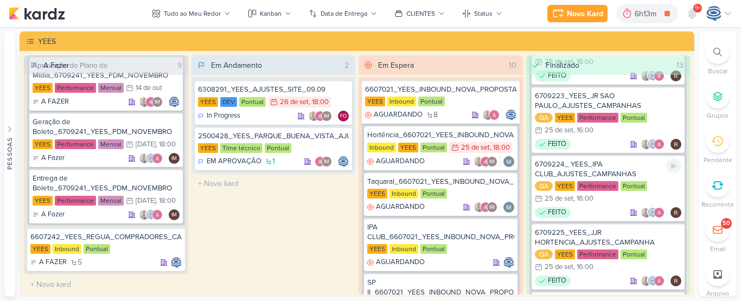
scroll to position [544, 0]
click at [622, 111] on div "6709223_YEES_JR SAO PAULO_AJUSTES_CAMPANHAS" at bounding box center [608, 102] width 147 height 20
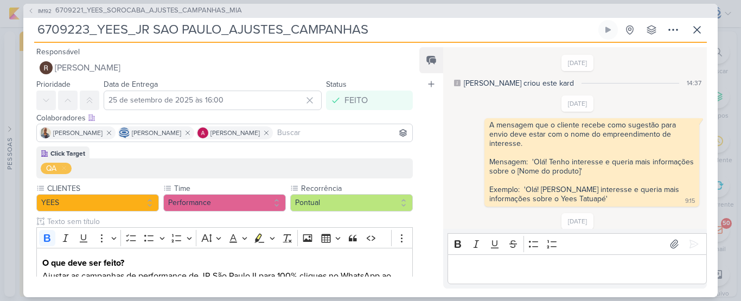
scroll to position [227, 0]
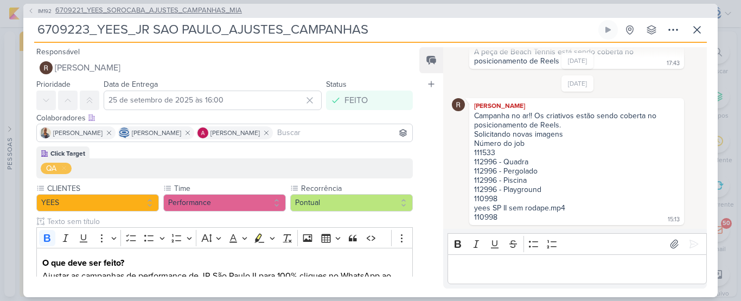
click at [136, 8] on span "6709221_YEES_SOROCABA_AJUSTES_CAMPANHAS_MIA" at bounding box center [148, 10] width 187 height 11
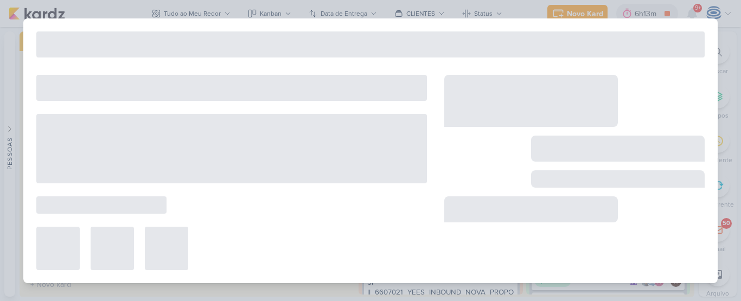
type input "6709221_YEES_SOROCABA_AJUSTES_CAMPANHAS_MIA"
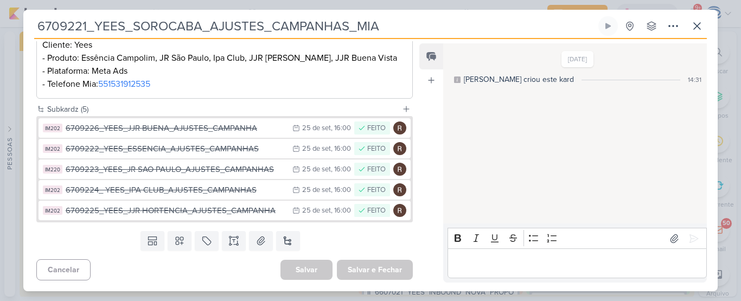
scroll to position [0, 0]
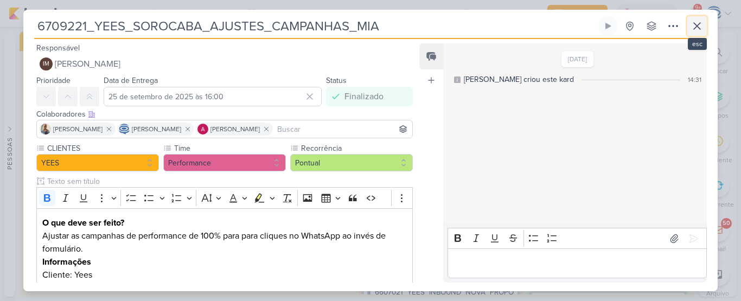
click at [695, 27] on icon at bounding box center [696, 26] width 13 height 13
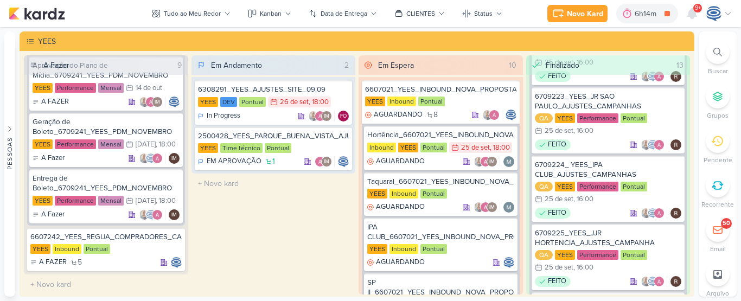
click at [716, 53] on icon at bounding box center [717, 52] width 9 height 9
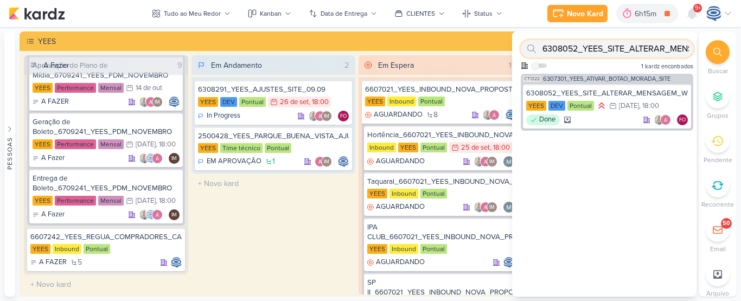
drag, startPoint x: 620, startPoint y: 54, endPoint x: 644, endPoint y: 45, distance: 26.1
click at [644, 45] on input "6308052_YEES_SITE_ALTERAR_MENSAGEM_WPP" at bounding box center [606, 48] width 172 height 17
type input "ERAR_MENSAGEM_WPP"
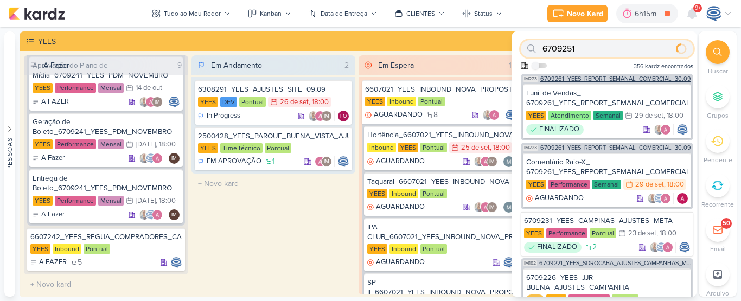
type input "6709251"
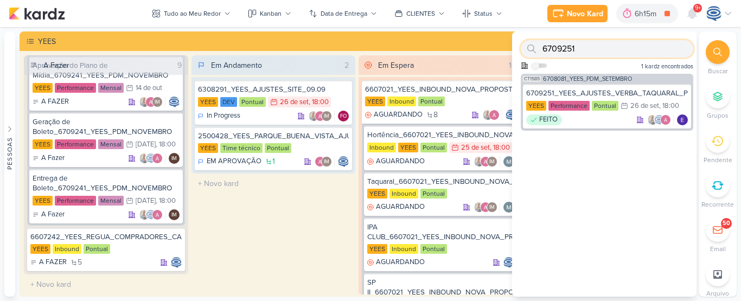
drag, startPoint x: 571, startPoint y: 51, endPoint x: 594, endPoint y: 47, distance: 22.6
click at [594, 47] on input "6709251" at bounding box center [606, 48] width 172 height 17
click at [598, 91] on div "6709251_YEES_AJUSTES_VERBA_TAQUARAL_PDM_SETEMBRO_OUTUBRO" at bounding box center [607, 93] width 162 height 10
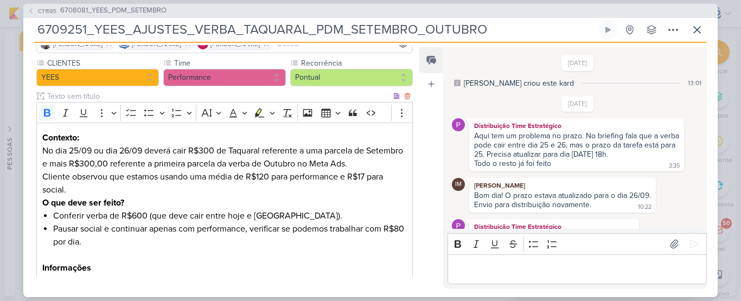
scroll to position [193, 0]
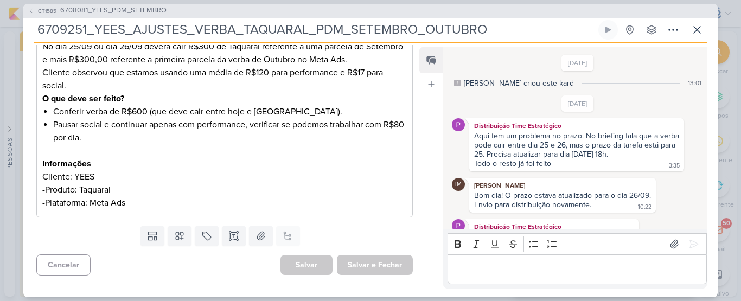
click at [502, 106] on div "26/9/25 Distribuição Time Estratégico Aqui tem um problema no prazo. No briefin…" at bounding box center [578, 207] width 252 height 224
click at [583, 12] on div "CT1585 6708081_YEES_PDM_SETEMBRO" at bounding box center [370, 11] width 694 height 14
click at [695, 37] on button at bounding box center [697, 30] width 20 height 20
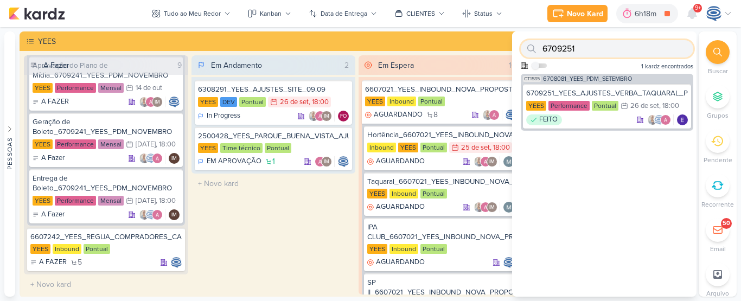
click at [594, 48] on input "6709251" at bounding box center [606, 48] width 172 height 17
paste input "YEES_TAQUARAL_CRIAÇÃO_QR CODE"
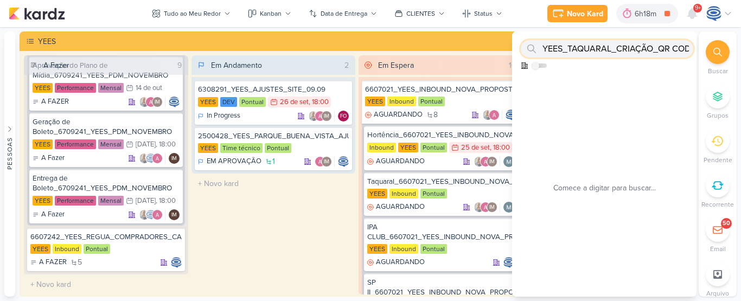
scroll to position [0, 10]
click at [578, 50] on input "YEES_TAQUARAL_CRIAÇÃO_QR CODE" at bounding box center [606, 48] width 172 height 17
click at [685, 47] on input "YEES_TAQUARAL_CRIAÇÃO_QR CODE" at bounding box center [606, 48] width 172 height 17
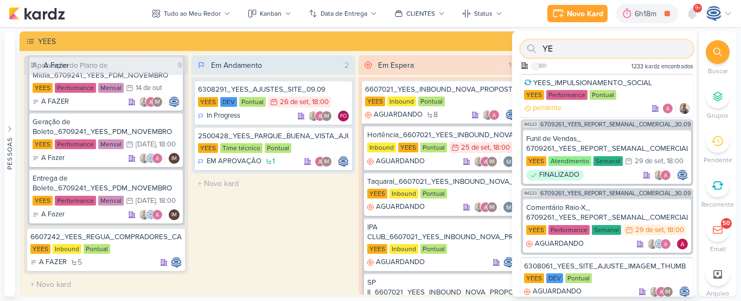
type input "Y"
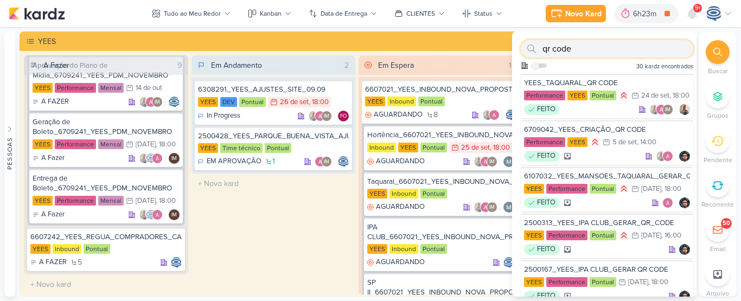
click at [638, 47] on input "qr code" at bounding box center [606, 48] width 172 height 17
type input "q"
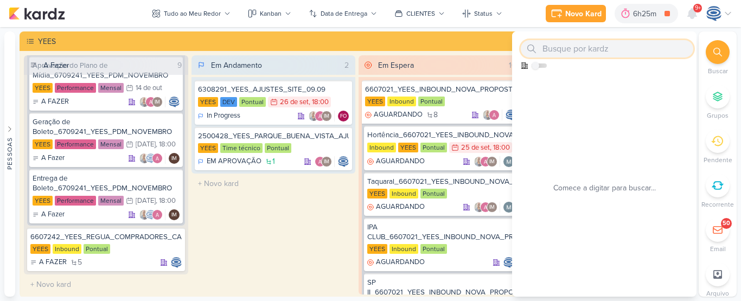
click at [623, 47] on input "text" at bounding box center [606, 48] width 172 height 17
paste input "2500463_MAR INC_CONFIGURAÇÃO_DE_FORMULARIO_SITE"
click at [623, 47] on input "2500463_MAR INC_CONFIGURAÇÃO_DE_FORMULARIO_SITE" at bounding box center [606, 48] width 172 height 17
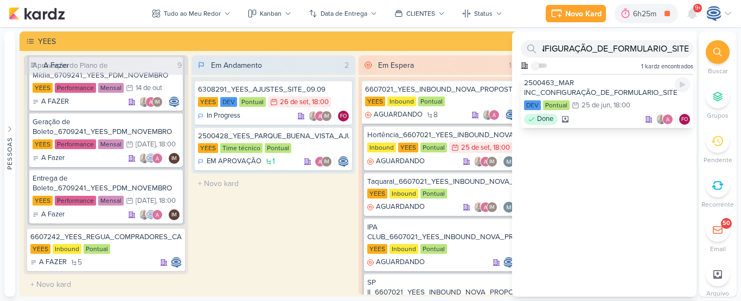
scroll to position [0, 0]
click at [612, 83] on div "2500463_MAR INC_CONFIGURAÇÃO_DE_FORMULARIO_SITE" at bounding box center [607, 88] width 166 height 20
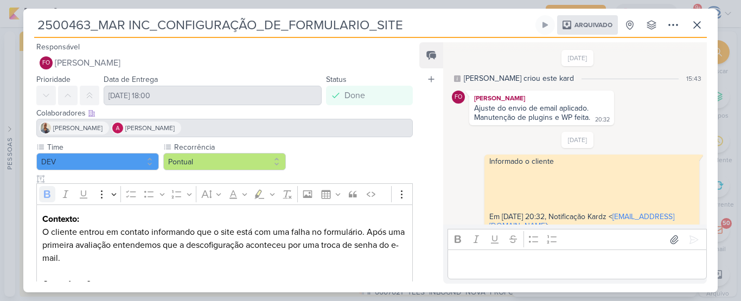
scroll to position [63, 0]
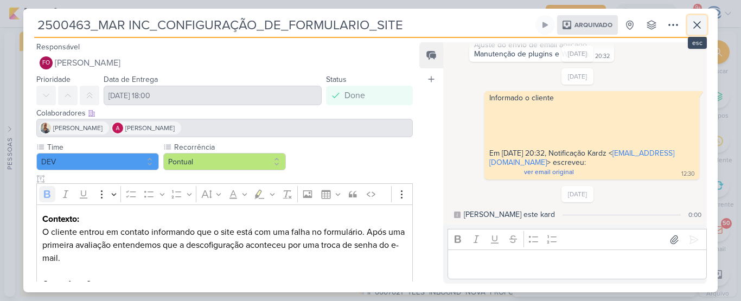
click at [699, 24] on icon at bounding box center [696, 24] width 13 height 13
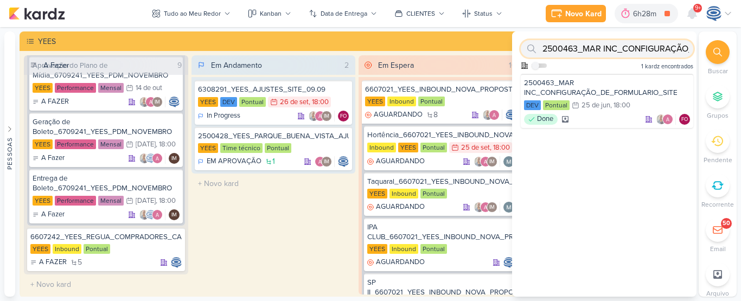
click at [651, 48] on input "2500463_MAR INC_CONFIGURAÇÃO_DE_FORMULARIO_SITE" at bounding box center [606, 48] width 172 height 17
type input "2"
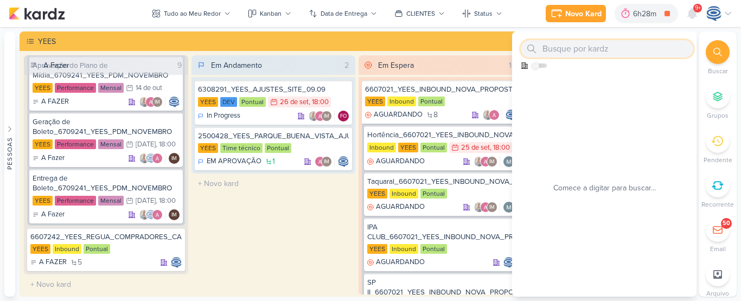
paste input "8707311_HINES_VN_MILLENNIUM_AJUSTE_PUBLICO"
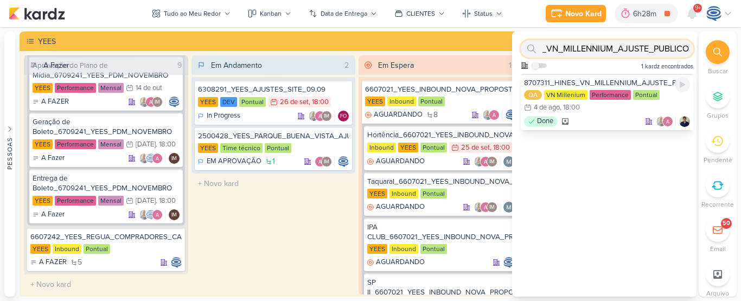
type input "8707311_HINES_VN_MILLENNIUM_AJUSTE_PUBLICO"
click at [569, 79] on div "8707311_HINES_VN_MILLENNIUM_AJUSTE_PUBLICO" at bounding box center [607, 83] width 166 height 10
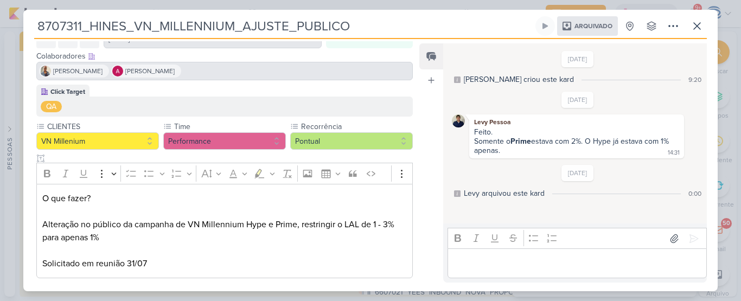
scroll to position [65, 0]
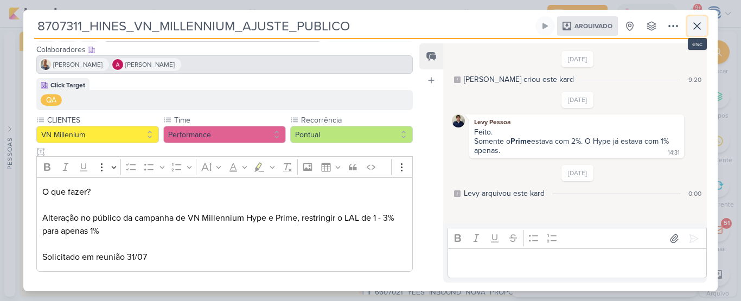
click at [704, 22] on button at bounding box center [697, 26] width 20 height 20
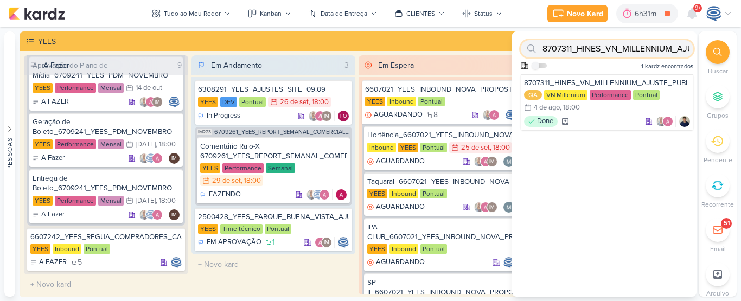
click at [645, 45] on input "8707311_HINES_VN_MILLENNIUM_AJUSTE_PUBLICO" at bounding box center [606, 48] width 172 height 17
paste input "7708271_MPD_ANDROMEDA_BRIEFING_PEÇAS_NOVO_KV"
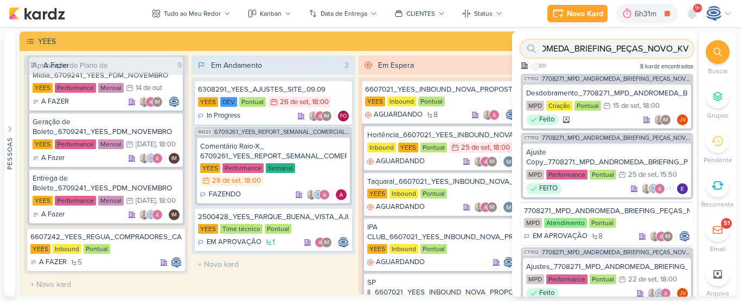
type input "7708271_MPD_ANDROMEDA_BRIEFING_PEÇAS_NOVO_KV"
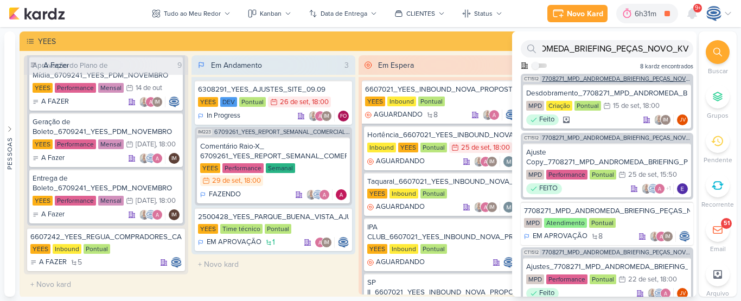
scroll to position [0, 0]
click at [625, 80] on span "7708271_MPD_ANDROMEDA_BRIEFING_PEÇAS_NOVO_KV_LANÇAMENTO" at bounding box center [616, 79] width 149 height 6
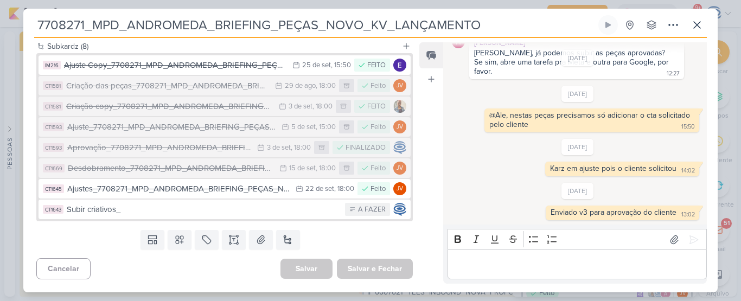
scroll to position [456, 0]
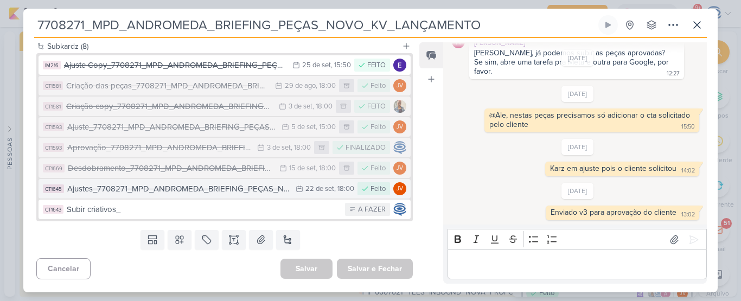
click at [289, 198] on button "CT1645 Ajustes_7708271_MPD_ANDROMEDA_BRIEFING_PEÇAS_NOVO_KV_LANÇAMENTO_v3 22/9 …" at bounding box center [224, 189] width 372 height 20
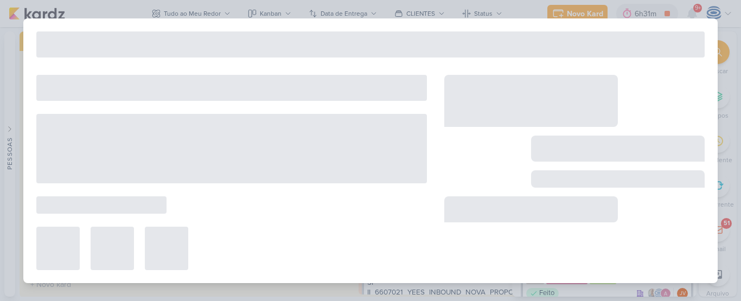
type input "Ajustes_7708271_MPD_ANDROMEDA_BRIEFING_PEÇAS_NOVO_KV_LANÇAMENTO_v3"
type input "22 de setembro de 2025 às 18:00"
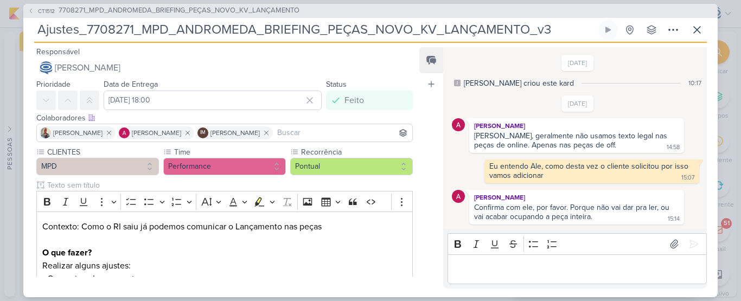
scroll to position [206, 0]
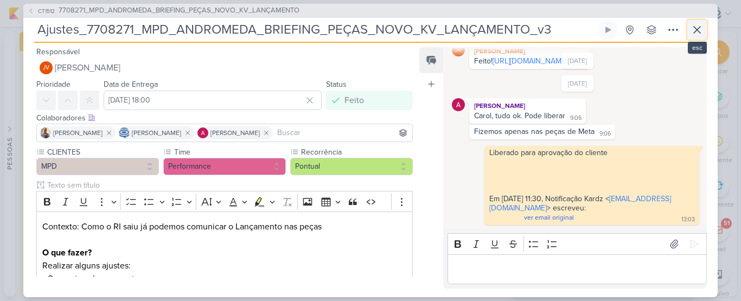
click at [693, 21] on button at bounding box center [697, 30] width 20 height 20
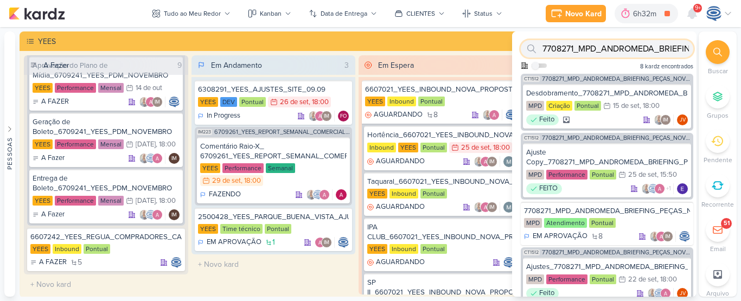
click at [637, 46] on input "7708271_MPD_ANDROMEDA_BRIEFING_PEÇAS_NOVO_KV" at bounding box center [606, 48] width 172 height 17
paste input "7409123_MPD_FLORÁ_DESDOBRAMENTO_CRIATIVOS"
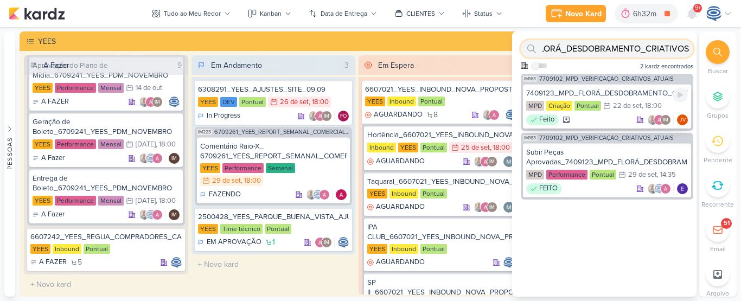
type input "7409123_MPD_FLORÁ_DESDOBRAMENTO_CRIATIVOS"
click at [598, 91] on div "7409123_MPD_FLORÁ_DESDOBRAMENTO_CRIATIVOS" at bounding box center [607, 93] width 162 height 10
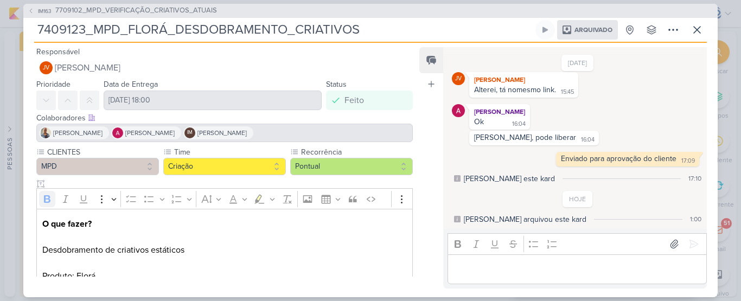
scroll to position [285, 0]
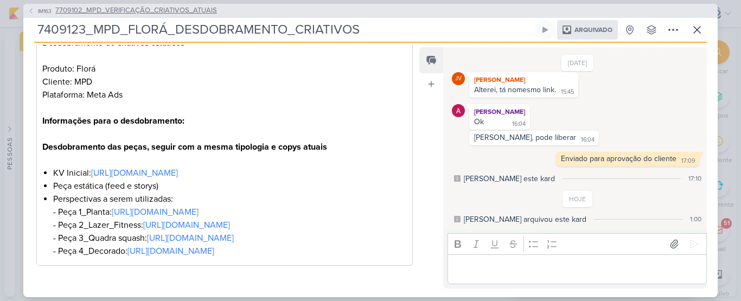
click at [172, 8] on span "7709102_MPD_VERIFICAÇÃO_CRIATIVOS_ATUAIS" at bounding box center [136, 10] width 162 height 11
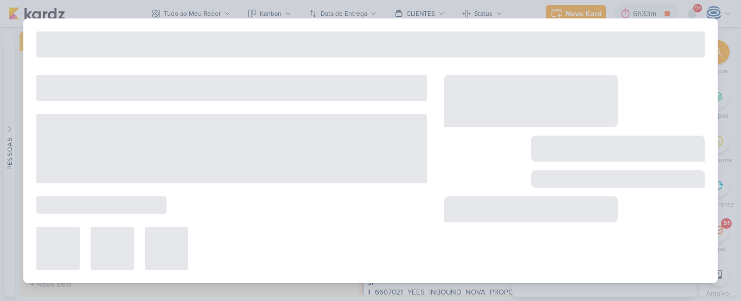
type input "7709102_MPD_VERIFICAÇÃO_CRIATIVOS_ATUAIS"
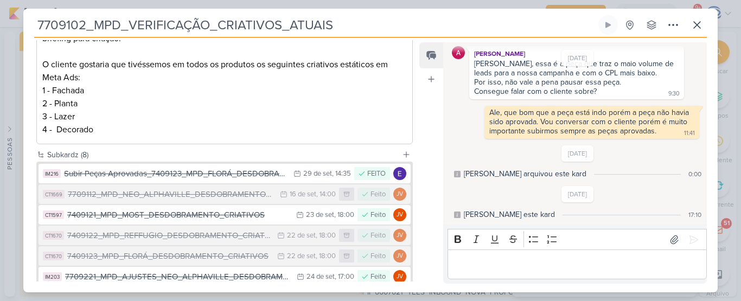
scroll to position [318, 0]
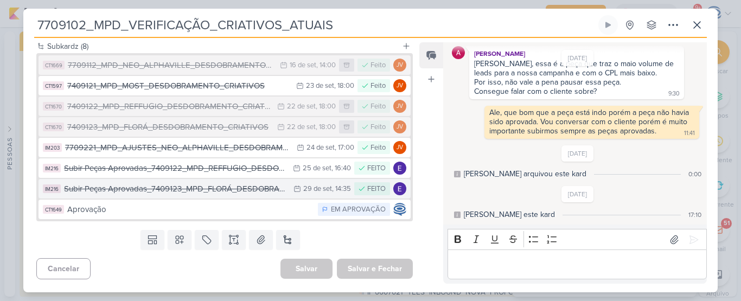
click at [207, 194] on div "Subir Peças Aprovadas_7409123_MPD_FLORÁ_DESDOBRAMENTO_CRIATIVOS" at bounding box center [176, 189] width 224 height 12
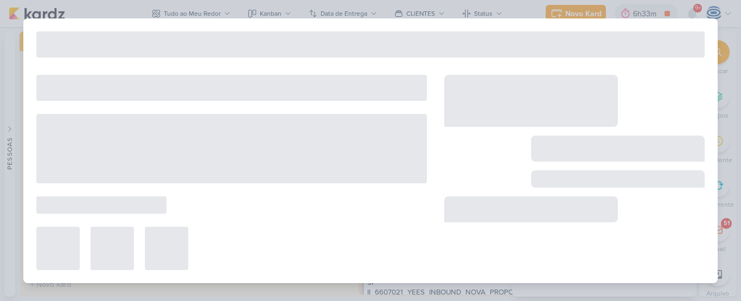
type input "Subir Peças Aprovadas_7409123_MPD_FLORÁ_DESDOBRAMENTO_CRIATIVOS"
type input "29 de setembro de 2025 às 14:35"
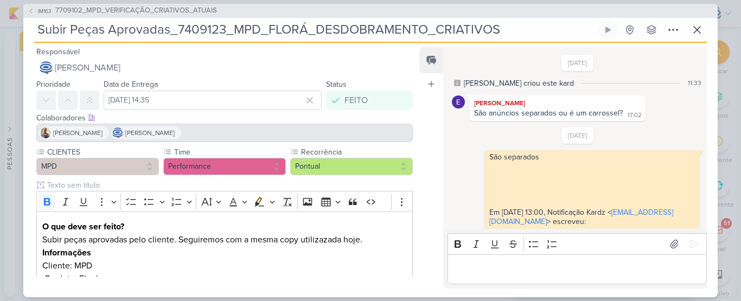
scroll to position [14, 0]
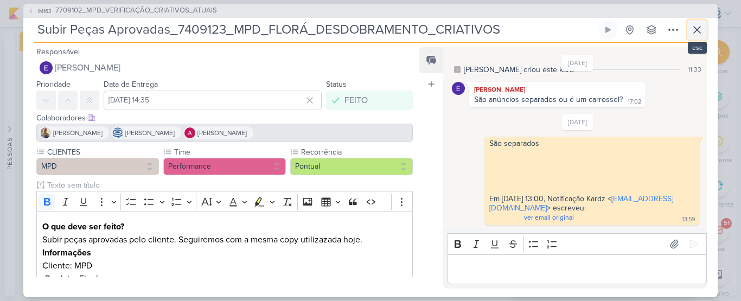
click at [697, 26] on icon at bounding box center [696, 29] width 13 height 13
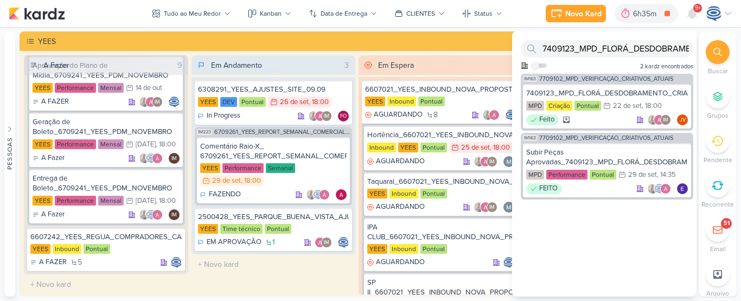
click at [717, 55] on icon at bounding box center [717, 52] width 9 height 9
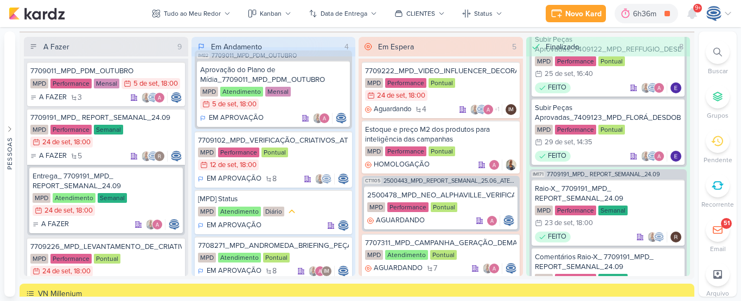
scroll to position [0, 0]
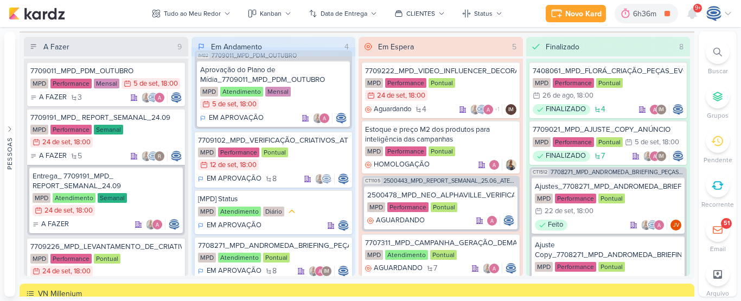
click at [716, 46] on div at bounding box center [717, 52] width 24 height 24
